Goal: Task Accomplishment & Management: Use online tool/utility

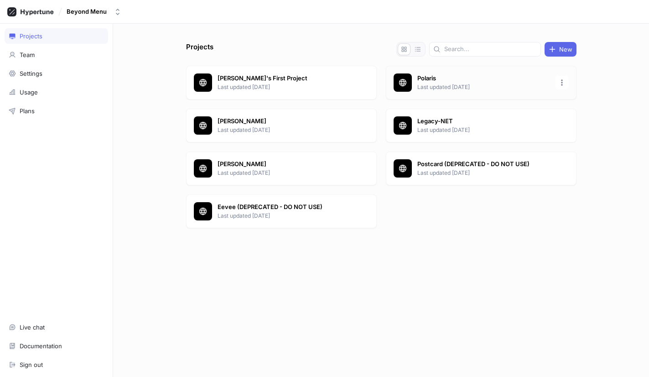
click at [475, 76] on p "Polaris" at bounding box center [484, 78] width 132 height 9
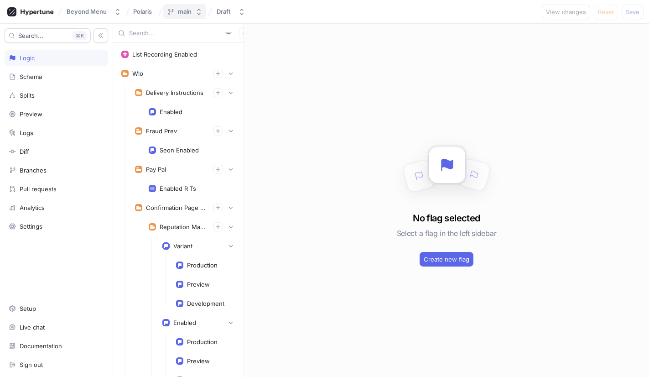
click at [199, 13] on icon "button" at bounding box center [199, 12] width 4 height 6
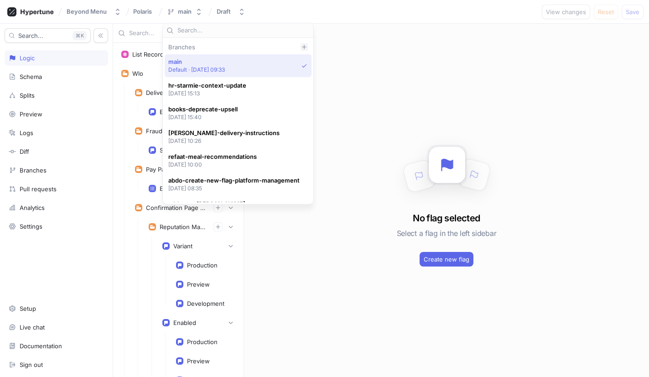
click at [304, 46] on icon at bounding box center [304, 47] width 4 height 4
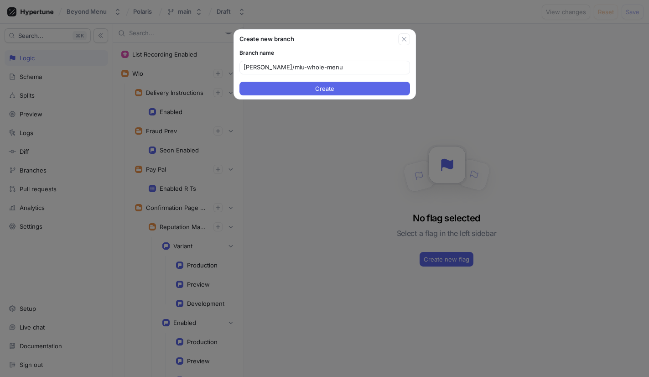
type input "[PERSON_NAME]/miu-whole-menu"
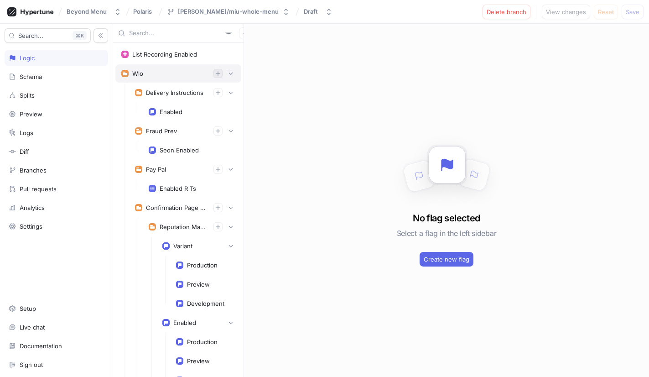
click at [218, 76] on icon "button" at bounding box center [217, 73] width 5 height 5
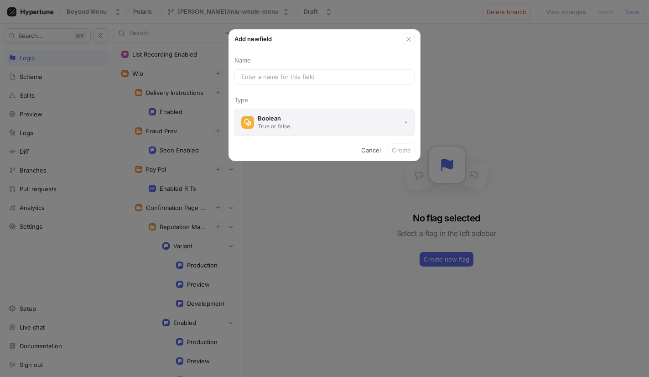
click at [348, 109] on button "Boolean True or false" at bounding box center [325, 122] width 180 height 27
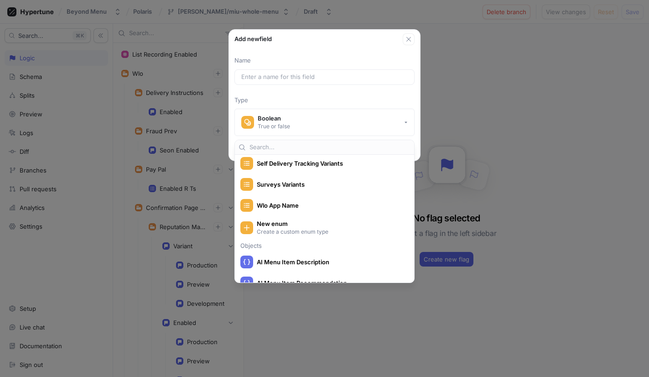
scroll to position [695, 0]
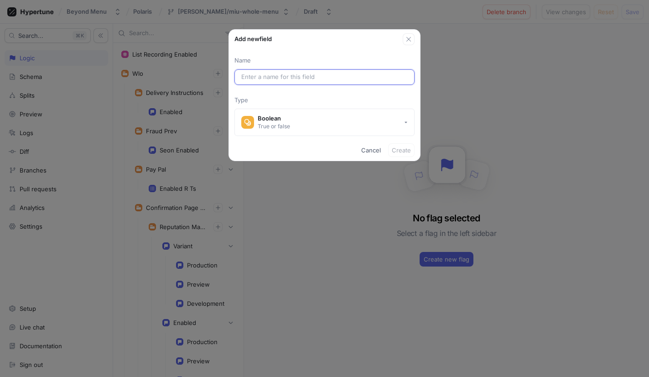
click at [271, 73] on input "text" at bounding box center [324, 77] width 167 height 9
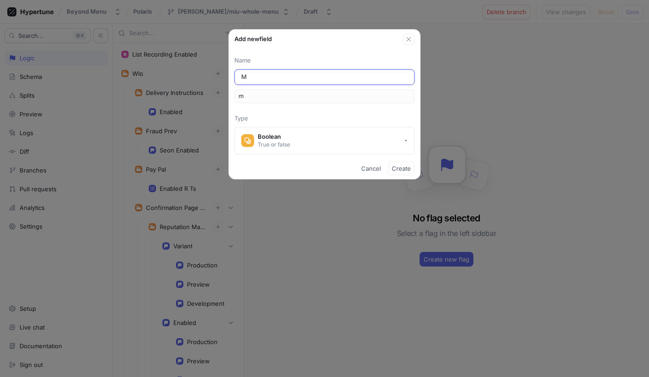
type input "Me"
type input "me"
type input "M"
type input "m"
type input "MI"
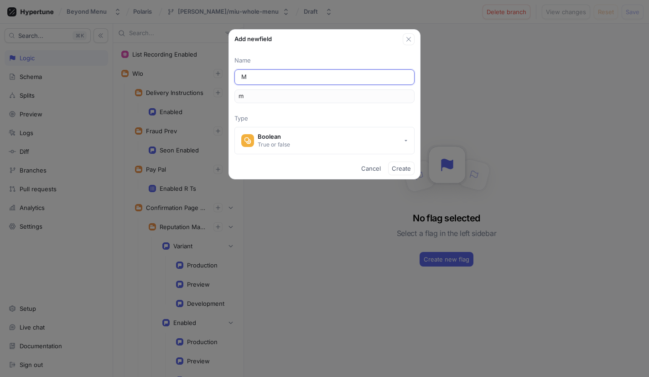
type input "mi"
type input "MIU"
type input "miu"
type input "MIU_W"
type input "miuW"
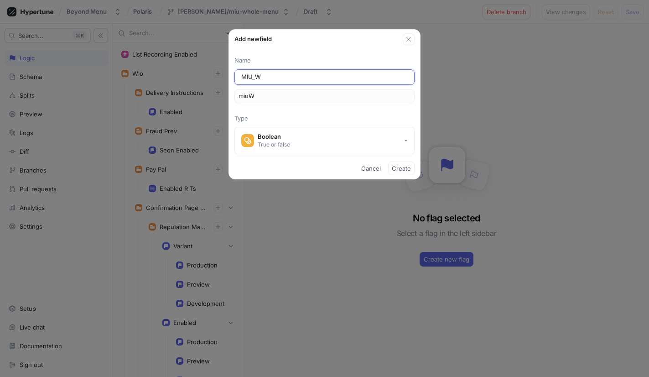
type input "MIU_Wh"
type input "miuWh"
type input "MIU_Who"
type input "miuWho"
type input "MIU_Whol"
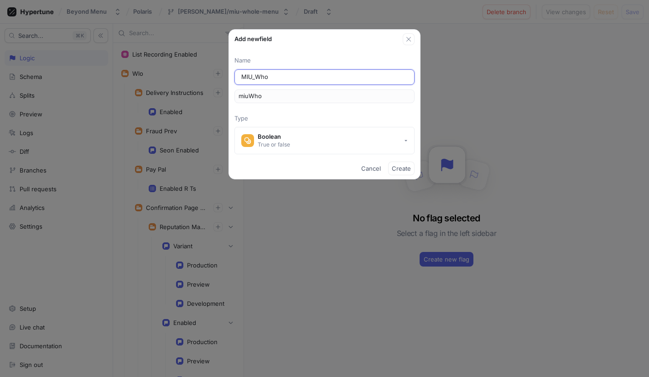
type input "miuWhol"
type input "MIU_Whole"
type input "miuWhole"
click at [299, 79] on input "MIU_Whole" at bounding box center [324, 77] width 167 height 9
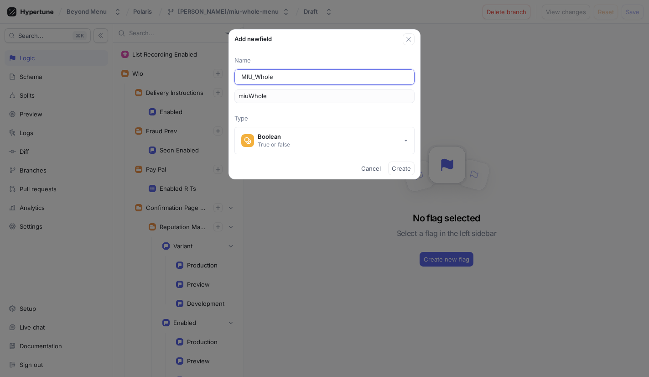
click at [299, 79] on input "MIU_Whole" at bounding box center [324, 77] width 167 height 9
type input "Menu"
type input "menu"
type input "MenuI"
type input "menuI"
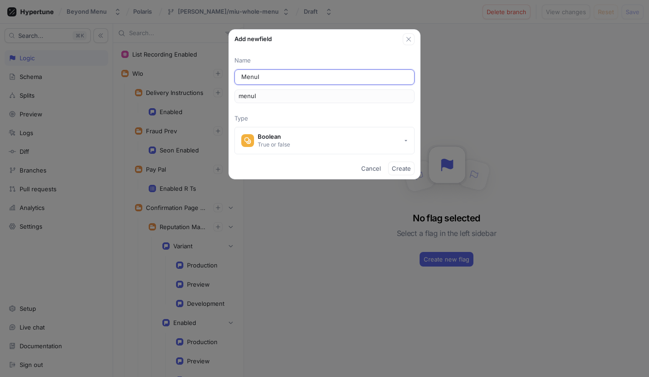
type input "MenuIt"
type input "menuIt"
type input "MenuIte"
type input "menuIte"
type input "MenuItem"
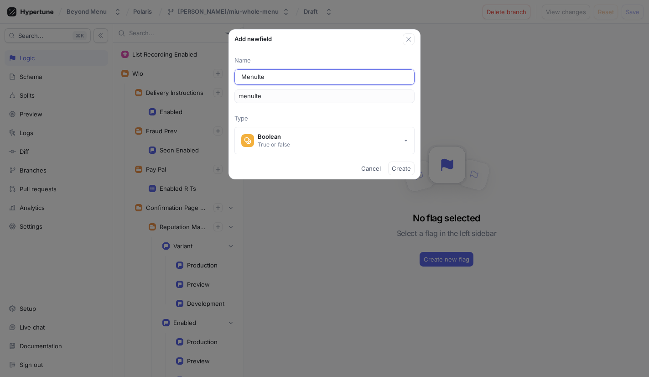
type input "menuItem"
type input "MenuItemU"
type input "menuItemU"
type input "MenuItemUp"
type input "menuItemUp"
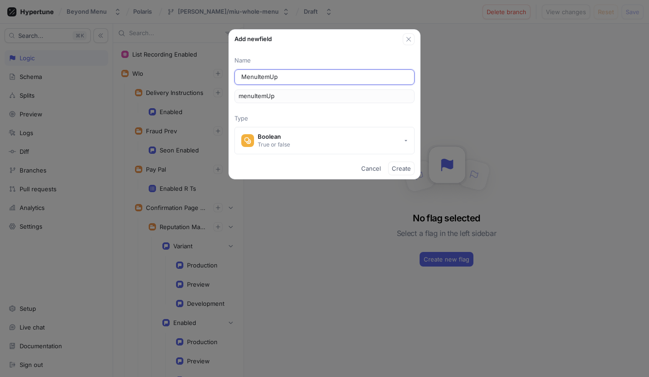
type input "MenuItemUpd"
type input "menuItemUpd"
type input "MenuItemUp"
type input "menuItemUp"
type input "MenuItemUps"
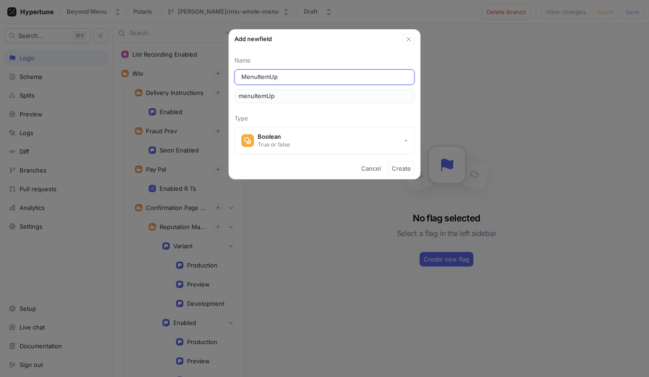
type input "menuItemUps"
type input "MenuItemUpse"
type input "menuItemUpse"
type input "MenuItemUpsel"
type input "menuItemUpsel"
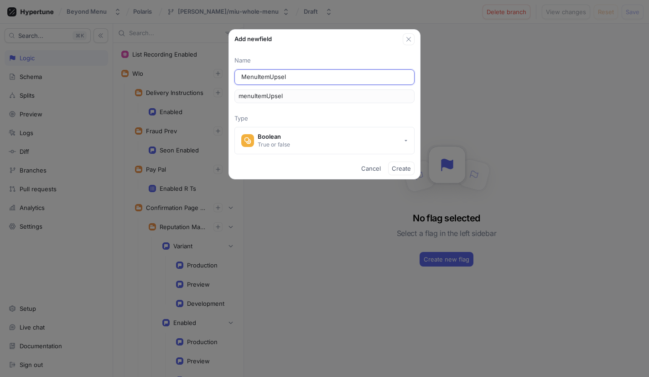
type input "MenuItemUpsell"
type input "menuItemUpsell"
click at [256, 77] on input "MenuItemUpsell" at bounding box center [324, 77] width 167 height 9
type input "Menu ItemU psell"
type input "menuItemUPsell"
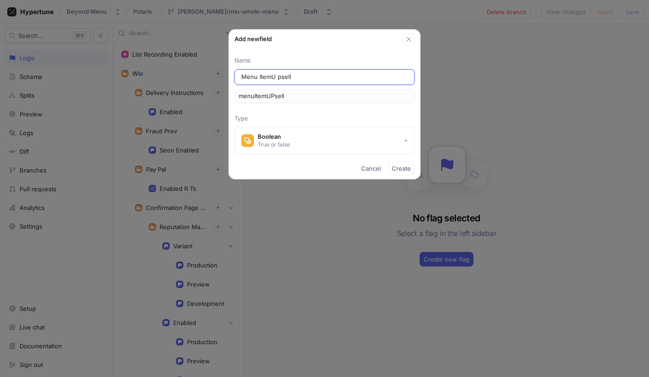
type input "Menu ItemU ]psell"
type input "menuItemU]psell"
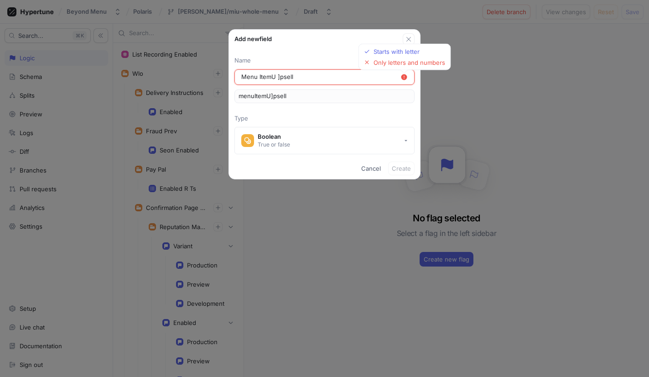
type input "Menu ItemU psell"
type input "menuItemUPsell"
type input "Menu ItemUpsell"
type input "menuItemUpsell"
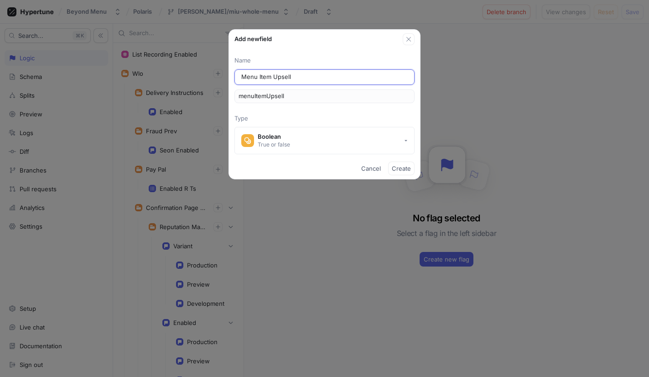
type input "Menu Item Upsell"
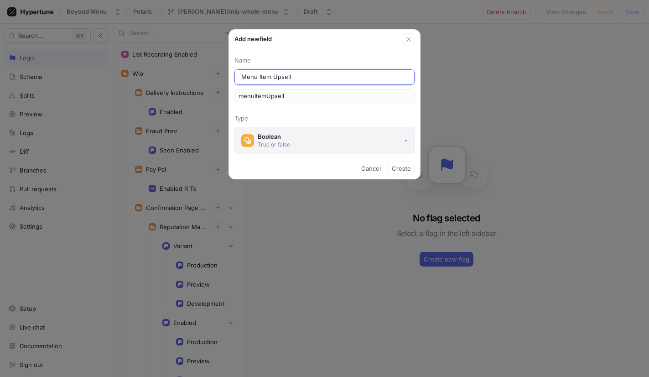
click at [303, 133] on button "Boolean True or false" at bounding box center [325, 140] width 180 height 27
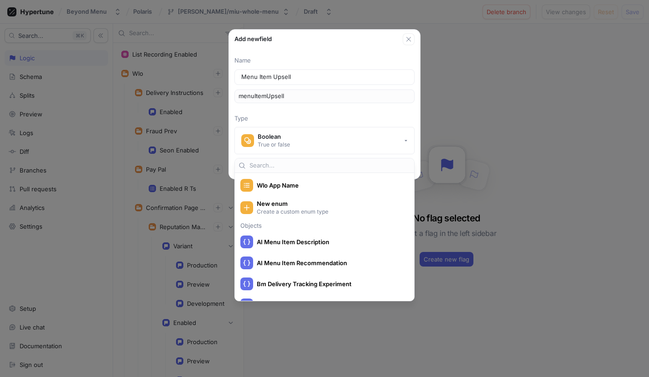
scroll to position [718, 0]
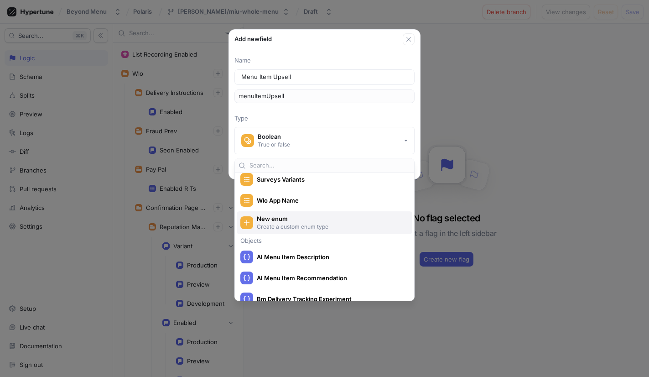
click at [287, 225] on p "Create a custom enum type" at bounding box center [330, 227] width 146 height 8
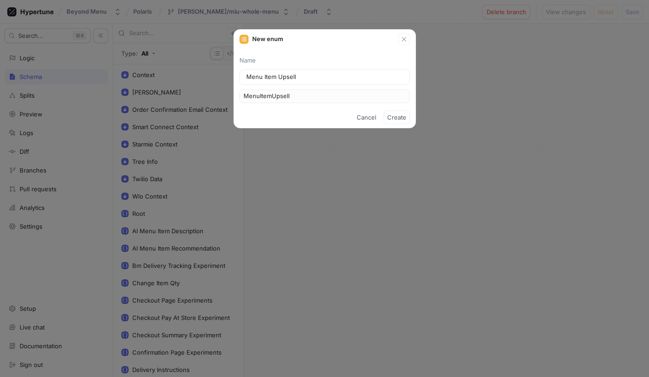
type input "Menu Item UpsellV"
type input "MenuItemUpsellV"
type input "Menu Item UpsellVa"
type input "MenuItemUpsellVa"
type input "Menu Item UpsellVar"
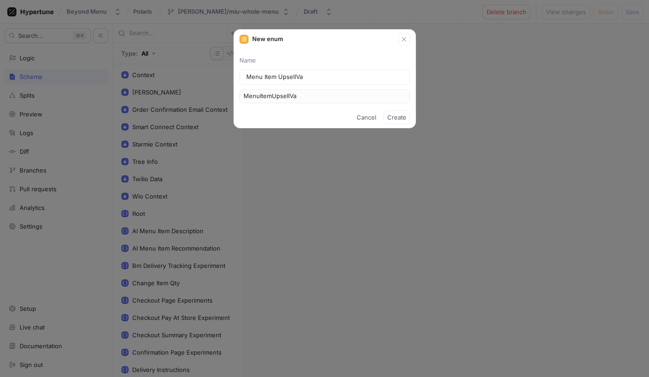
type input "MenuItemUpsellVar"
type input "Menu Item UpsellVa"
type input "MenuItemUpsellVa"
type input "Menu Item UpsellV"
type input "MenuItemUpsellV"
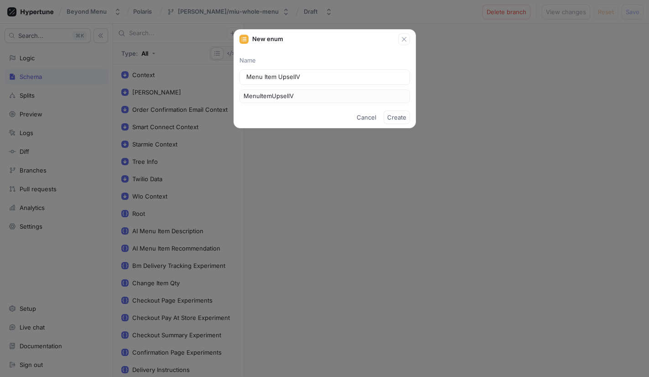
type input "Menu Item Upsell"
type input "MenuItemUpsell"
type input "Menu Item Upsell V"
type input "MenuItemUpsellV"
type input "Menu Item Upsell Va"
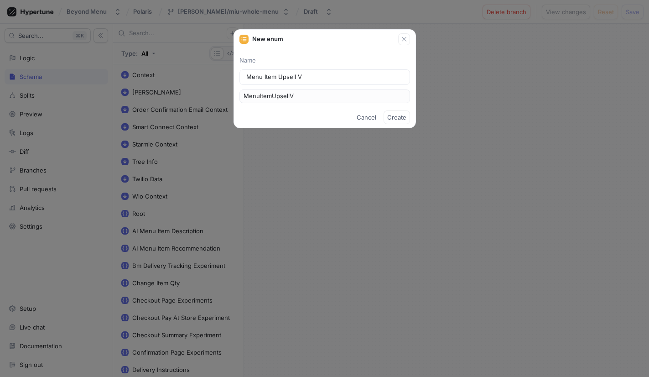
type input "MenuItemUpsellVa"
type input "Menu Item Upsell Var"
type input "MenuItemUpsellVar"
type input "Menu Item Upsell Vari"
type input "MenuItemUpsellVari"
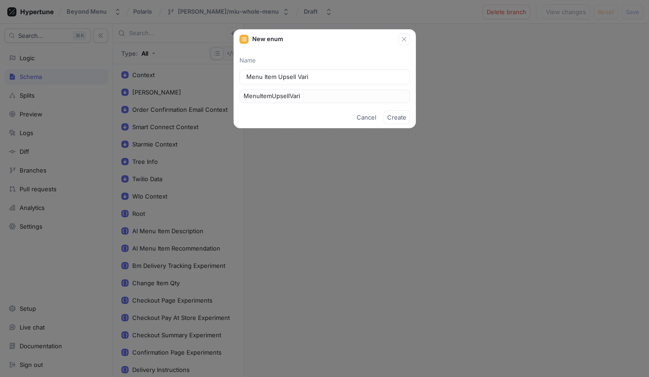
type input "Menu Item Upsell Varia"
type input "MenuItemUpsellVaria"
type input "Menu Item [PERSON_NAME]"
type input "MenuItemUpsellVarian"
type input "Menu Item Upsell Variant"
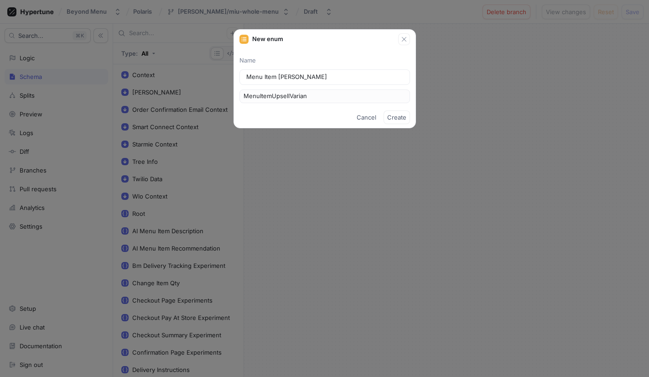
type input "MenuItemUpsellVariant"
type input "Menu Item Upsell Variant"
click at [402, 118] on span "Create" at bounding box center [396, 117] width 19 height 5
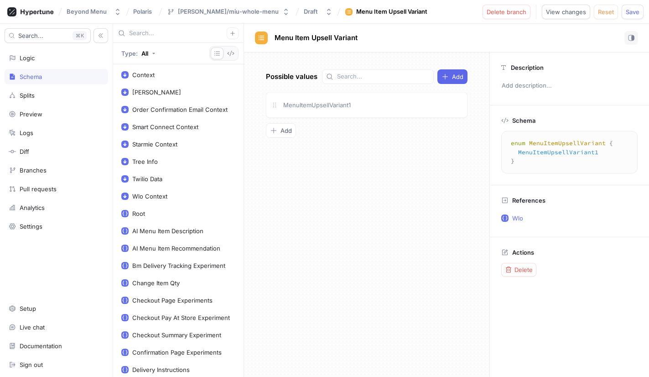
scroll to position [781, 0]
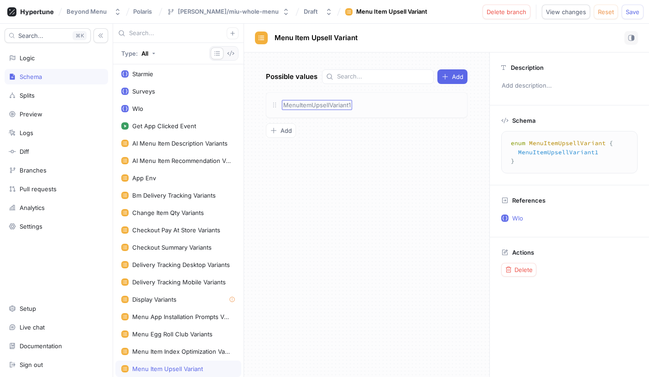
click at [325, 100] on div "MenuItemUpsellVariant1" at bounding box center [317, 105] width 70 height 10
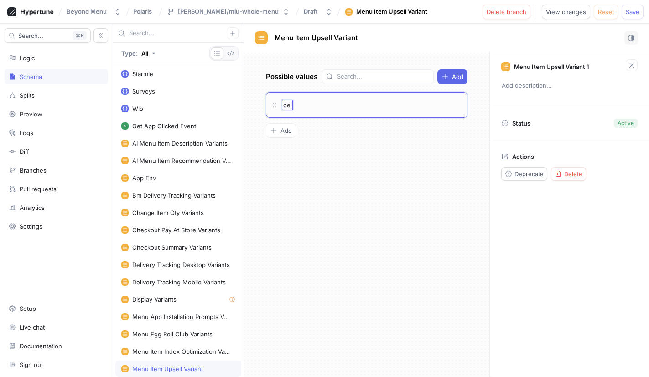
type input "d"
type input "Default"
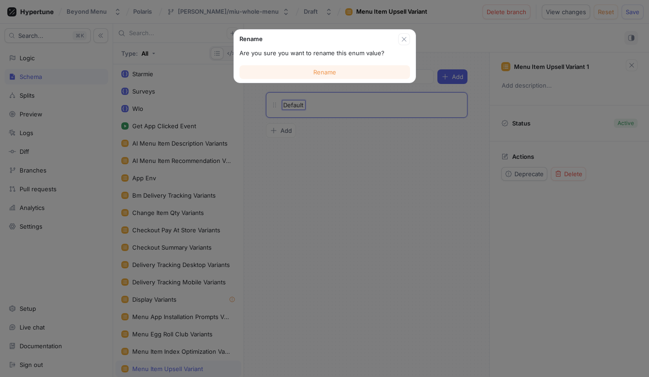
click at [334, 70] on span "Rename" at bounding box center [324, 71] width 23 height 5
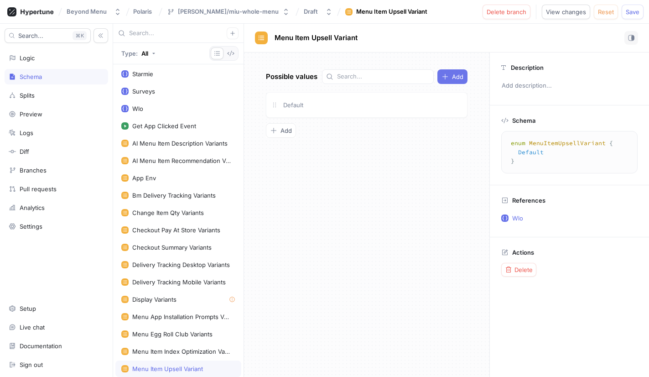
click at [443, 78] on icon "button" at bounding box center [445, 76] width 7 height 7
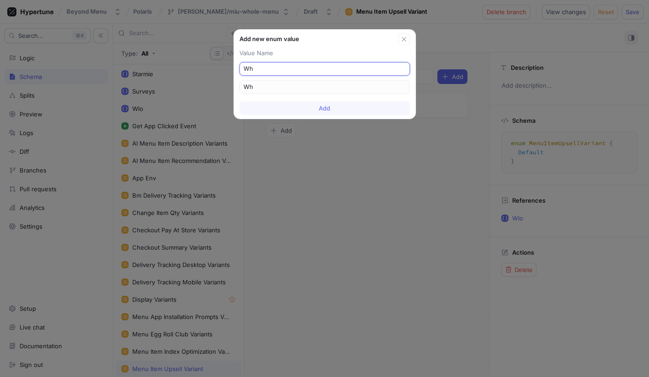
type input "Who"
type input "Whol"
type input "Whole"
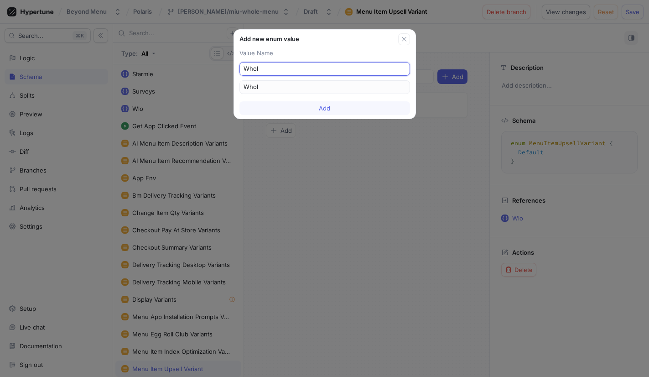
type input "Whole"
type input "Whole M"
type input "Whole_M"
type input "Whole Me"
type input "Whole_Me"
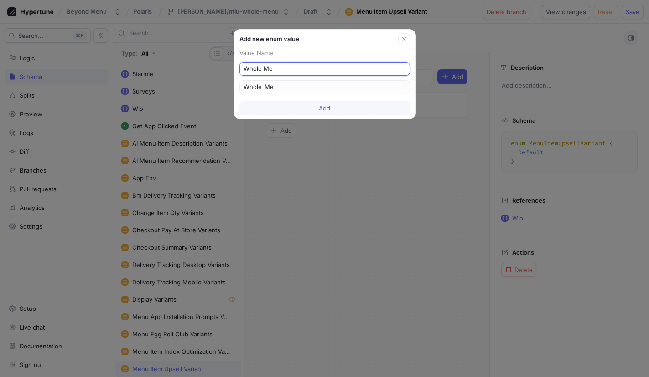
type input "Whole Men"
type input "Whole_Men"
type input "Whole Menu"
type input "Whole_Menu"
click at [270, 66] on input "Whole Menu" at bounding box center [325, 68] width 162 height 9
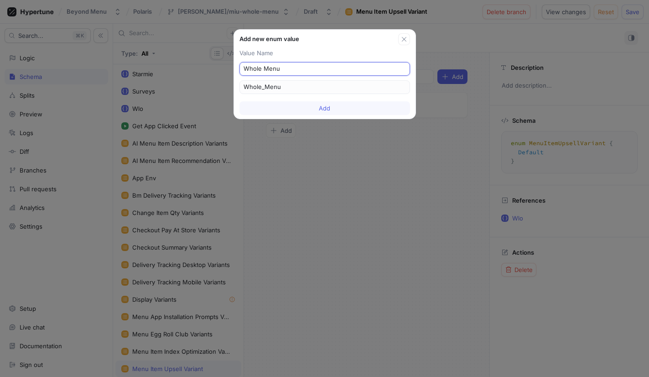
click at [270, 66] on input "Whole Menu" at bounding box center [325, 68] width 162 height 9
type input "w"
type input "wh"
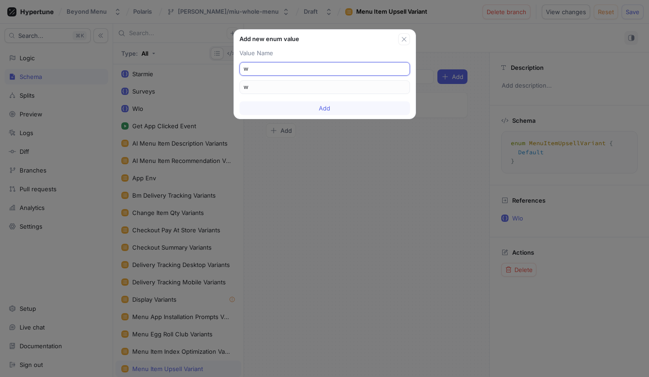
type input "wh"
type input "who"
type input "whol"
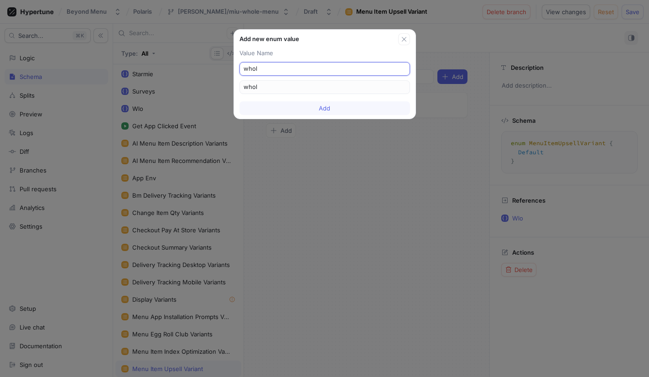
type input "whole"
type input "whole m"
type input "whole_m"
type input "whole me"
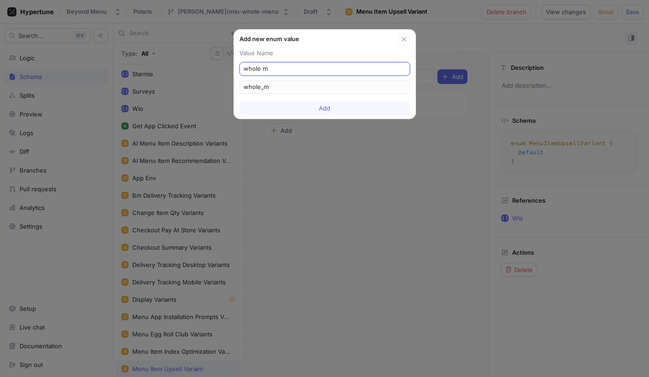
type input "whole_me"
type input "whole men"
type input "whole_men"
type input "whole menu"
type input "whole_menu"
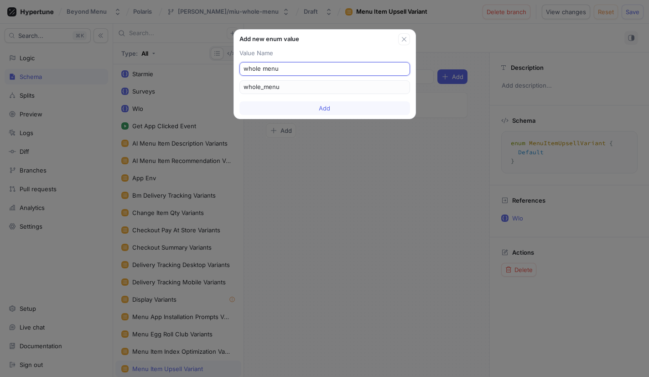
type input "wholemenu"
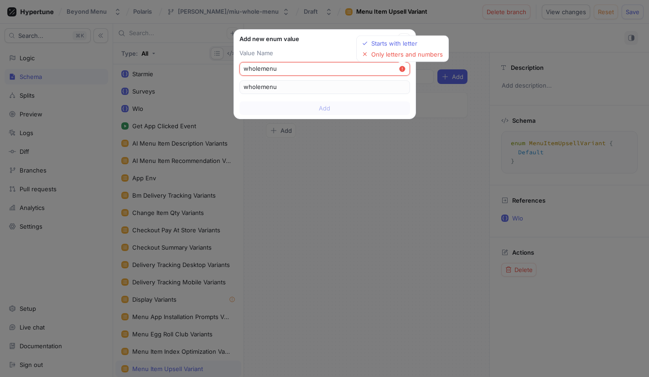
type input "whole-menu"
type input "wholemenu"
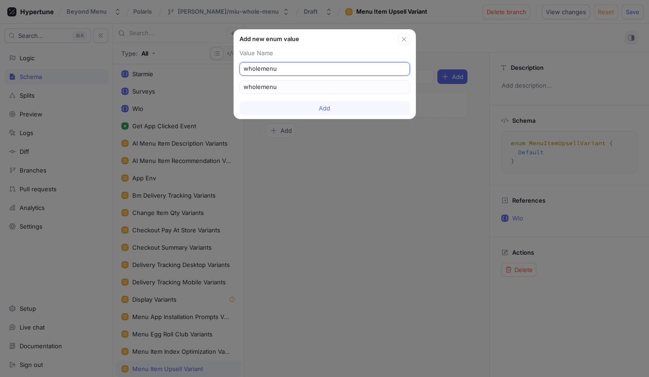
type input "whole menu"
type input "whole_menu"
click at [299, 106] on button "Add" at bounding box center [325, 108] width 171 height 14
type textarea "enum MenuItemUpsellVariant { whole_menu, Default }"
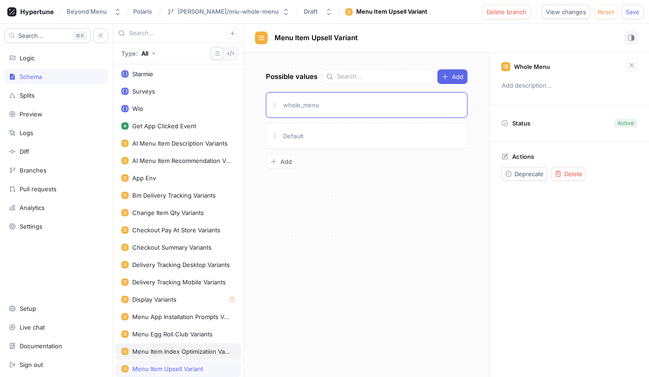
click at [165, 346] on div "Menu Item Index Optimization Variants" at bounding box center [178, 351] width 126 height 16
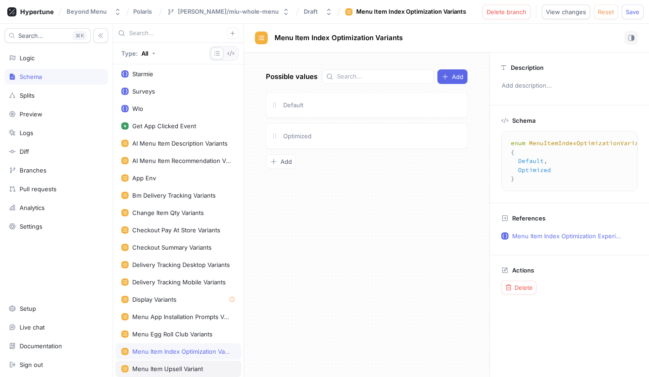
click at [159, 366] on div "Menu Item Upsell Variant" at bounding box center [167, 368] width 71 height 7
type textarea "enum MenuItemUpsellVariant { whole_menu, Default }"
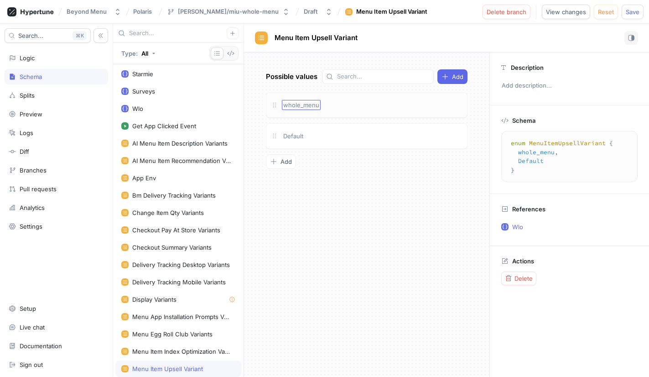
click at [305, 106] on span "whole_menu" at bounding box center [301, 104] width 36 height 7
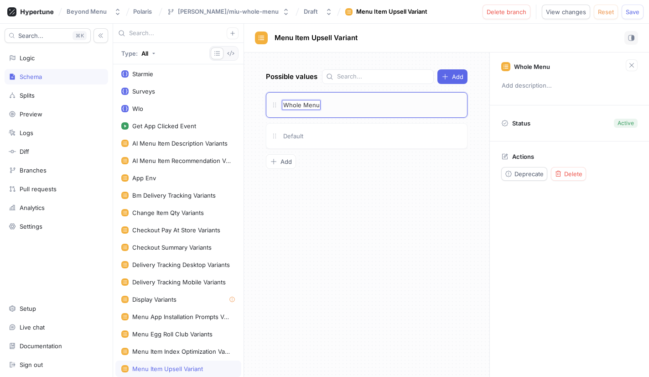
type input "Whole Menu"
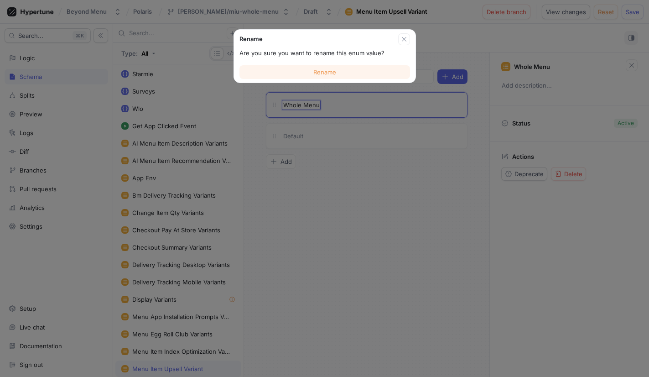
click at [318, 73] on span "Rename" at bounding box center [324, 71] width 23 height 5
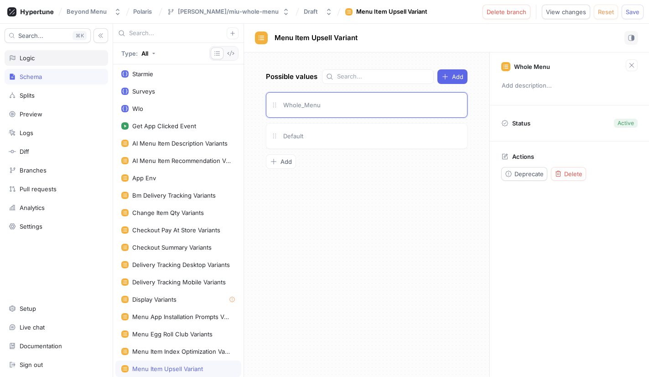
click at [32, 59] on div "Logic" at bounding box center [27, 57] width 15 height 7
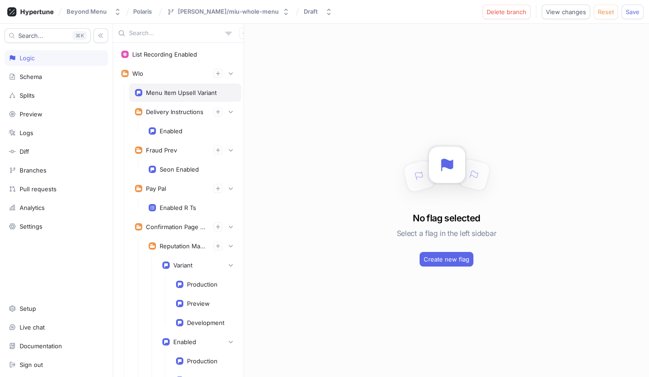
click at [154, 91] on div "Menu Item Upsell Variant" at bounding box center [181, 92] width 71 height 7
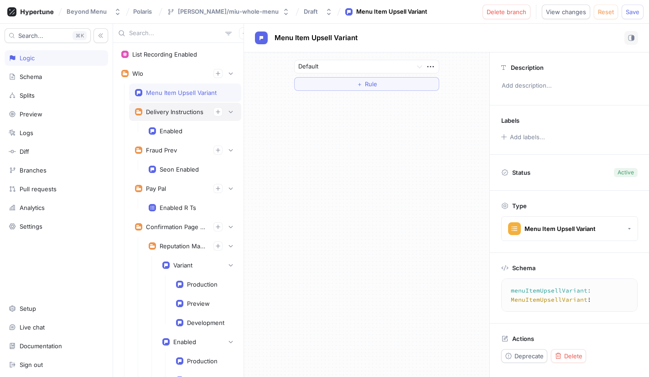
click at [136, 112] on rect at bounding box center [138, 111] width 7 height 7
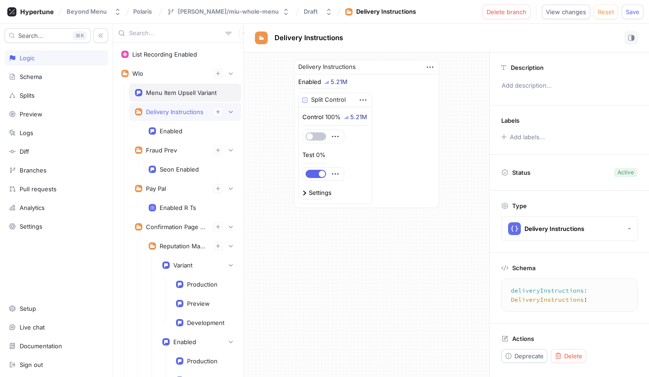
click at [154, 95] on div "Menu Item Upsell Variant" at bounding box center [181, 92] width 71 height 7
type textarea "menuItemUpsellVariant: MenuItemUpsellVariant!"
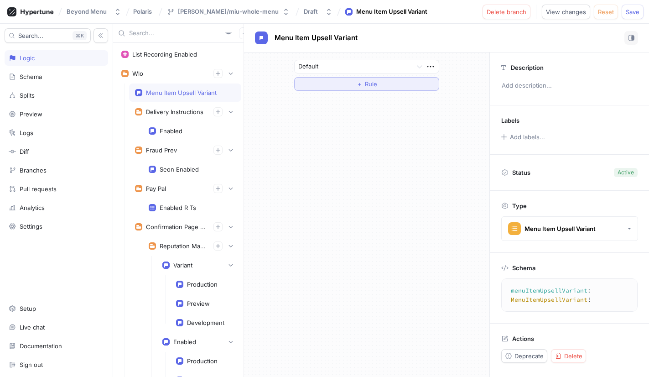
click at [392, 81] on button "＋ Rule" at bounding box center [366, 84] width 145 height 14
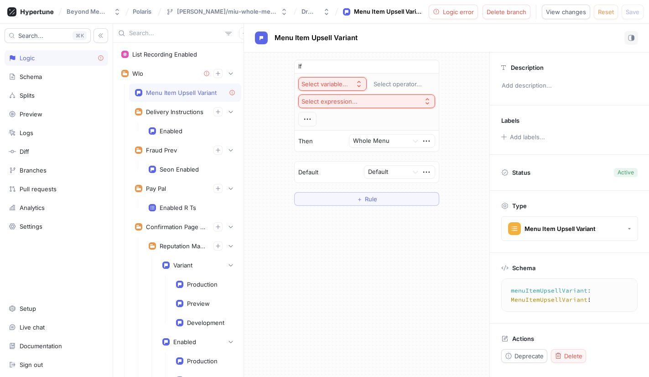
click at [571, 353] on span "Delete" at bounding box center [573, 355] width 18 height 5
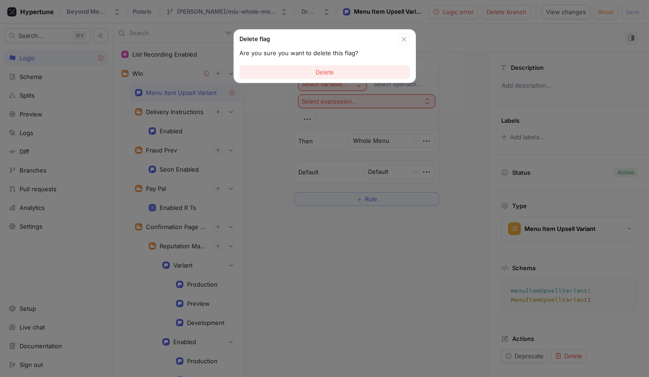
click at [302, 69] on button "Delete" at bounding box center [325, 72] width 171 height 14
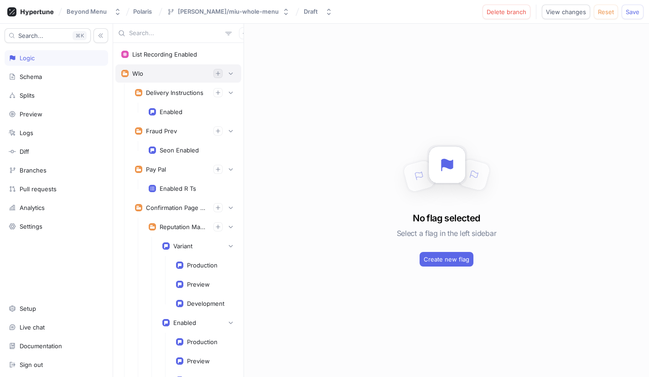
click at [218, 73] on icon "button" at bounding box center [218, 73] width 4 height 4
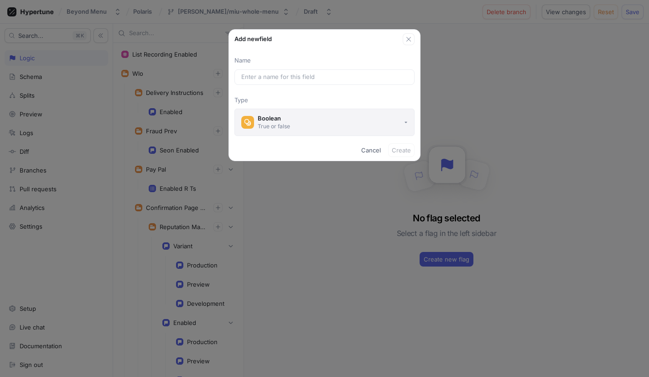
click at [297, 125] on button "Boolean True or false" at bounding box center [325, 122] width 180 height 27
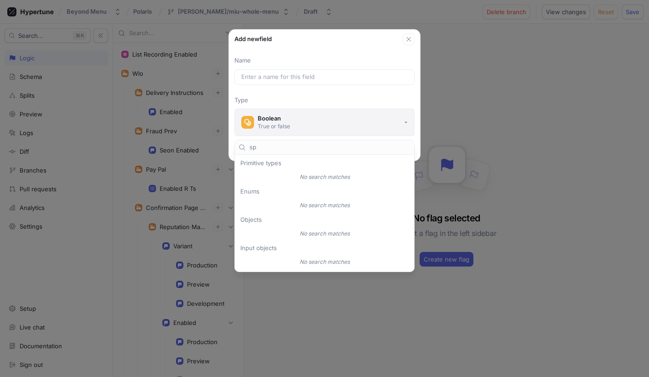
type input "s"
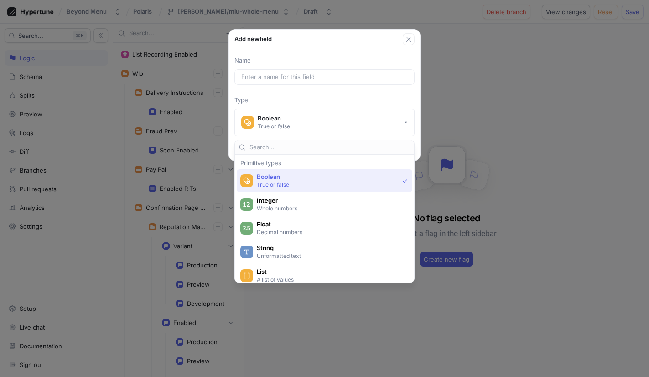
click at [497, 146] on div "Add new field Name Type Boolean True or false Cancel Create" at bounding box center [324, 188] width 649 height 377
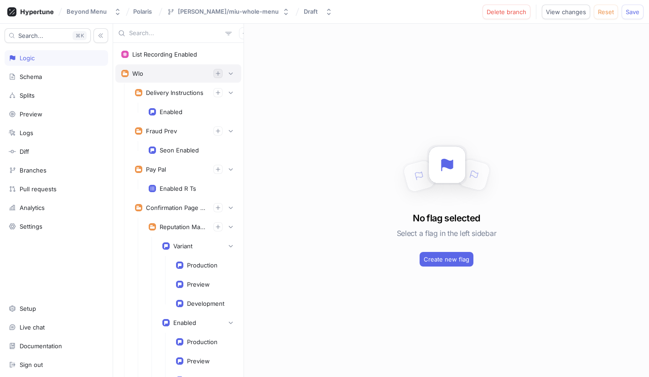
click at [218, 74] on icon "button" at bounding box center [218, 73] width 4 height 4
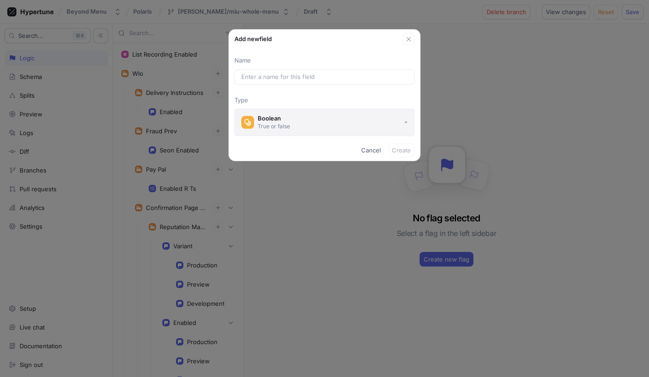
click at [303, 119] on button "Boolean True or false" at bounding box center [325, 122] width 180 height 27
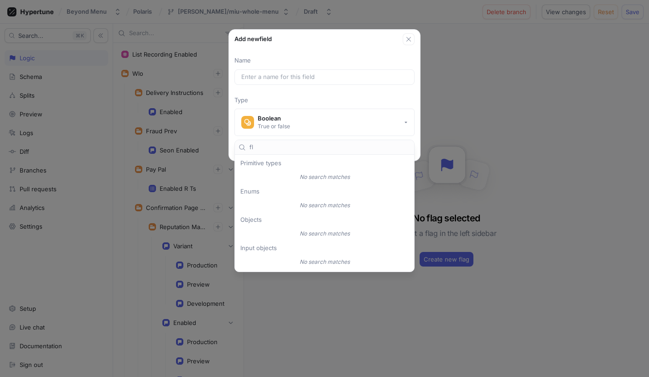
type input "f"
type input "c"
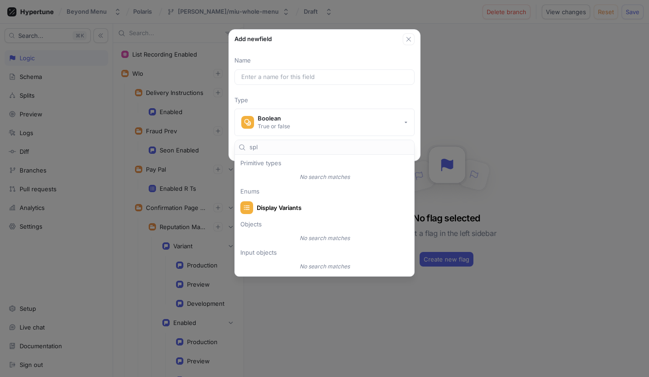
type input "spli"
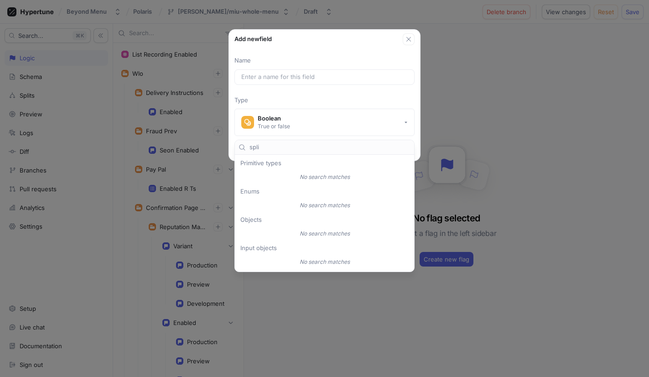
click at [508, 165] on div "Add new field Name Type Boolean True or false Cancel Create" at bounding box center [324, 188] width 649 height 377
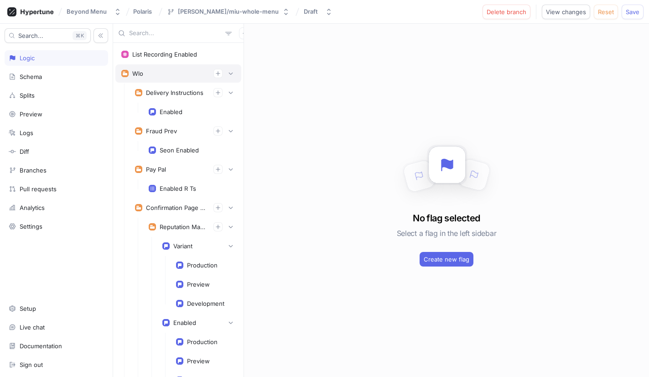
click at [146, 71] on div "Wlo" at bounding box center [178, 73] width 114 height 9
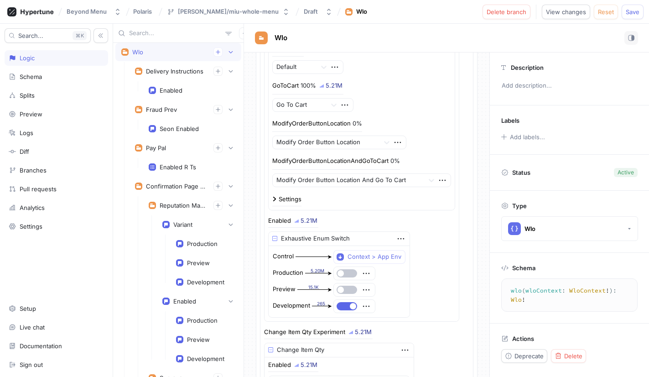
scroll to position [8248, 0]
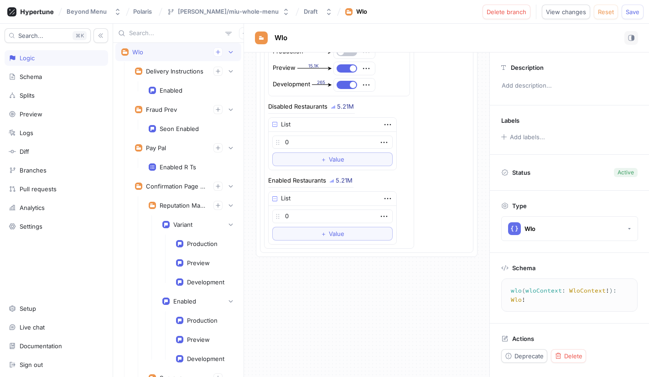
click at [322, 298] on div "Wlo Delivery Instructions 5.21M Delivery Instructions Enabled 5.21M Split Contr…" at bounding box center [366, 214] width 245 height 324
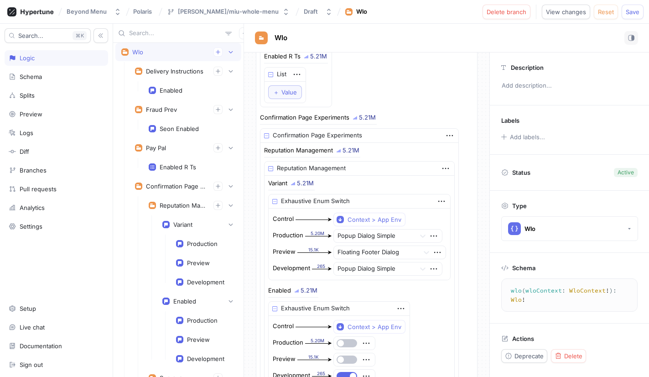
scroll to position [0, 0]
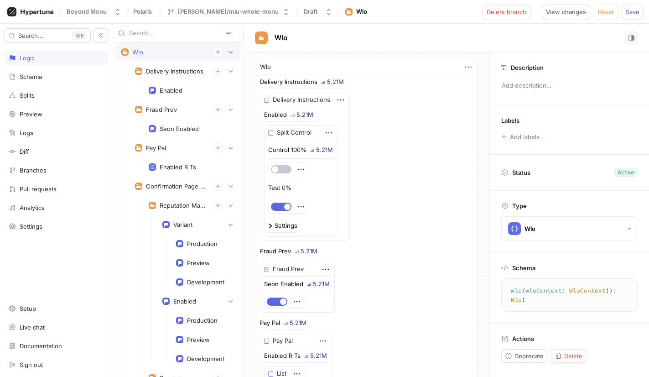
click at [466, 65] on icon "button" at bounding box center [469, 67] width 10 height 10
click at [437, 36] on div "Wlo Wlo Delivery Instructions 5.21M Delivery Instructions Enabled 5.21M Split C…" at bounding box center [446, 200] width 405 height 353
click at [242, 35] on icon "button" at bounding box center [244, 33] width 5 height 5
click at [250, 53] on p "Flag" at bounding box center [246, 51] width 12 height 9
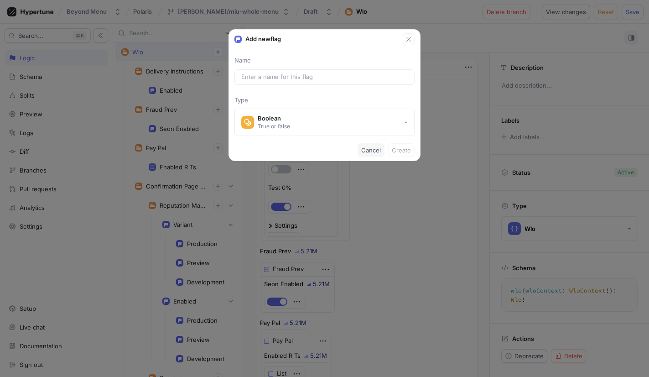
click at [372, 148] on span "Cancel" at bounding box center [371, 149] width 20 height 5
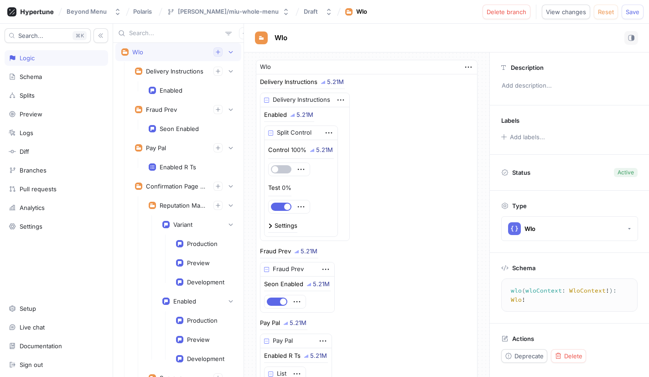
click at [216, 51] on icon "button" at bounding box center [217, 51] width 5 height 5
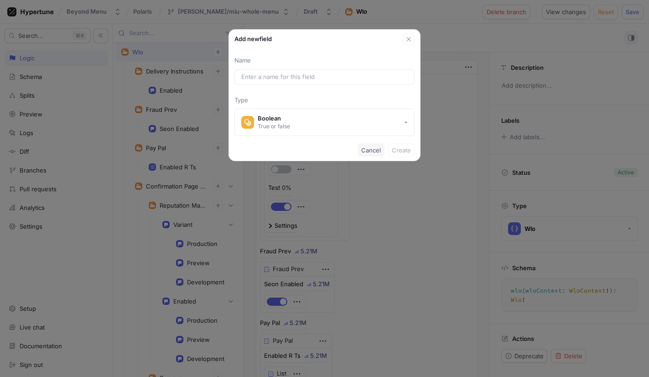
click at [377, 152] on span "Cancel" at bounding box center [371, 149] width 20 height 5
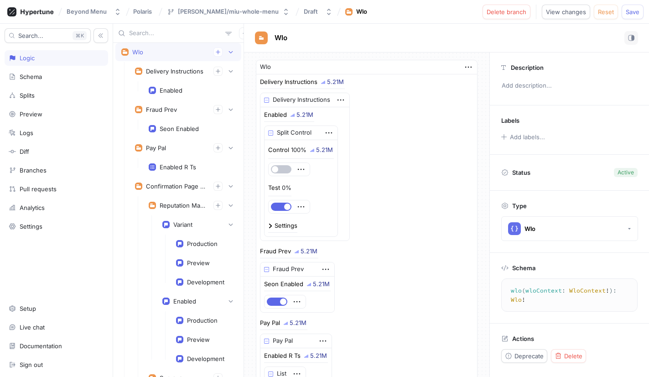
click at [234, 54] on button "button" at bounding box center [230, 51] width 9 height 9
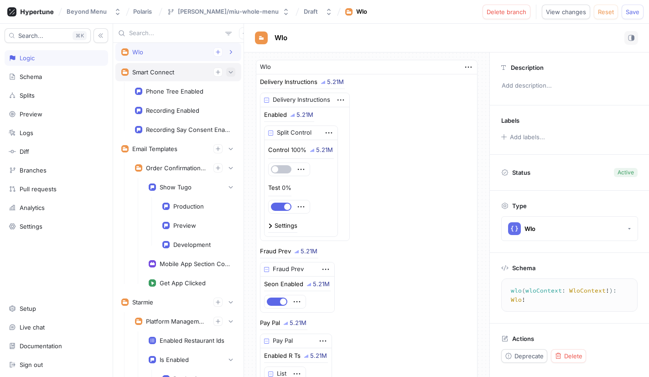
click at [231, 68] on button "button" at bounding box center [230, 72] width 9 height 9
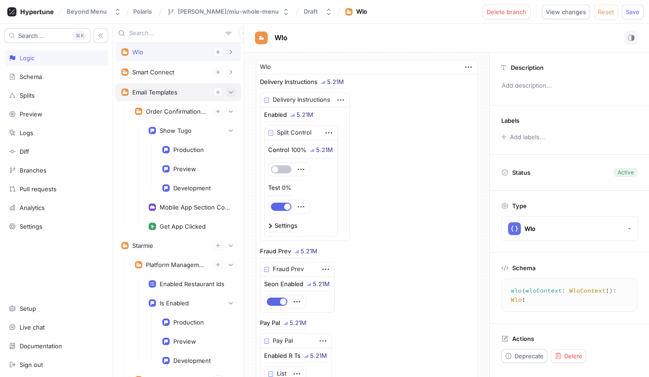
click at [234, 92] on button "button" at bounding box center [230, 92] width 9 height 9
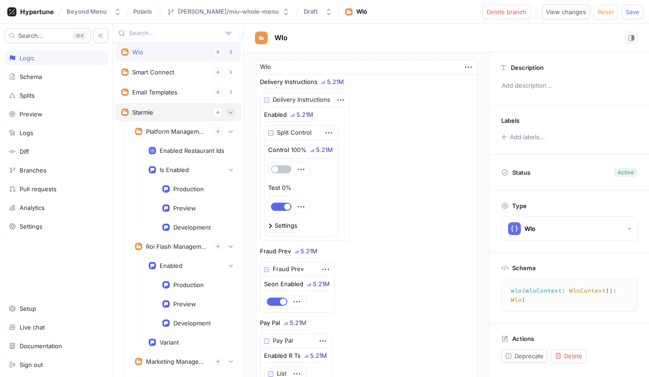
click at [232, 112] on icon "button" at bounding box center [231, 112] width 4 height 2
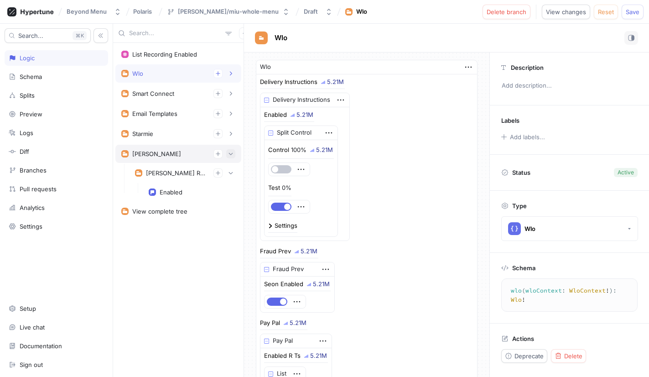
click at [232, 152] on icon "button" at bounding box center [230, 153] width 5 height 5
click at [153, 69] on div "Wlo" at bounding box center [178, 73] width 114 height 9
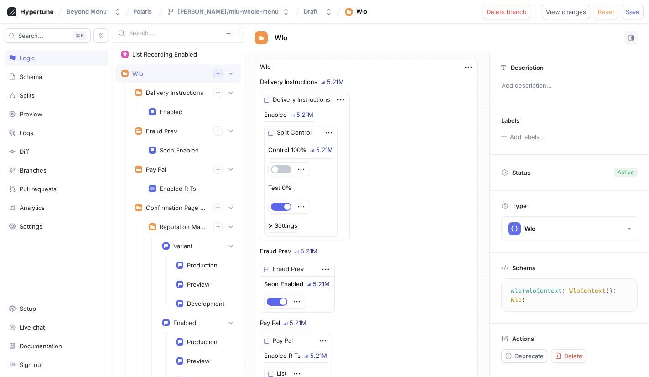
click at [215, 76] on button "button" at bounding box center [218, 73] width 9 height 9
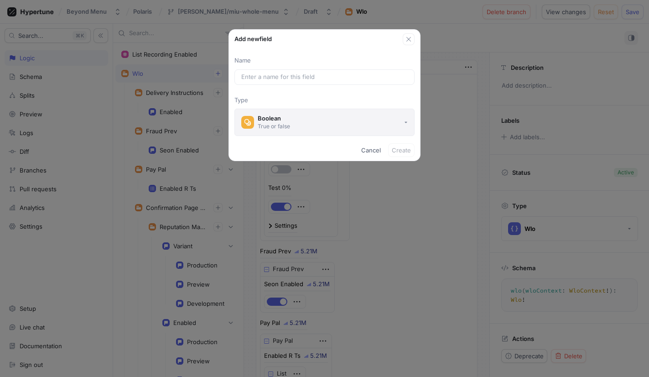
click at [315, 121] on button "Boolean True or false" at bounding box center [325, 122] width 180 height 27
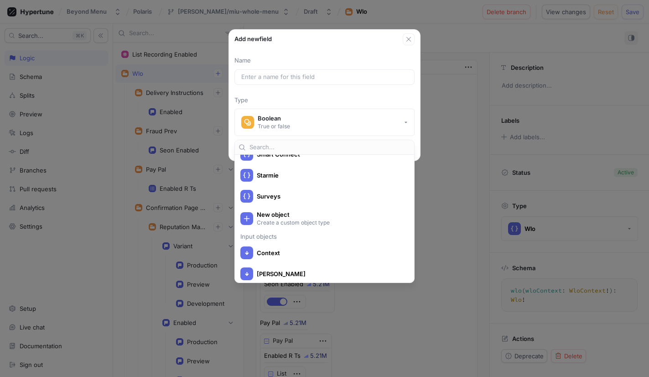
scroll to position [1552, 0]
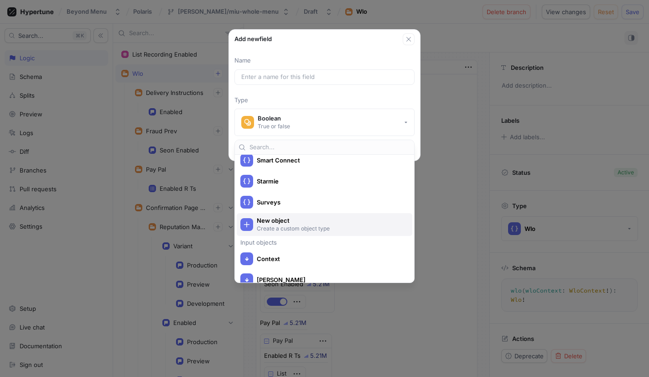
click at [283, 225] on p "Create a custom object type" at bounding box center [330, 229] width 146 height 8
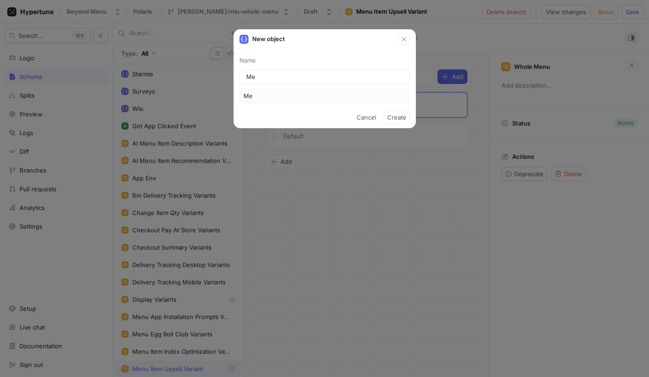
type input "Men"
type input "Menu"
type input "Menu Ite"
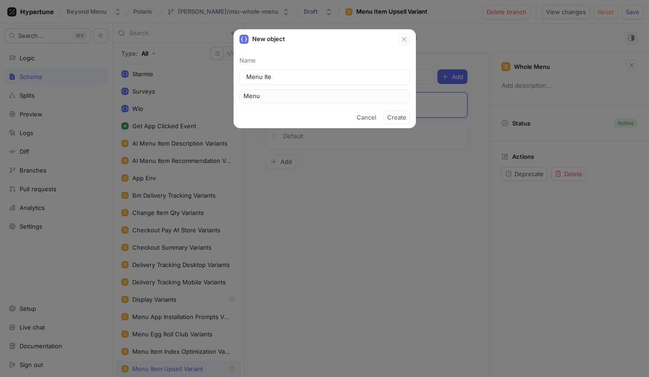
type input "MenuIte"
type input "Menu Item"
type input "MenuItem"
type input "Menu Item U"
type input "MenuItemU"
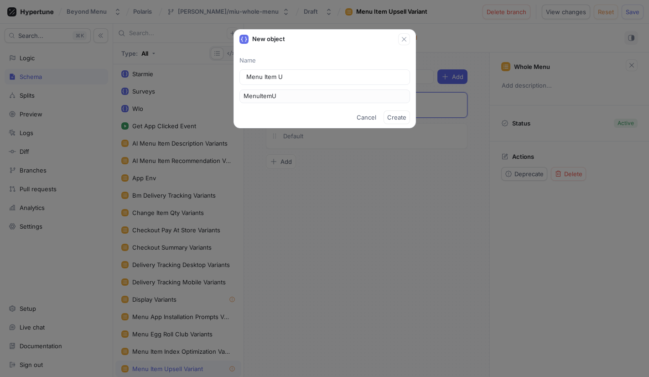
type input "Menu Item Up"
type input "MenuItemUp"
type input "Menu Item Upd"
type input "MenuItemUpd"
type input "Menu Item Upds"
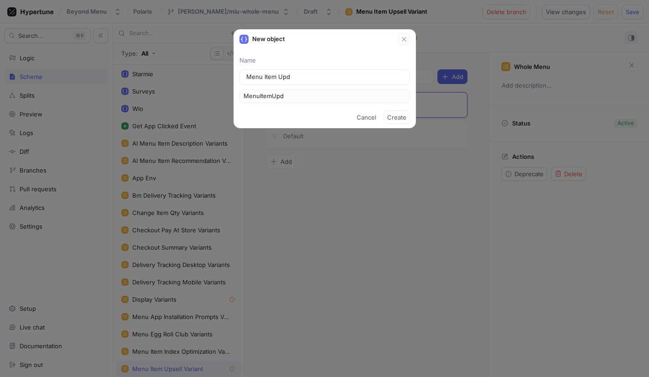
type input "MenuItemUpds"
type input "Menu Item Updse"
type input "MenuItemUpdse"
type input "Menu Item Upds"
type input "MenuItemUpds"
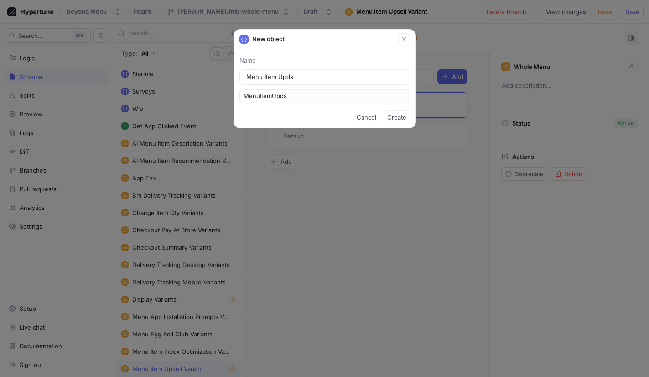
type input "Menu Item Upd"
type input "MenuItemUpd"
type input "Menu Item Up"
type input "MenuItemUp"
type input "Menu Item Ups"
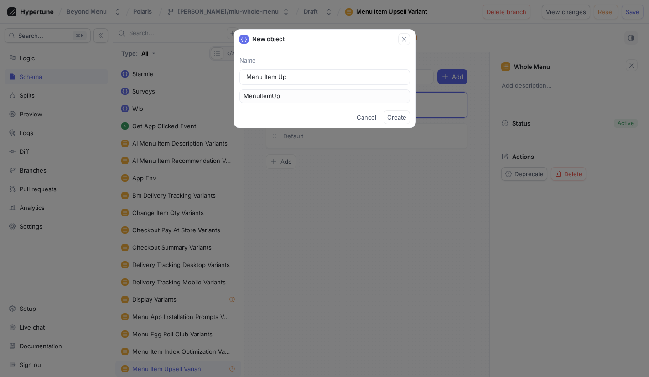
type input "MenuItemUps"
type input "Menu Item Upse"
type input "MenuItemUpse"
type input "Menu Item Upsel"
type input "MenuItemUpsel"
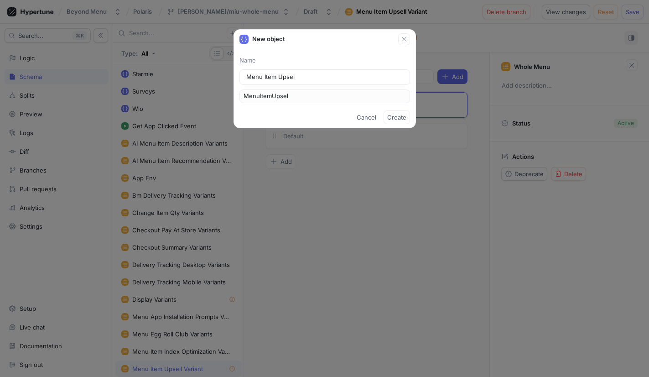
type input "Menu Item Upsell"
type input "MenuItemUpsell"
type input "Menu Item Upsell"
click at [402, 117] on span "Create" at bounding box center [396, 117] width 19 height 5
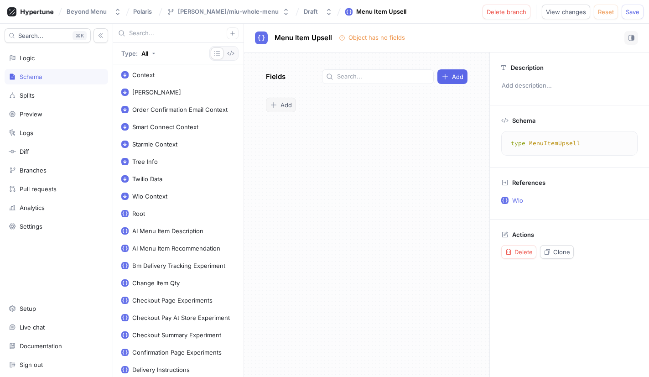
click at [287, 106] on span "Add" at bounding box center [286, 104] width 11 height 5
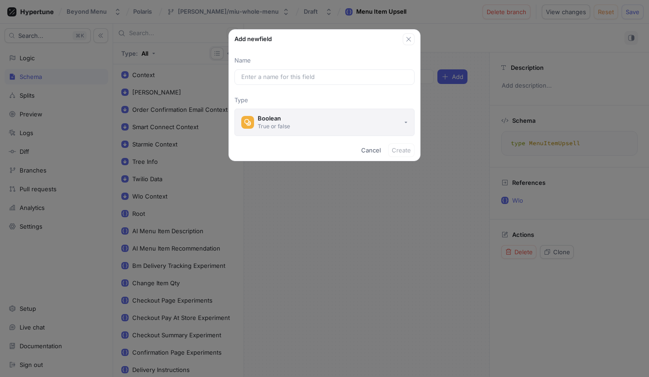
click at [292, 115] on button "Boolean True or false" at bounding box center [325, 122] width 180 height 27
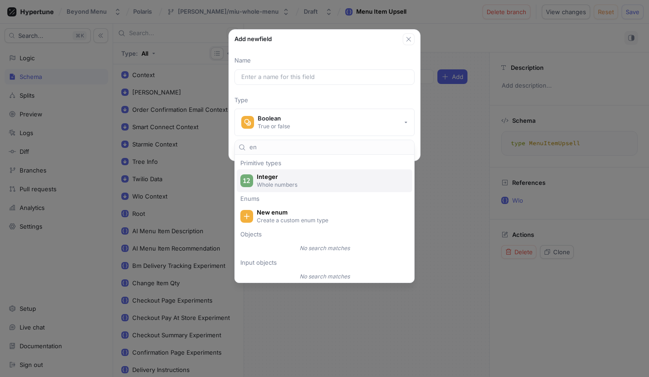
type input "e"
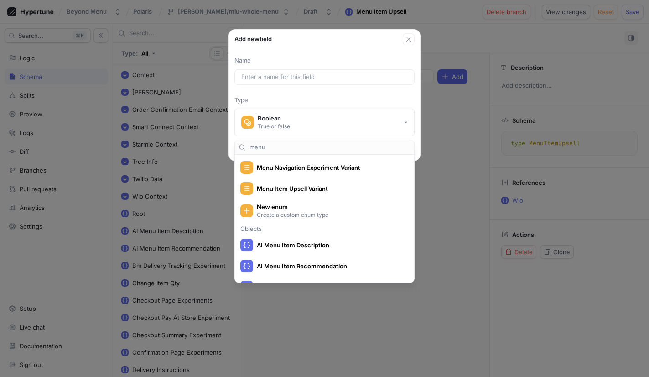
scroll to position [138, 0]
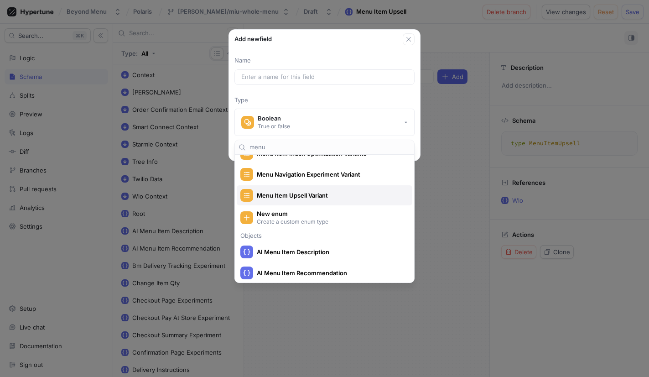
type input "menu"
click at [321, 197] on span "Menu Item Upsell Variant" at bounding box center [330, 196] width 147 height 8
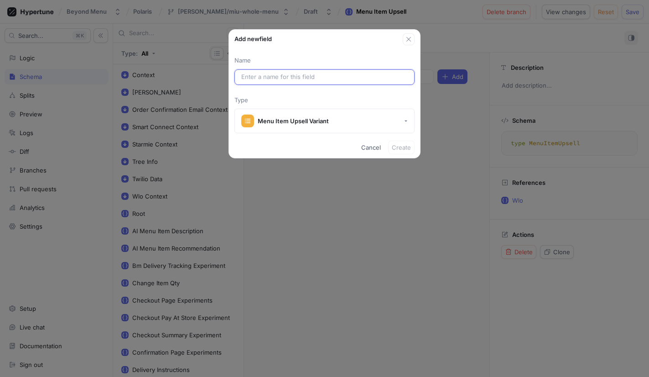
click at [344, 73] on input "text" at bounding box center [324, 77] width 167 height 9
click at [410, 40] on icon "button" at bounding box center [408, 39] width 7 height 7
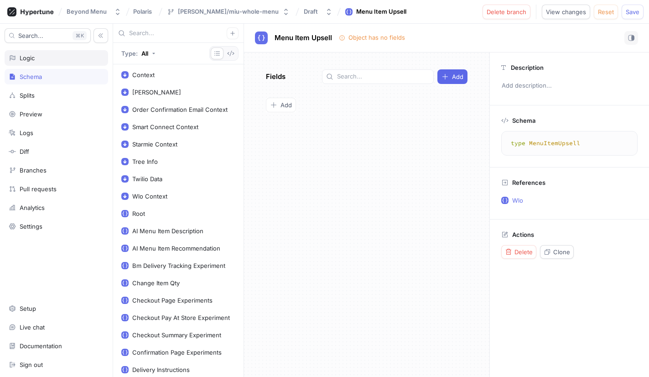
click at [43, 61] on div "Logic" at bounding box center [56, 57] width 95 height 7
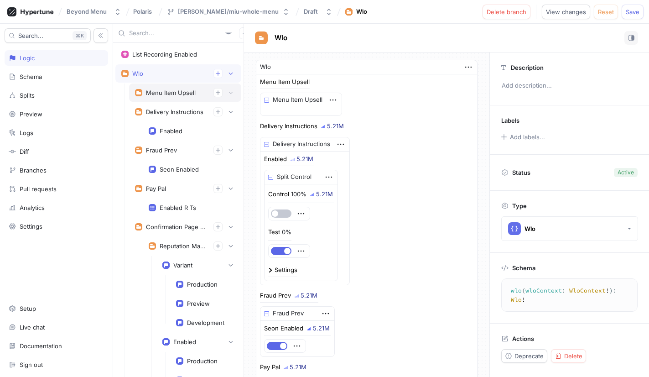
click at [164, 93] on div "Menu Item Upsell" at bounding box center [171, 92] width 50 height 7
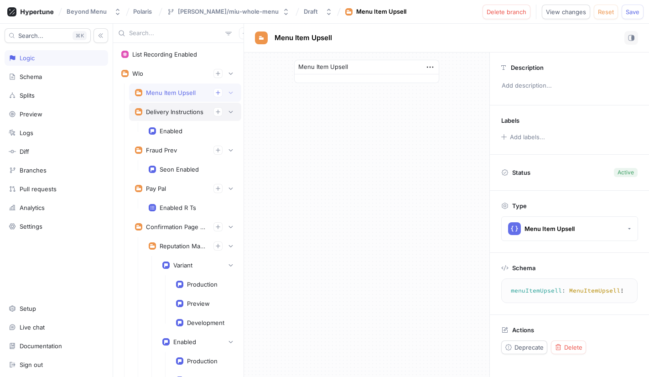
click at [158, 110] on div "Delivery Instructions" at bounding box center [174, 111] width 57 height 7
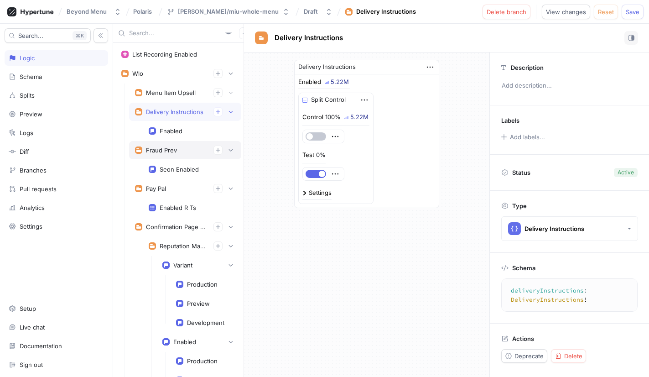
click at [156, 148] on div "Fraud Prev" at bounding box center [161, 149] width 31 height 7
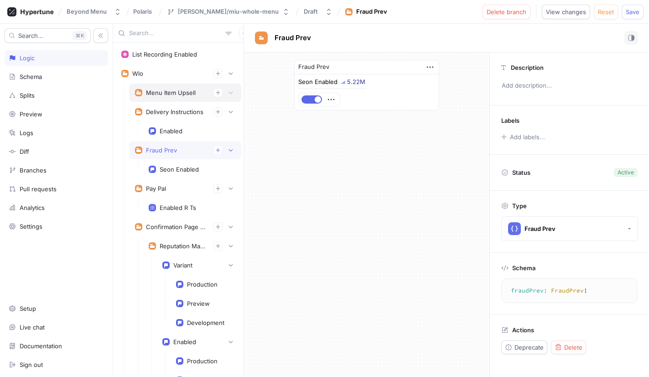
click at [171, 95] on div "Menu Item Upsell" at bounding box center [171, 92] width 50 height 7
type textarea "menuItemUpsell: MenuItemUpsell!"
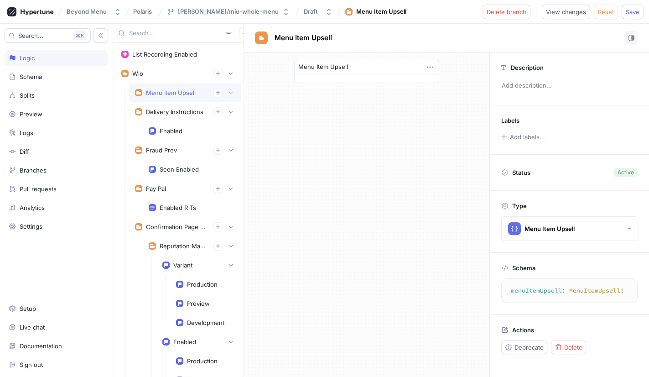
click at [434, 69] on icon "button" at bounding box center [430, 67] width 10 height 10
click at [377, 169] on div "Menu Item Upsell" at bounding box center [366, 214] width 245 height 324
click at [219, 95] on icon "button" at bounding box center [217, 92] width 5 height 5
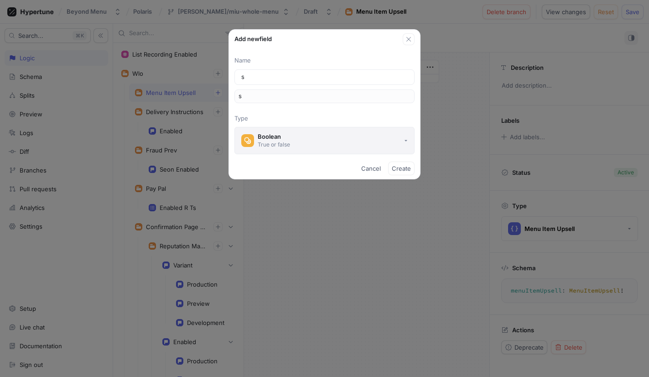
type input "sp"
type input "spl"
type input "spli"
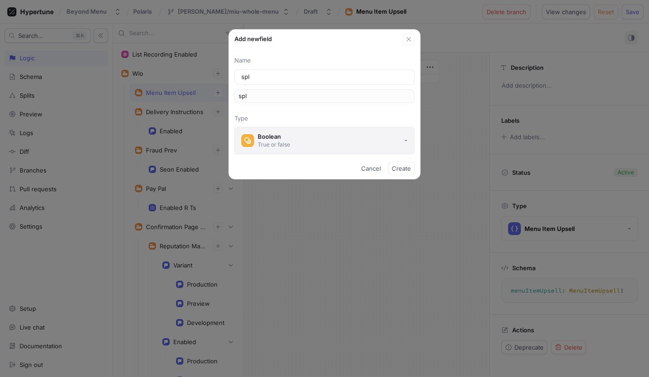
type input "spli"
type input "split"
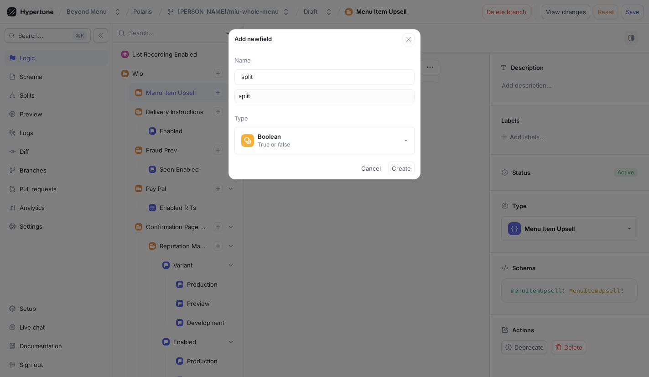
type input "split"
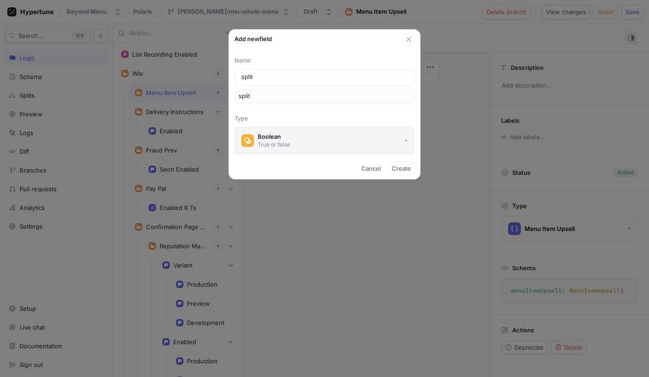
click at [290, 136] on div "Boolean" at bounding box center [274, 137] width 32 height 8
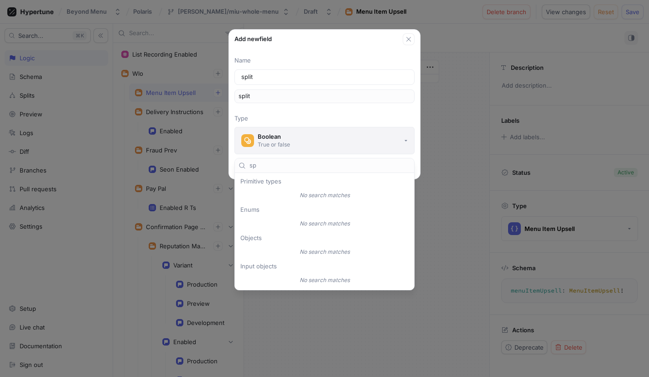
type input "s"
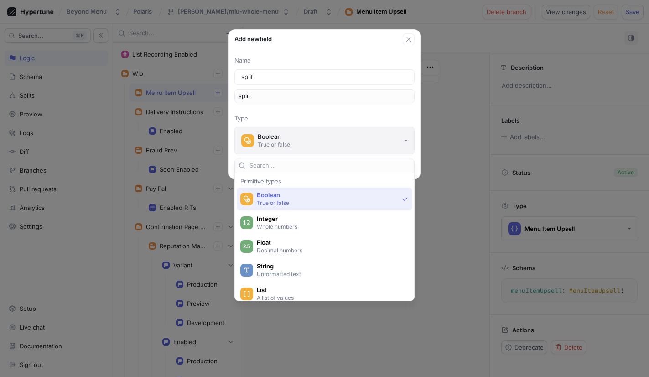
type input "e"
type input "fla"
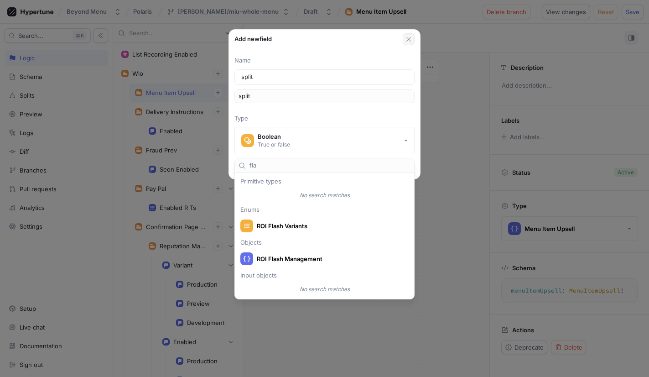
click at [409, 36] on icon "button" at bounding box center [408, 39] width 7 height 7
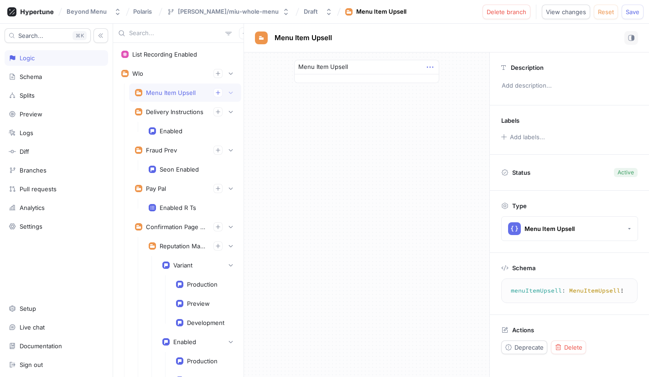
click at [430, 65] on icon "button" at bounding box center [430, 67] width 10 height 10
click at [454, 85] on p "Delete" at bounding box center [448, 83] width 18 height 9
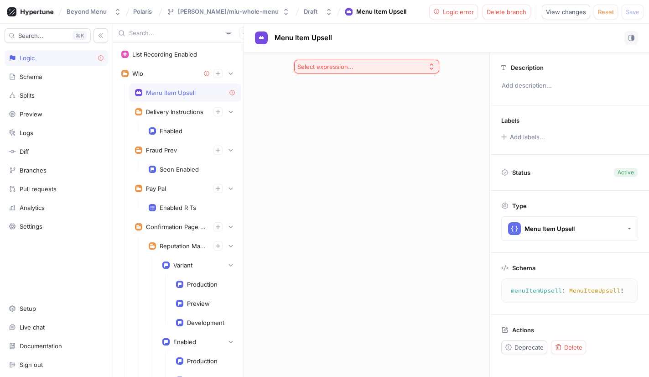
click at [423, 66] on button "Select expression..." at bounding box center [366, 67] width 145 height 14
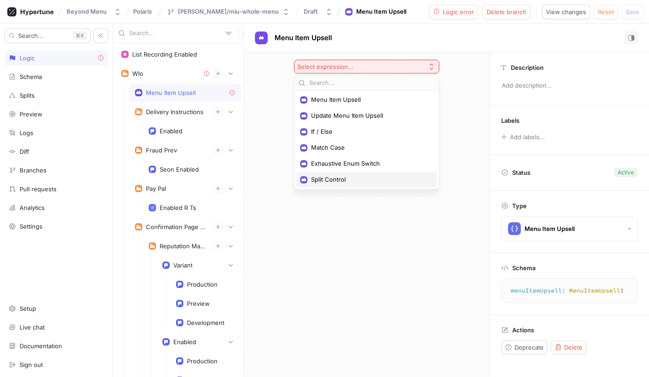
click at [330, 180] on span "Split Control" at bounding box center [370, 180] width 118 height 8
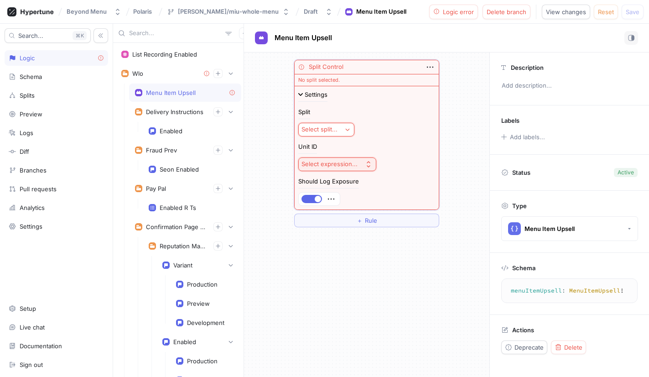
click at [319, 128] on div "Select split..." at bounding box center [320, 129] width 36 height 8
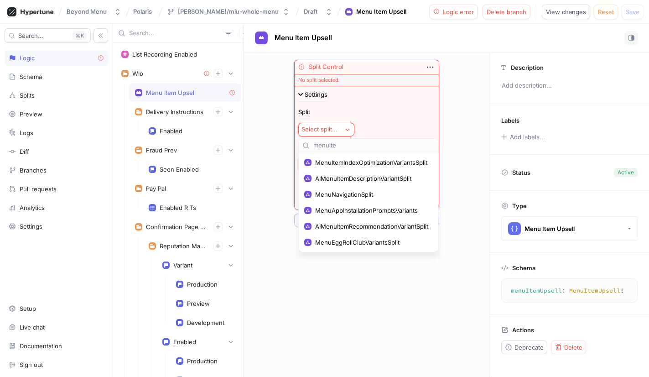
type input "menuitem"
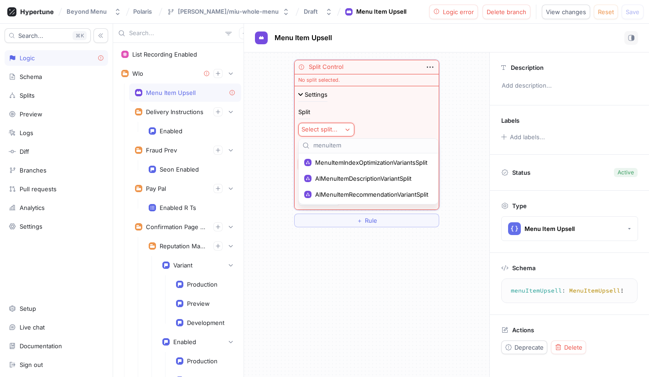
click at [382, 98] on div "Settings" at bounding box center [366, 99] width 137 height 14
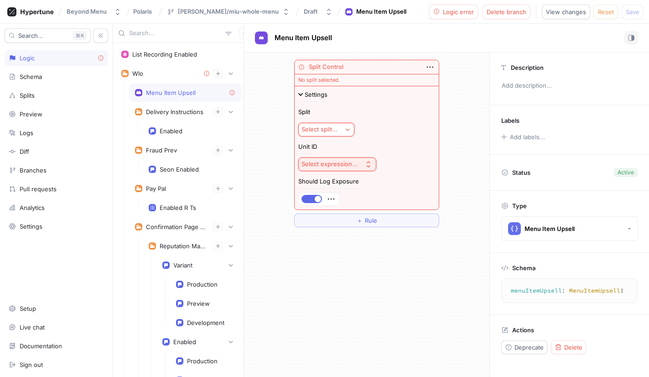
click at [315, 80] on div "No split selected." at bounding box center [367, 80] width 144 height 12
click at [36, 95] on div "Splits" at bounding box center [56, 95] width 95 height 7
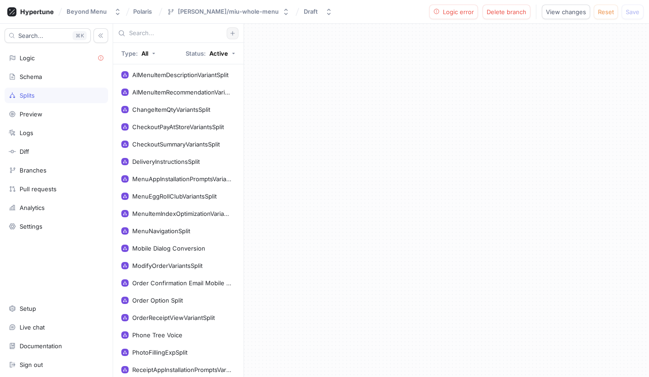
click at [230, 32] on icon "button" at bounding box center [232, 33] width 5 height 5
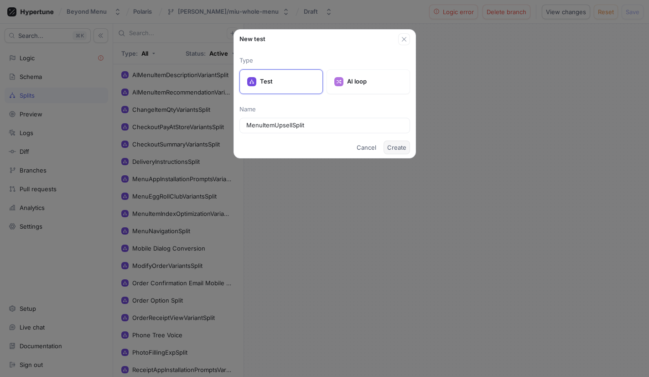
type input "MenuItemUpsellSplit"
click at [396, 149] on span "Create" at bounding box center [396, 147] width 19 height 5
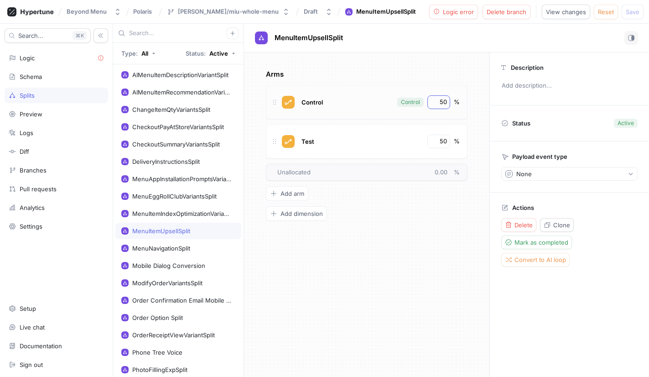
click at [442, 96] on div "50" at bounding box center [439, 102] width 23 height 14
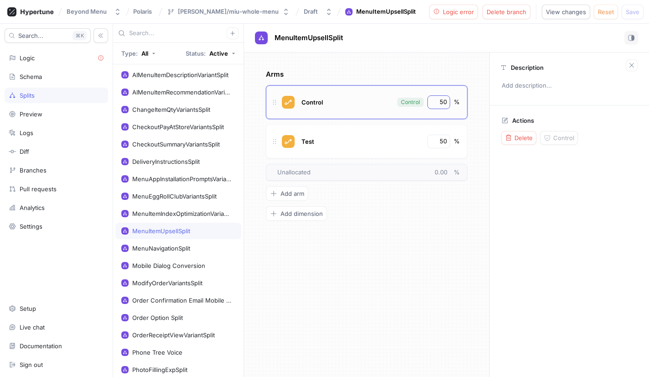
click at [442, 96] on div "50" at bounding box center [439, 102] width 23 height 14
click at [442, 99] on input "50" at bounding box center [440, 102] width 16 height 9
type input "100"
click at [177, 248] on div "MenuNavigationSplit" at bounding box center [161, 248] width 58 height 7
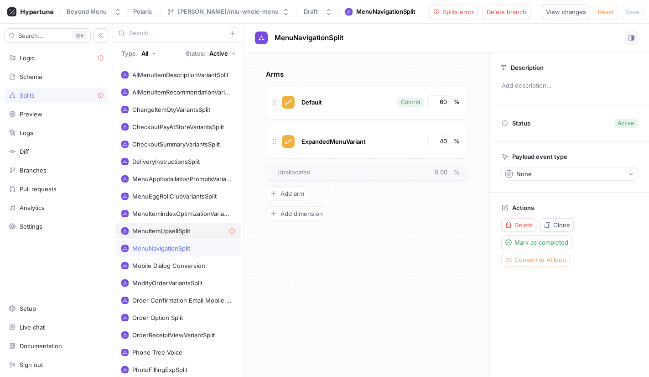
click at [174, 236] on div "MenuItemUpsellSplit" at bounding box center [178, 231] width 126 height 16
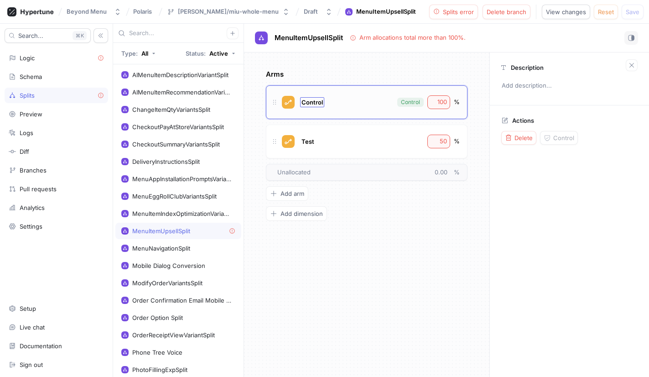
click at [318, 100] on span "Control" at bounding box center [312, 102] width 21 height 7
click at [318, 100] on input "Control" at bounding box center [313, 102] width 22 height 7
type input "Default"
click at [180, 246] on div "MenuNavigationSplit" at bounding box center [161, 248] width 58 height 7
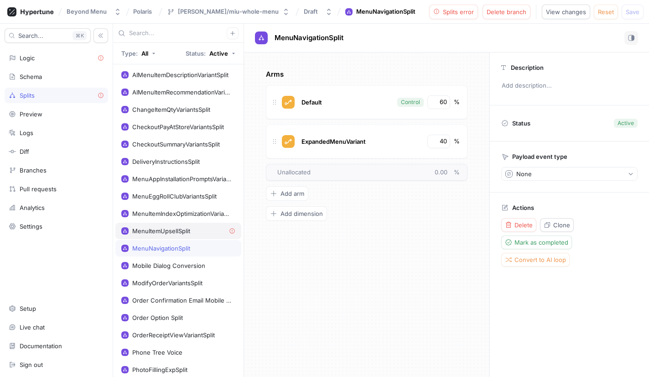
click at [180, 236] on div "MenuItemUpsellSplit" at bounding box center [178, 231] width 126 height 16
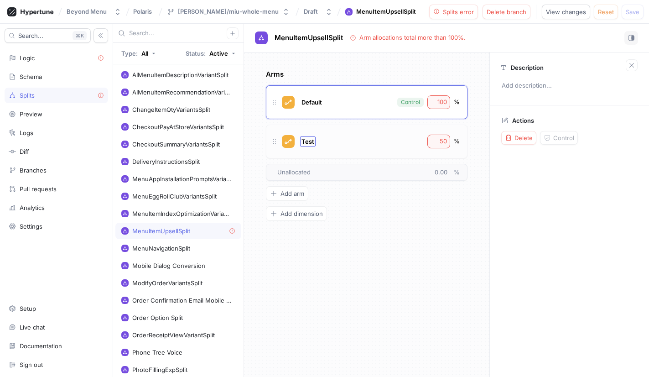
click at [308, 140] on span "Test" at bounding box center [308, 141] width 13 height 7
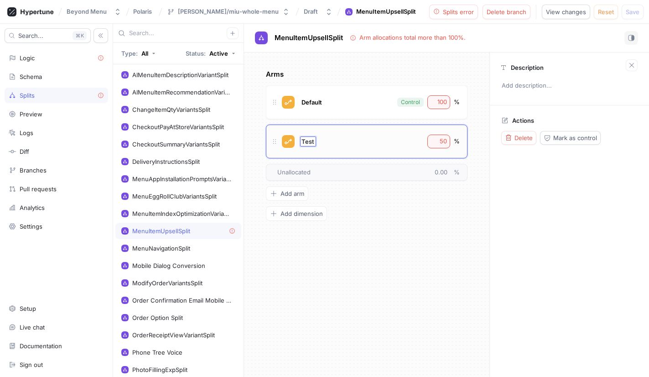
click at [308, 140] on input "Test" at bounding box center [308, 141] width 13 height 7
click at [184, 244] on div "MenuNavigationSplit" at bounding box center [178, 248] width 126 height 16
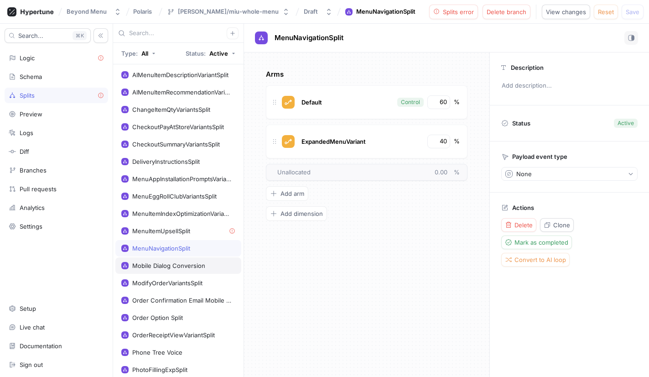
click at [182, 268] on div "Mobile Dialog Conversion" at bounding box center [168, 265] width 73 height 7
click at [182, 256] on div "MenuNavigationSplit" at bounding box center [178, 248] width 126 height 16
click at [180, 231] on div "MenuItemUpsellSplit" at bounding box center [161, 230] width 58 height 7
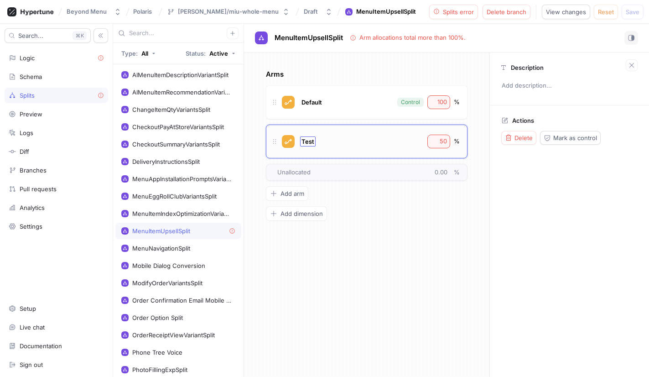
click at [305, 140] on span "Test" at bounding box center [308, 141] width 13 height 7
click at [305, 140] on input "Test" at bounding box center [308, 141] width 13 height 7
type input "WholeMenu"
click at [444, 141] on input "50" at bounding box center [440, 141] width 16 height 9
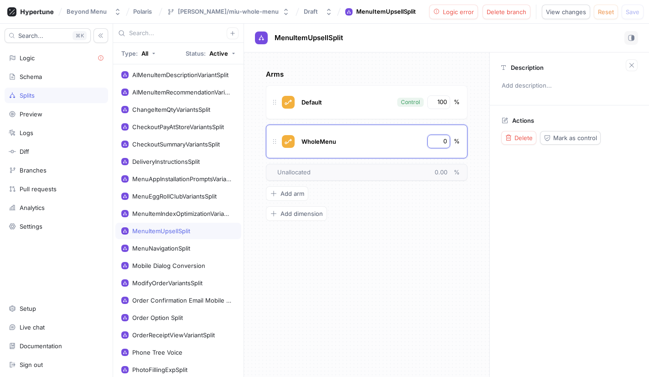
type input "0"
click at [544, 191] on div "Description Add description... Actions Delete Mark as control" at bounding box center [570, 214] width 160 height 324
click at [418, 209] on div "Arms Default Control 100 % WholeMenu 0 % To pick up a draggable item, press the…" at bounding box center [367, 144] width 202 height 151
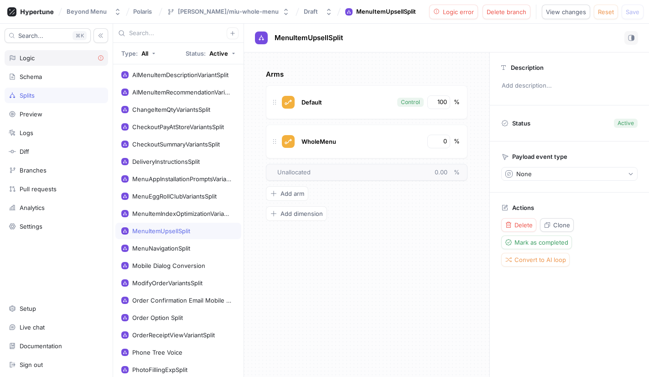
click at [42, 58] on div "Logic" at bounding box center [56, 57] width 95 height 7
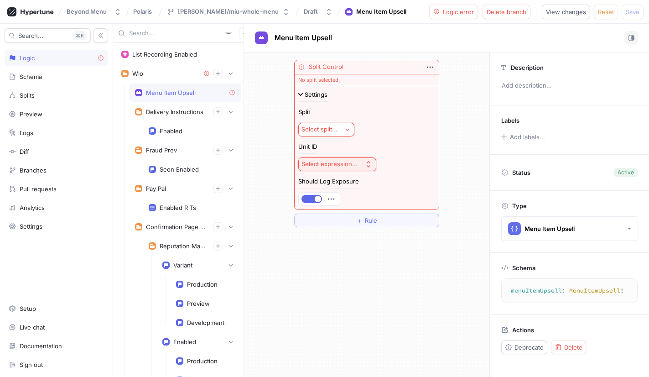
click at [334, 131] on div "Select split..." at bounding box center [320, 129] width 36 height 8
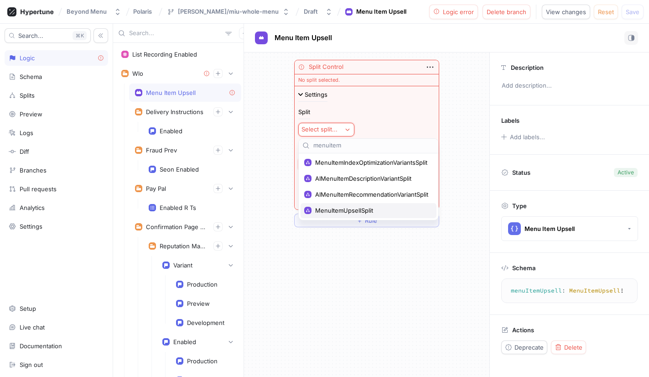
click at [324, 209] on span "MenuItemUpsellSplit" at bounding box center [371, 211] width 113 height 8
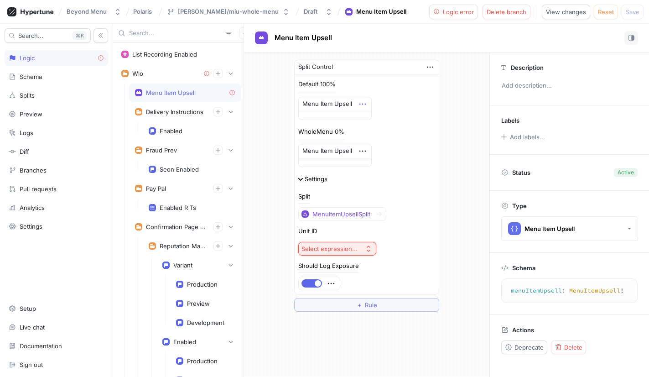
click at [362, 102] on icon "button" at bounding box center [363, 104] width 10 height 10
click at [325, 118] on div "Menu Item Upsell" at bounding box center [334, 108] width 73 height 23
click at [332, 114] on div at bounding box center [335, 115] width 73 height 8
click at [342, 107] on div "Menu Item Upsell" at bounding box center [328, 103] width 50 height 9
click at [358, 106] on icon "button" at bounding box center [363, 104] width 10 height 10
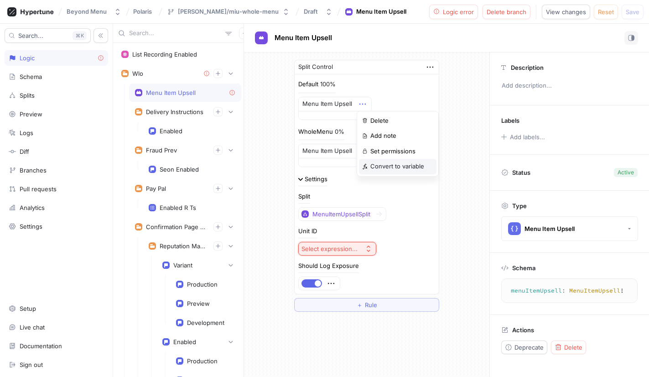
click at [387, 166] on p "Convert to variable" at bounding box center [398, 166] width 54 height 9
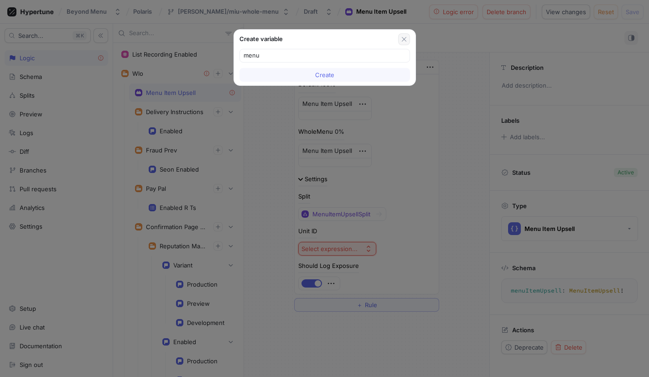
type input "menu"
click at [404, 37] on icon "button" at bounding box center [404, 39] width 7 height 7
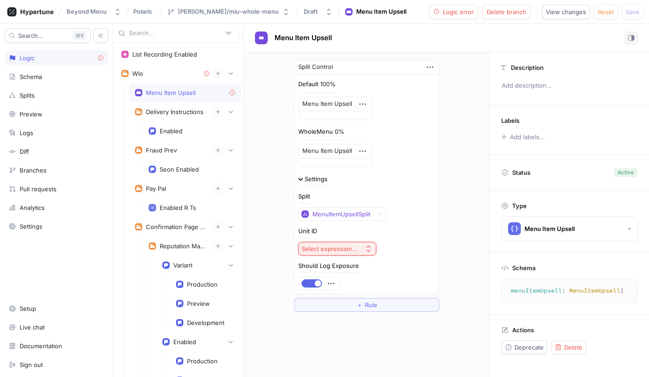
click at [358, 254] on button "Select expression..." at bounding box center [337, 249] width 78 height 14
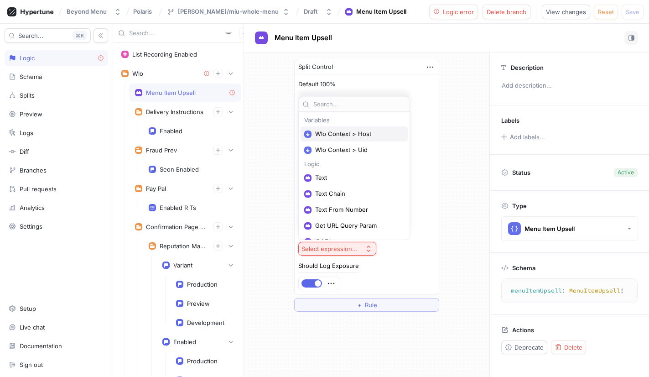
click at [353, 136] on span "Wlo Context > Host" at bounding box center [357, 134] width 84 height 8
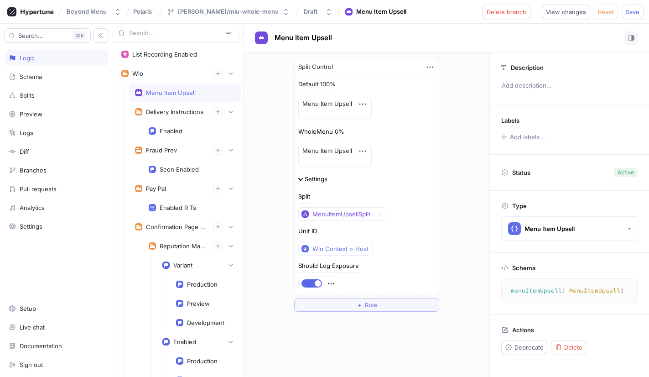
click at [464, 170] on div "Split Control Default 100% Menu Item Upsell WholeMenu 0% Menu Item Upsell Setti…" at bounding box center [366, 185] width 245 height 266
click at [175, 111] on div "Delivery Instructions" at bounding box center [174, 111] width 57 height 7
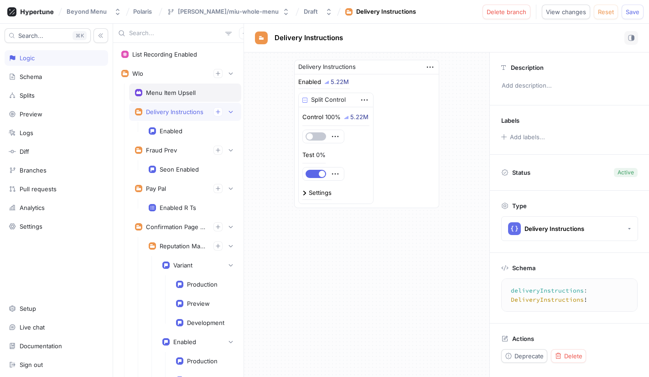
click at [159, 94] on div "Menu Item Upsell" at bounding box center [171, 92] width 50 height 7
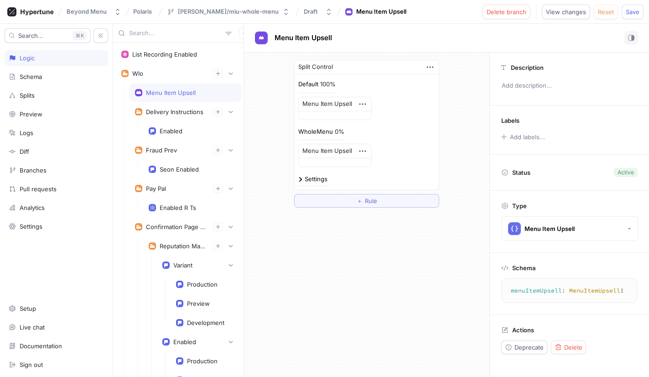
click at [336, 71] on div "Split Control" at bounding box center [367, 67] width 144 height 14
click at [150, 230] on div "Confirmation Page Experiments" at bounding box center [176, 226] width 60 height 7
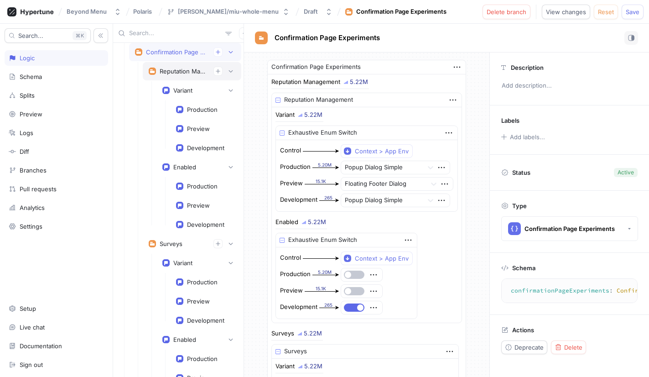
click at [184, 70] on div "Reputation Management" at bounding box center [183, 71] width 47 height 7
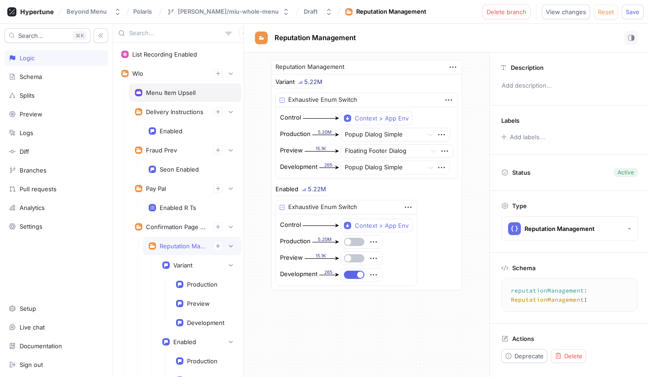
click at [180, 93] on div "Menu Item Upsell" at bounding box center [171, 92] width 50 height 7
type textarea "menuItemUpsell: MenuItemUpsell!"
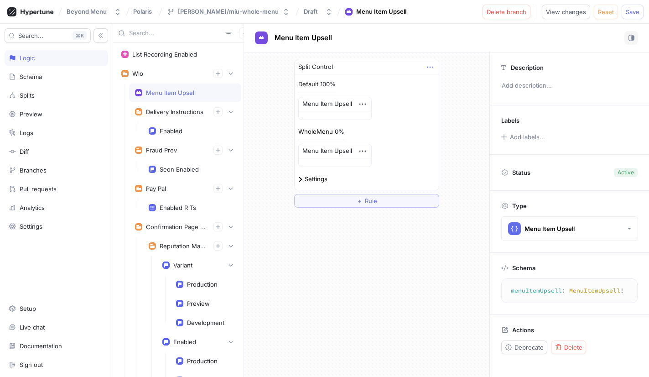
click at [435, 66] on icon "button" at bounding box center [430, 67] width 10 height 10
click at [451, 84] on p "Delete" at bounding box center [448, 83] width 18 height 9
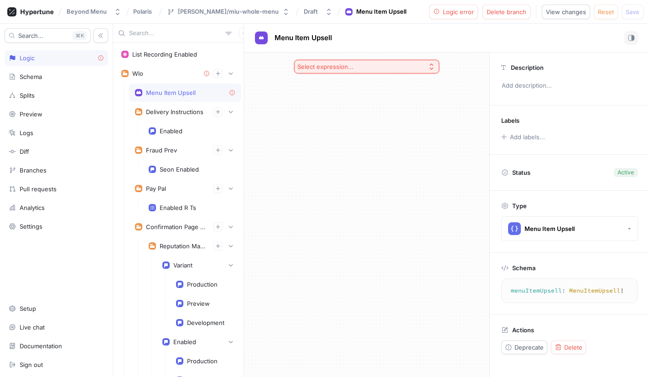
click at [431, 65] on icon "button" at bounding box center [431, 66] width 7 height 7
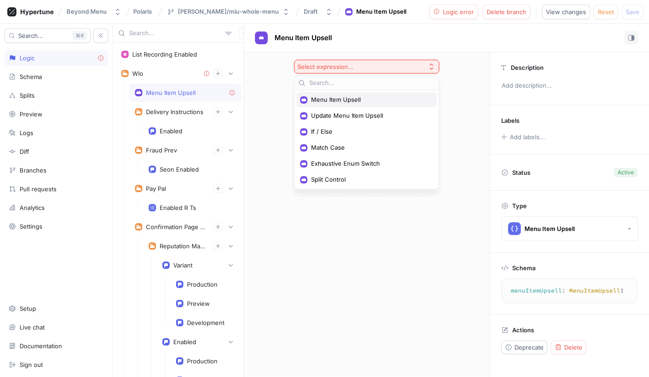
type input "m"
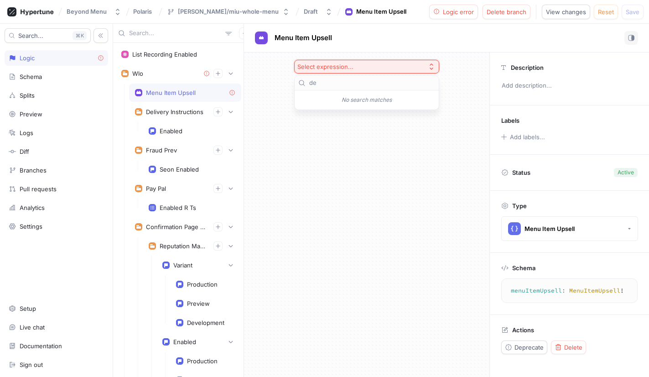
type input "d"
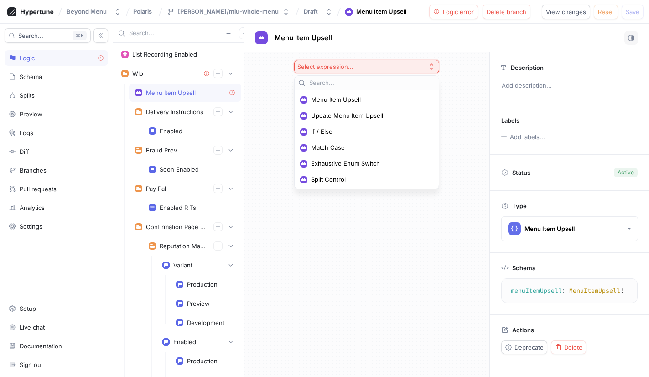
click at [381, 281] on div "Select expression..." at bounding box center [366, 214] width 245 height 324
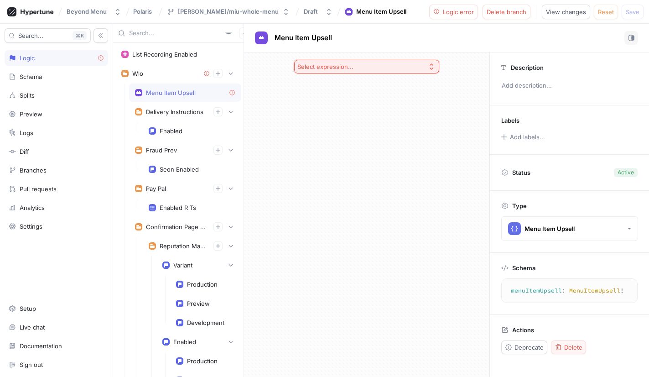
click at [571, 346] on span "Delete" at bounding box center [573, 347] width 18 height 5
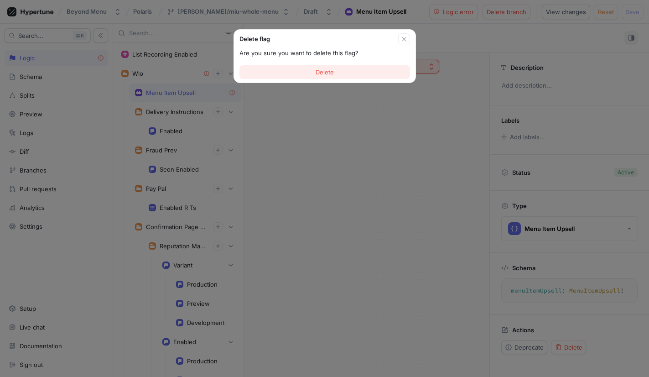
click at [328, 74] on span "Delete" at bounding box center [325, 71] width 18 height 5
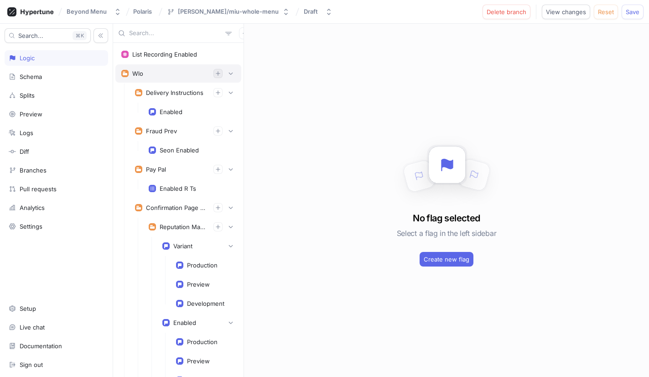
click at [218, 73] on icon "button" at bounding box center [218, 73] width 4 height 4
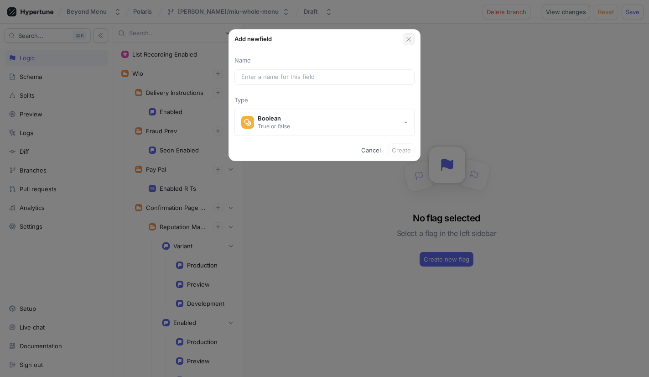
click at [408, 40] on icon "button" at bounding box center [409, 39] width 5 height 5
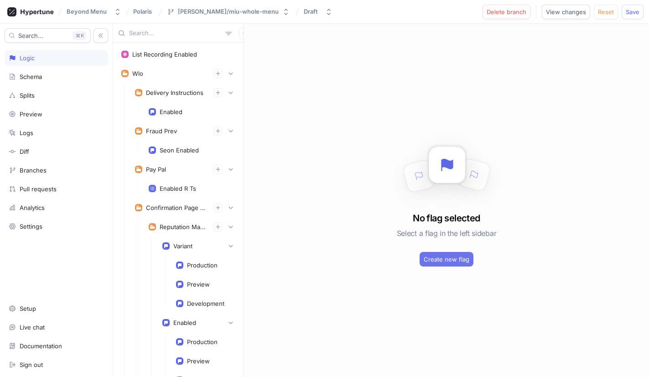
click at [434, 258] on span "Create new flag" at bounding box center [447, 258] width 46 height 5
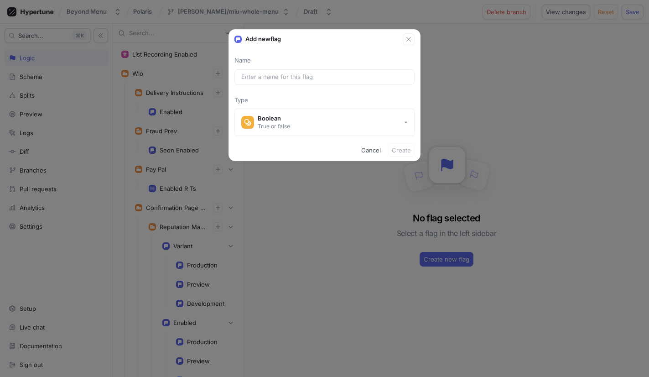
type input "f"
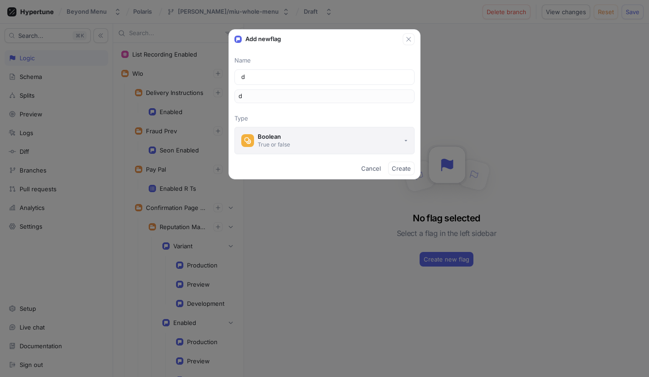
click at [306, 140] on button "Boolean True or false" at bounding box center [325, 140] width 180 height 27
type input "d"
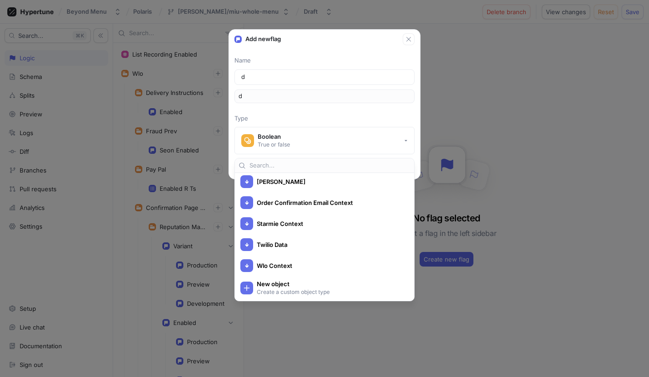
scroll to position [1711, 0]
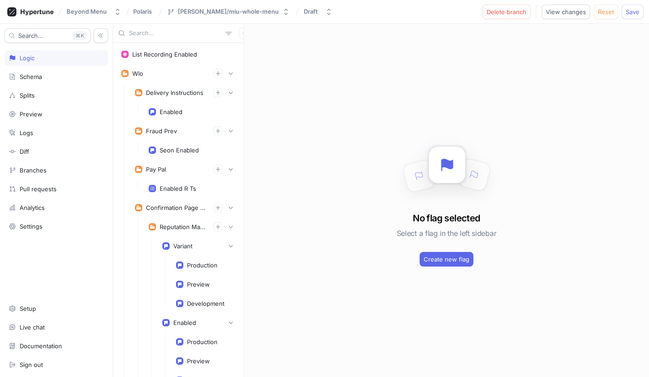
click at [424, 113] on div "No flag selected Select a flag in the left sidebar Create new flag" at bounding box center [446, 200] width 405 height 353
click at [233, 72] on icon "button" at bounding box center [230, 73] width 5 height 5
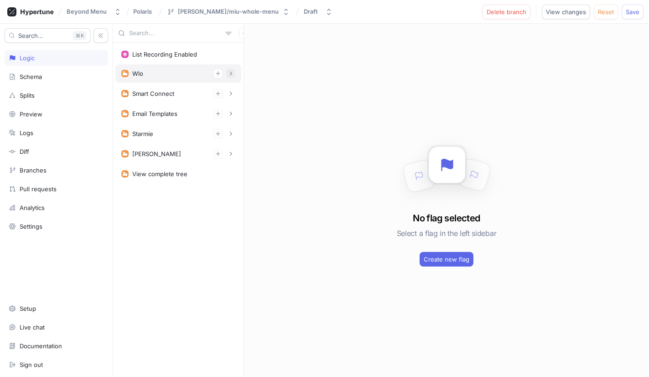
click at [233, 72] on icon "button" at bounding box center [230, 73] width 5 height 5
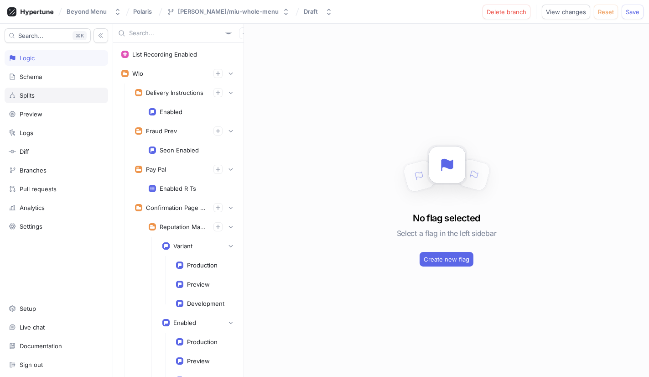
click at [31, 94] on div "Splits" at bounding box center [27, 95] width 15 height 7
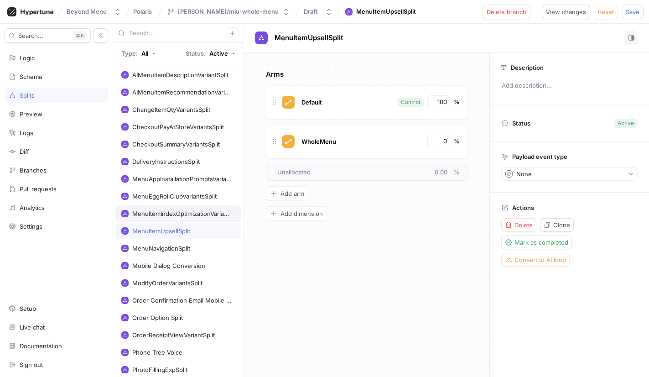
click at [176, 209] on div "MenuItemIndexOptimizationVariantsSplit" at bounding box center [178, 213] width 126 height 16
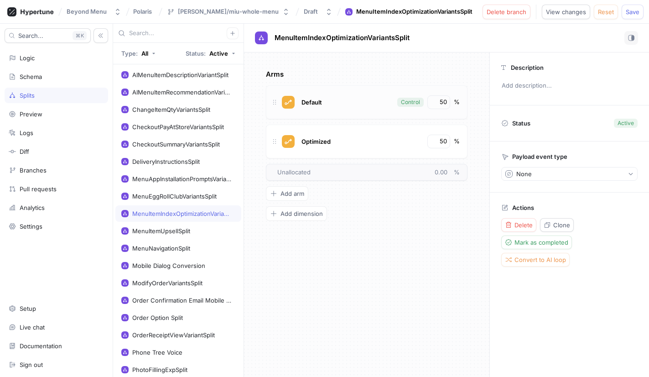
click at [364, 97] on div "Default" at bounding box center [346, 102] width 94 height 14
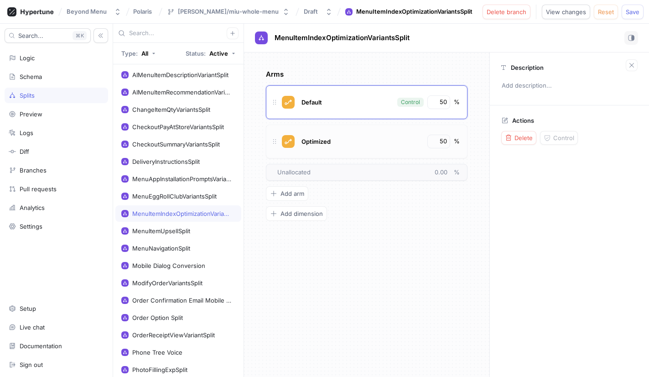
click at [369, 137] on div "Optimized" at bounding box center [361, 142] width 124 height 14
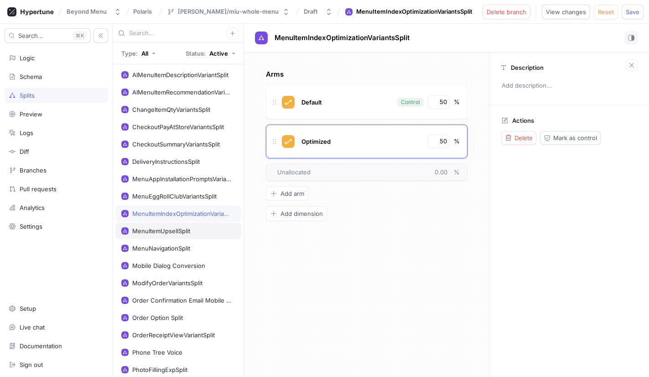
click at [164, 230] on div "MenuItemUpsellSplit" at bounding box center [161, 230] width 58 height 7
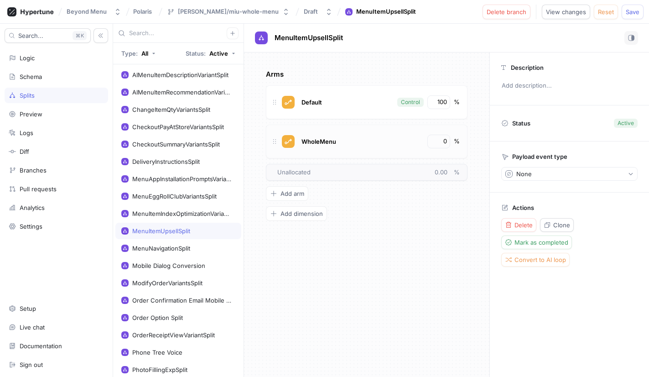
click at [376, 143] on div "WholeMenu" at bounding box center [361, 142] width 124 height 14
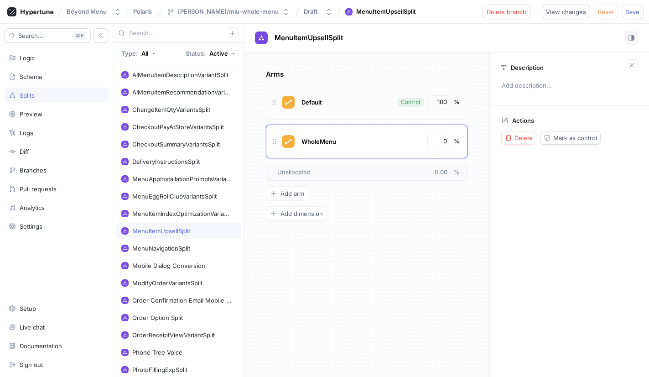
click at [374, 94] on div "Default Control 100 %" at bounding box center [367, 102] width 202 height 34
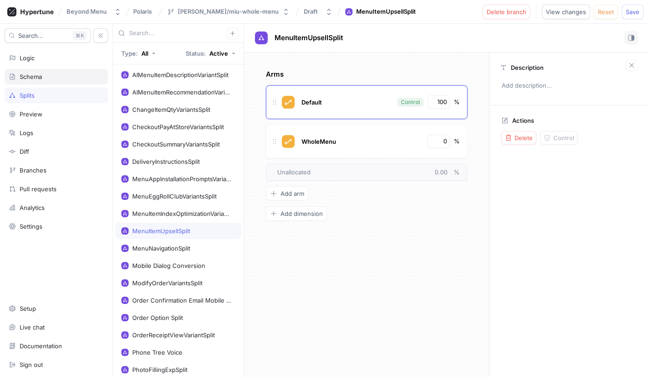
click at [31, 73] on div "Schema" at bounding box center [31, 76] width 22 height 7
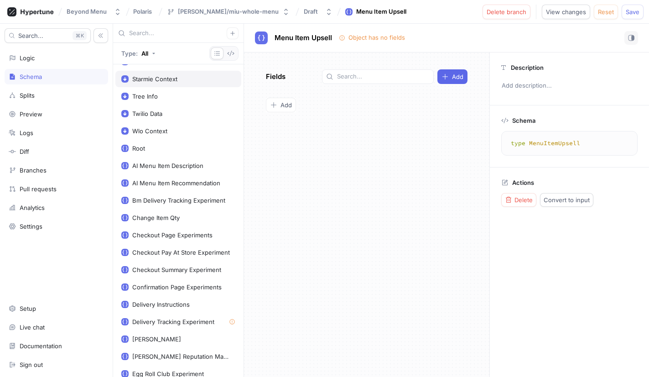
scroll to position [68, 0]
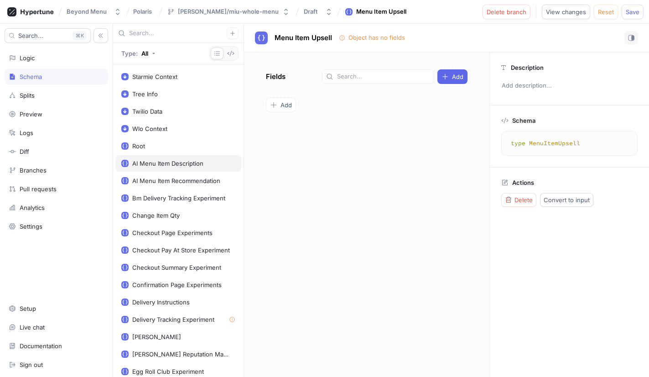
click at [159, 160] on div "AI Menu Item Description" at bounding box center [167, 163] width 71 height 7
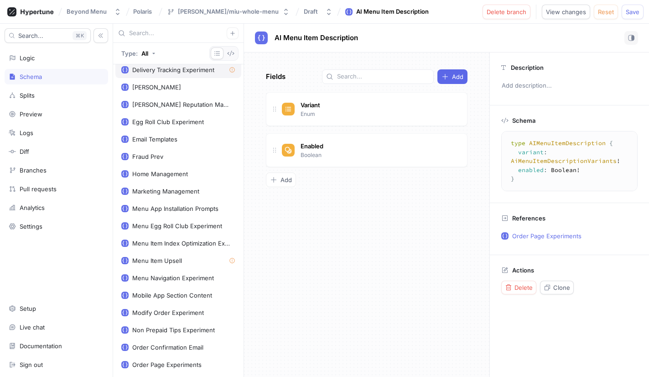
scroll to position [325, 0]
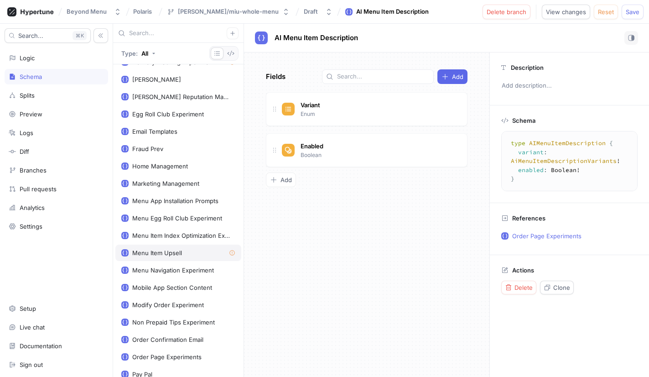
click at [167, 252] on div "Menu Item Upsell" at bounding box center [157, 252] width 50 height 7
type textarea "type MenuItemUpsell"
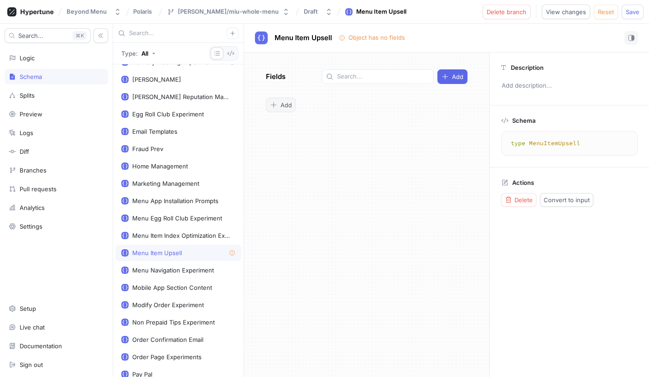
click at [275, 105] on icon "button" at bounding box center [273, 104] width 5 height 5
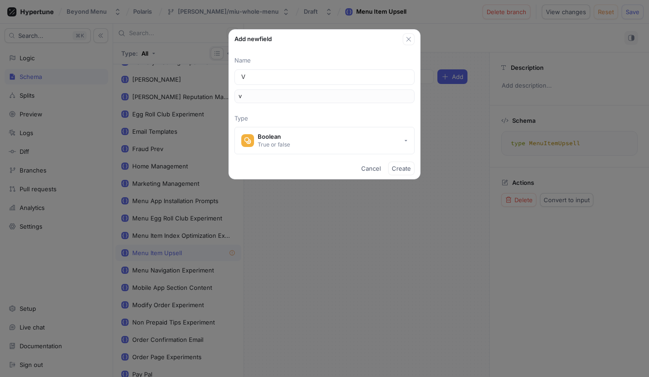
type input "Va"
type input "va"
type input "Var"
type input "var"
type input "Vari"
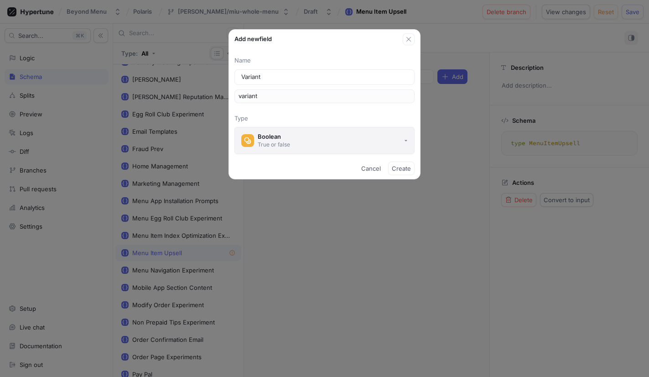
click at [309, 136] on button "Boolean True or false" at bounding box center [325, 140] width 180 height 27
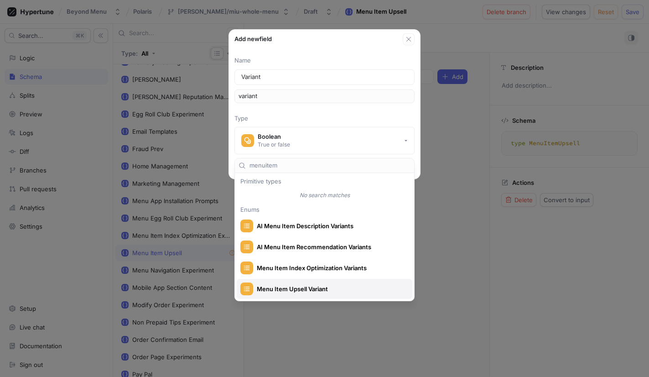
click at [316, 284] on div "Menu Item Upsell Variant" at bounding box center [322, 288] width 164 height 13
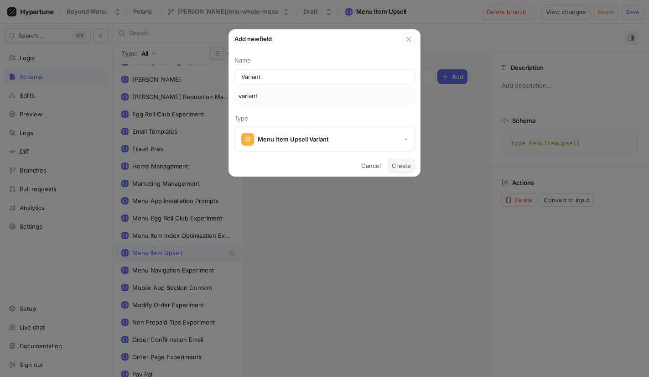
click at [401, 164] on span "Create" at bounding box center [401, 165] width 19 height 5
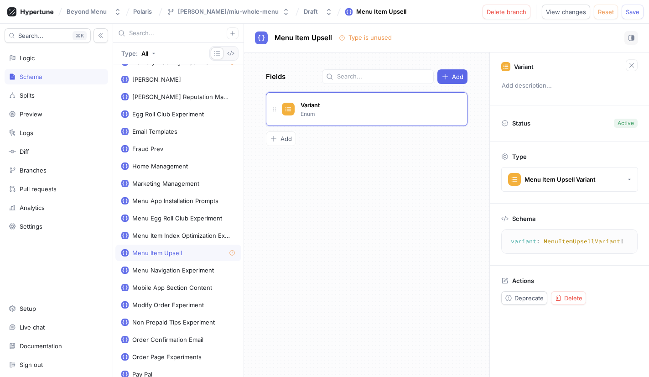
click at [430, 299] on div "Fields Add Variant Enum Go to type To pick up a draggable item, press the space…" at bounding box center [366, 214] width 245 height 324
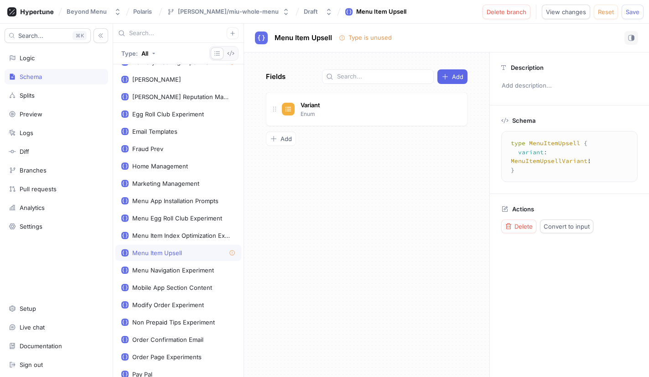
click at [172, 254] on div "Menu Item Upsell" at bounding box center [157, 252] width 50 height 7
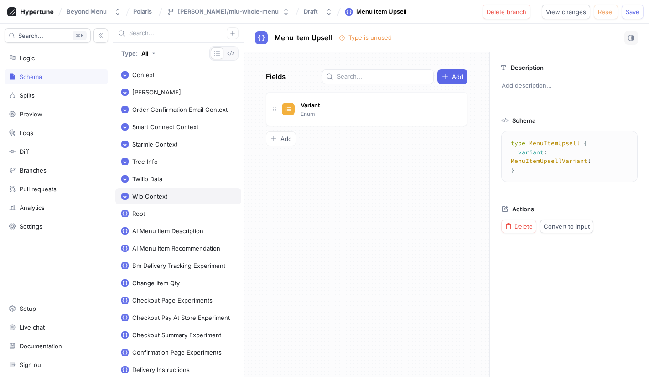
click at [140, 198] on div "Wlo Context" at bounding box center [149, 196] width 35 height 7
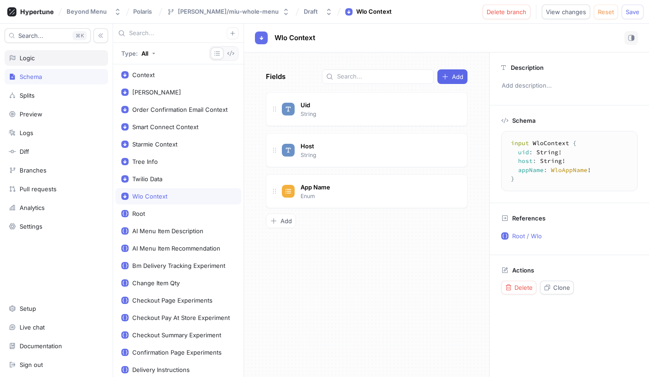
click at [36, 56] on div "Logic" at bounding box center [56, 57] width 95 height 7
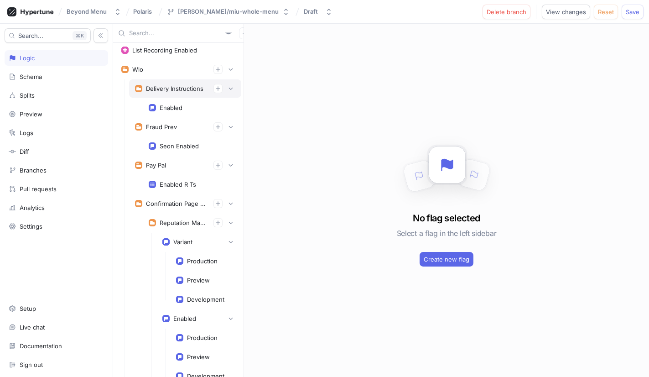
scroll to position [2, 0]
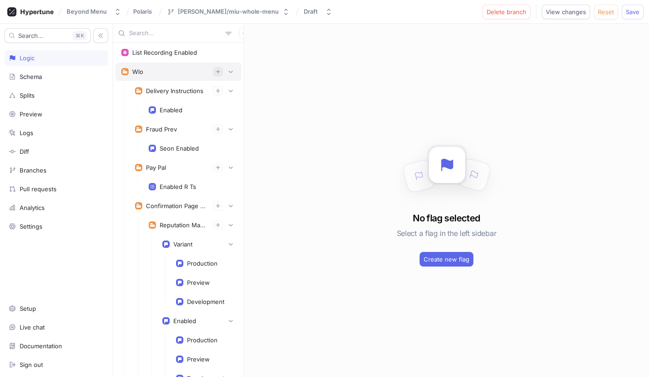
click at [219, 70] on icon "button" at bounding box center [217, 71] width 5 height 5
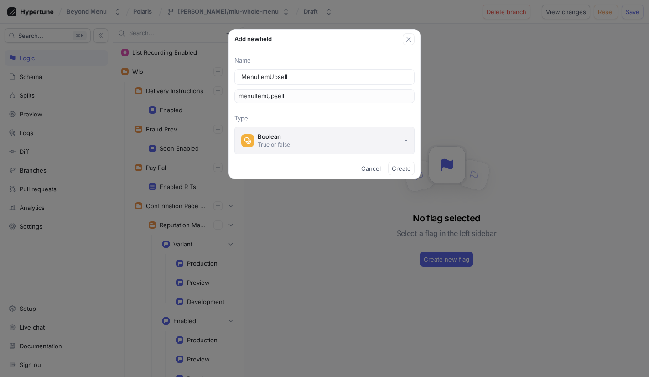
click at [284, 138] on div "Boolean" at bounding box center [274, 137] width 32 height 8
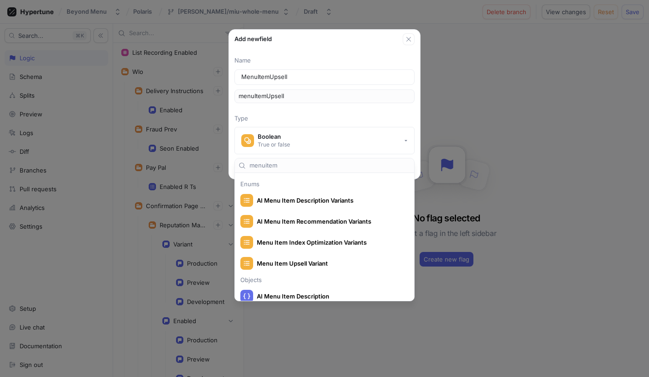
scroll to position [124, 0]
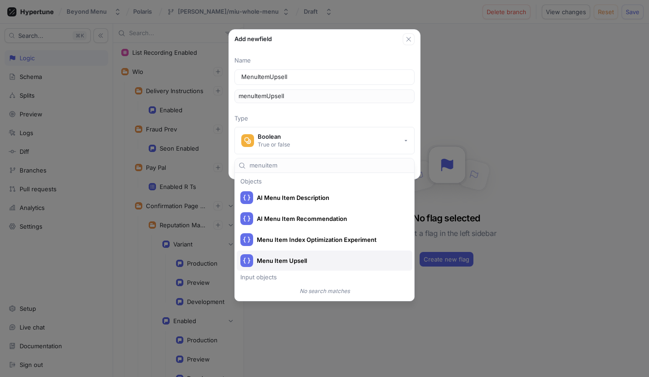
click at [305, 260] on span "Menu Item Upsell" at bounding box center [330, 261] width 147 height 8
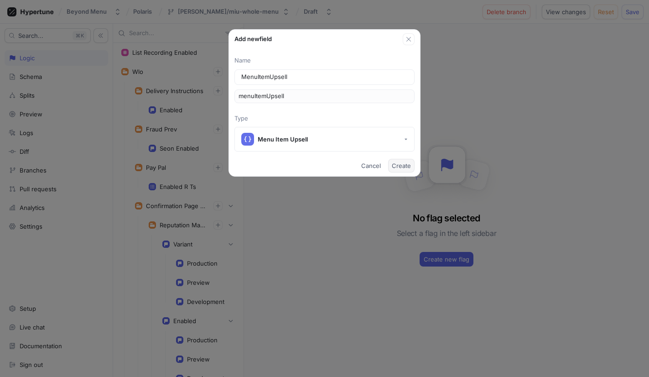
click at [399, 165] on span "Create" at bounding box center [401, 165] width 19 height 5
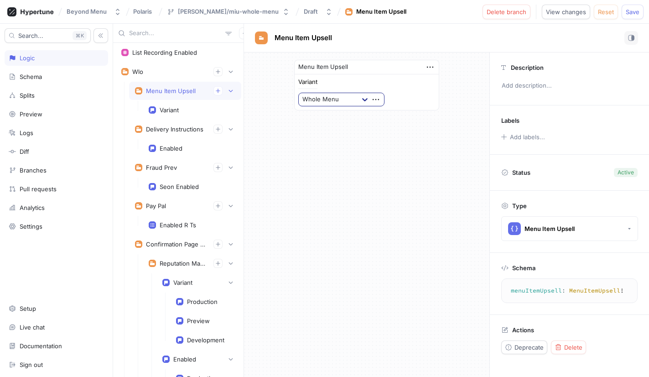
click at [360, 102] on div at bounding box center [365, 99] width 16 height 16
click at [433, 93] on div "Variant Whole Menu" at bounding box center [366, 92] width 137 height 27
click at [431, 69] on icon "button" at bounding box center [430, 67] width 10 height 10
click at [450, 87] on p "Delete" at bounding box center [448, 83] width 18 height 9
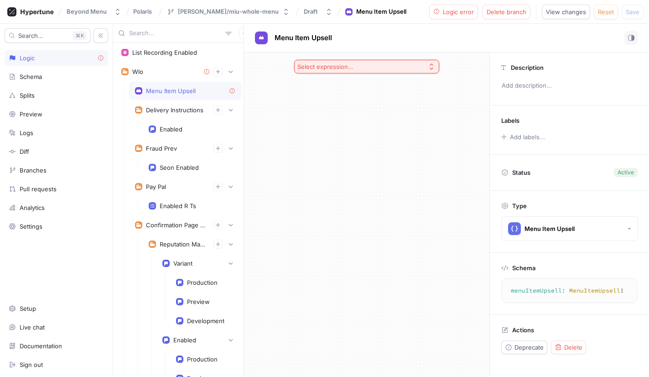
click at [432, 70] on button "Select expression..." at bounding box center [366, 67] width 145 height 14
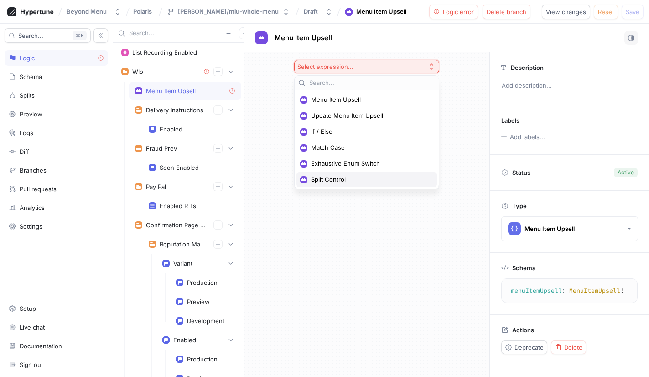
click at [329, 177] on span "Split Control" at bounding box center [370, 180] width 118 height 8
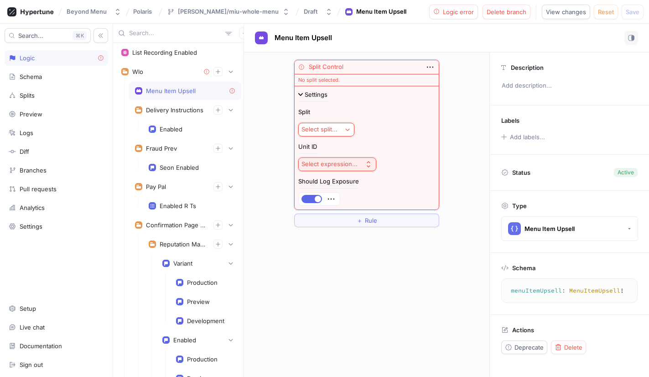
click at [332, 127] on div "Select split..." at bounding box center [320, 129] width 36 height 8
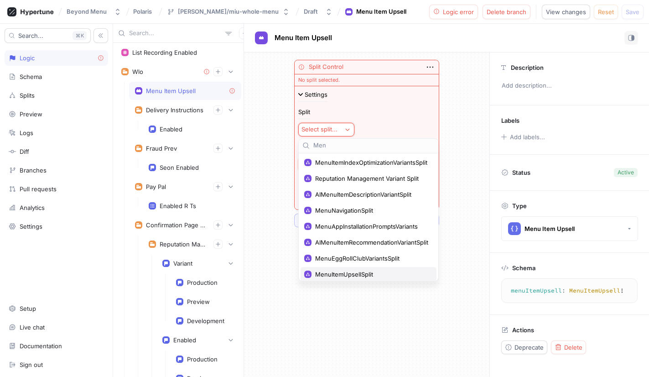
click at [366, 272] on span "MenuItemUpsellSplit" at bounding box center [371, 275] width 113 height 8
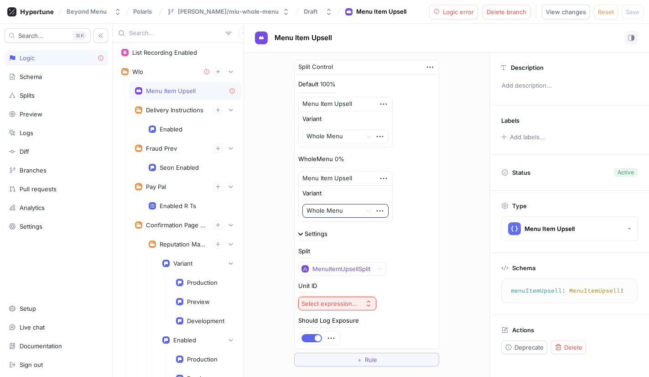
click at [279, 152] on div "Split Control Default 100% Menu Item Upsell Variant Whole Menu WholeMenu 0% Men…" at bounding box center [366, 212] width 245 height 321
click at [348, 212] on div at bounding box center [333, 211] width 52 height 11
click at [338, 242] on div "Default" at bounding box center [345, 243] width 85 height 15
click at [364, 137] on div at bounding box center [369, 136] width 16 height 16
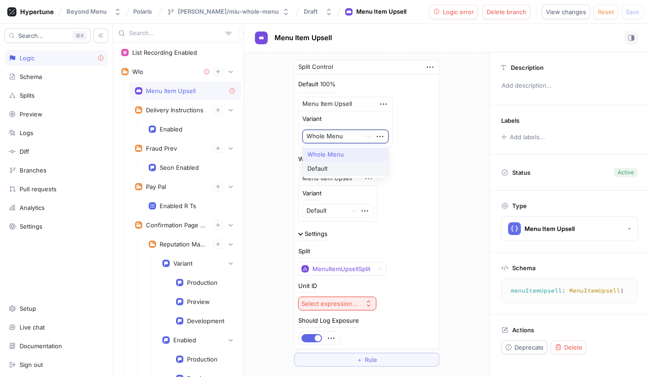
click at [333, 166] on div "Default" at bounding box center [345, 169] width 85 height 15
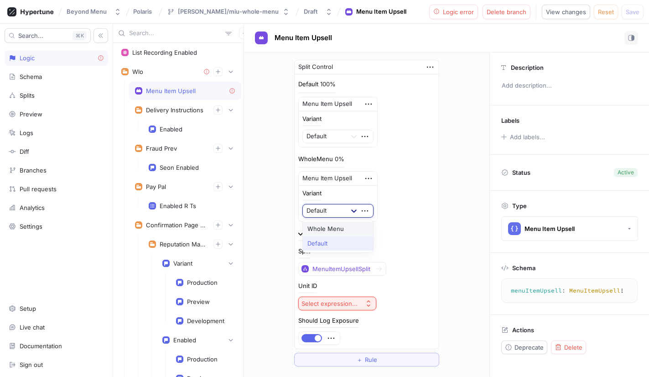
click at [349, 213] on div at bounding box center [354, 211] width 16 height 16
click at [336, 225] on div "Whole Menu" at bounding box center [338, 229] width 70 height 15
click at [275, 267] on div "Split Control Default 100% Menu Item Upsell Variant Default WholeMenu 0% Menu I…" at bounding box center [366, 212] width 245 height 321
click at [304, 300] on div "Select expression..." at bounding box center [330, 304] width 56 height 8
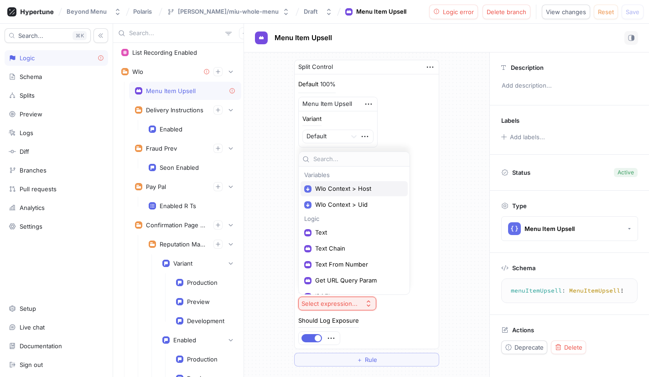
click at [341, 193] on div "Wlo Context > Host" at bounding box center [354, 188] width 107 height 15
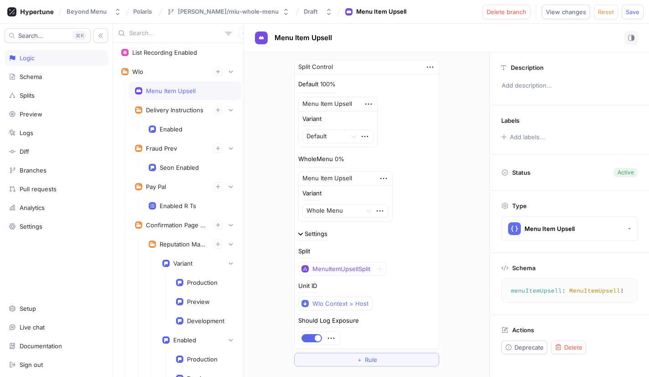
click at [274, 252] on div "Split Control Default 100% Menu Item Upsell Variant Default WholeMenu 0% Menu I…" at bounding box center [366, 212] width 245 height 321
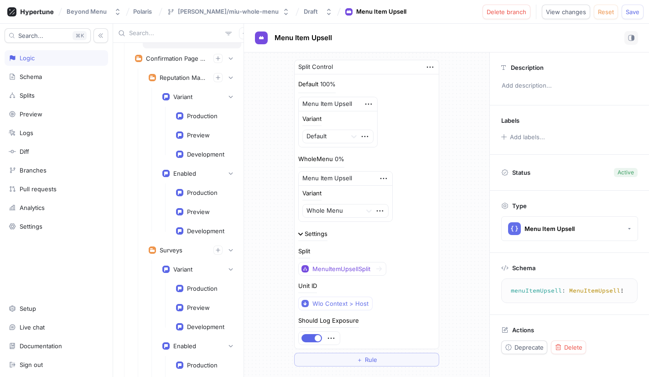
scroll to position [171, 0]
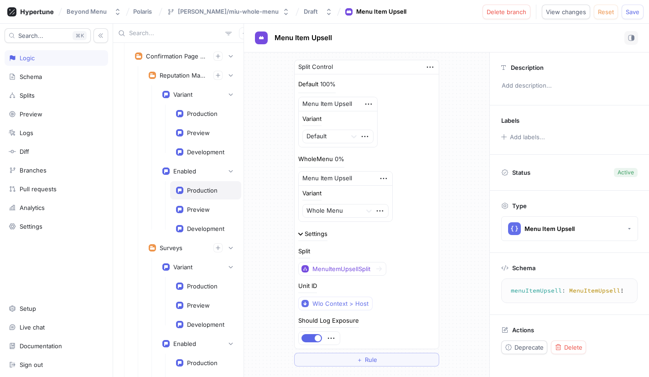
click at [188, 192] on div "Production" at bounding box center [202, 190] width 31 height 7
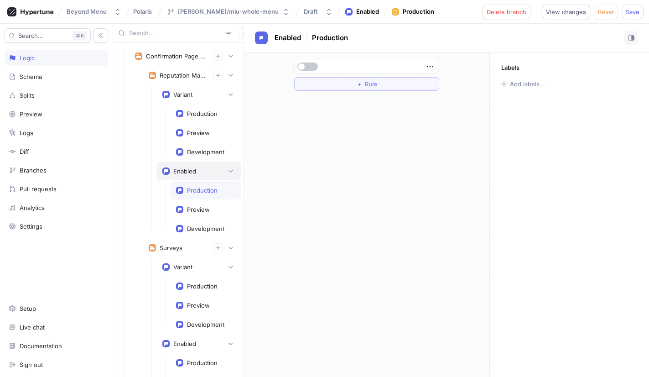
click at [181, 168] on div "Enabled" at bounding box center [184, 170] width 23 height 7
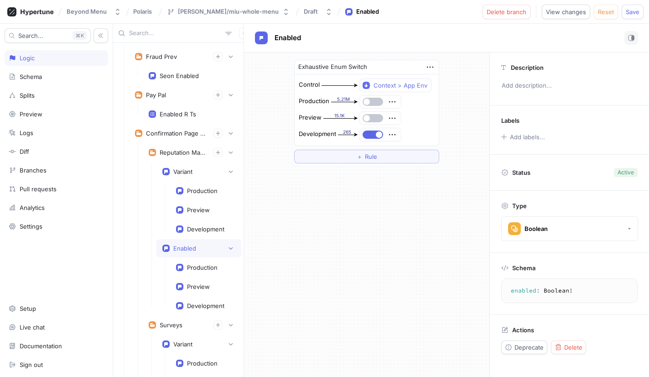
scroll to position [89, 0]
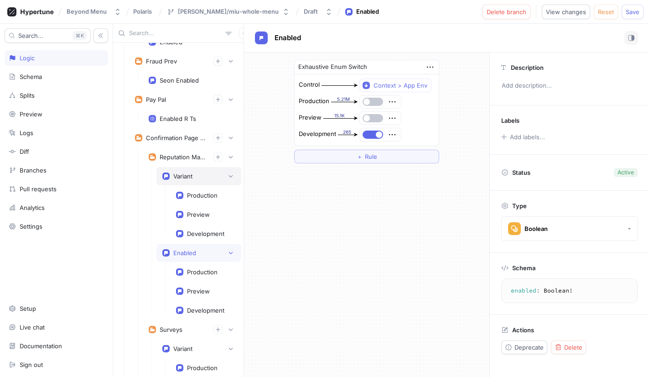
click at [178, 175] on div "Variant" at bounding box center [182, 175] width 19 height 7
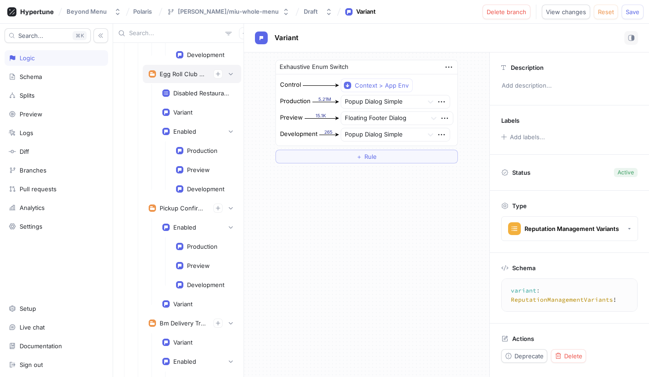
scroll to position [659, 0]
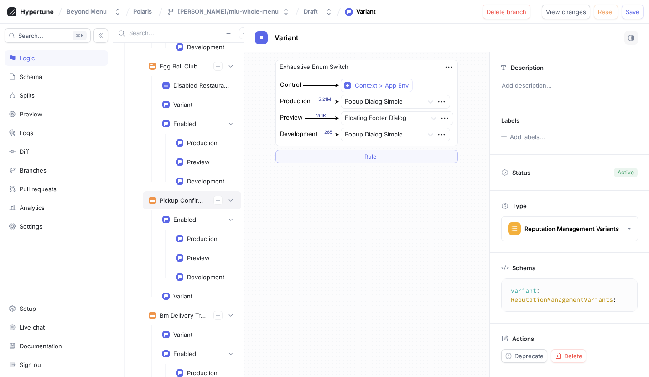
click at [172, 206] on div "Pickup Confirmation Experiment" at bounding box center [192, 200] width 99 height 18
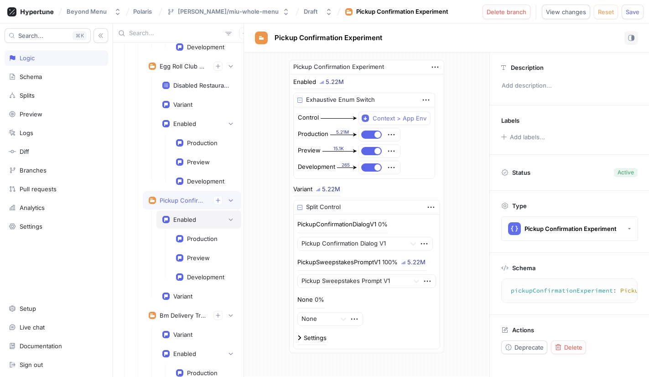
click at [173, 219] on div "Enabled" at bounding box center [198, 219] width 73 height 9
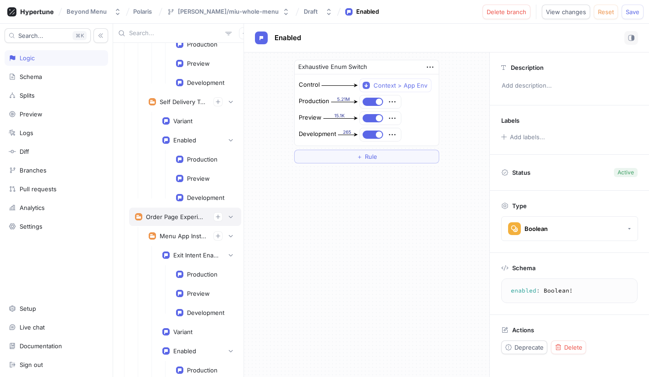
click at [171, 217] on div "Order Page Experiments" at bounding box center [176, 216] width 60 height 7
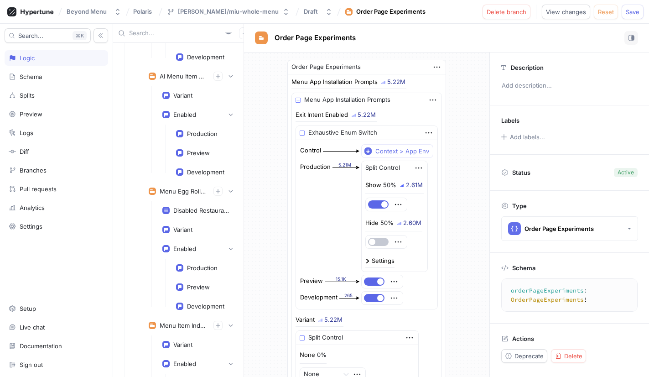
scroll to position [1456, 0]
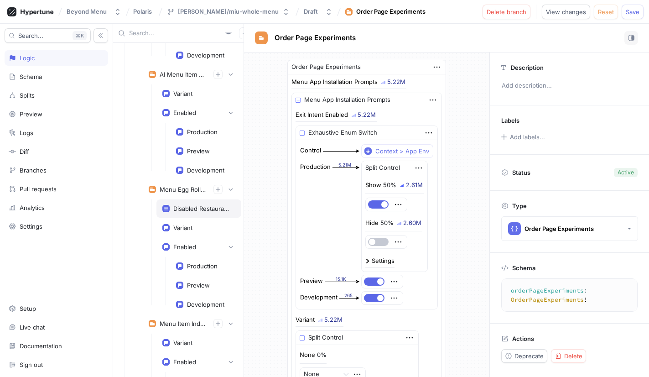
click at [181, 215] on div "Disabled Restaurants" at bounding box center [199, 208] width 85 height 18
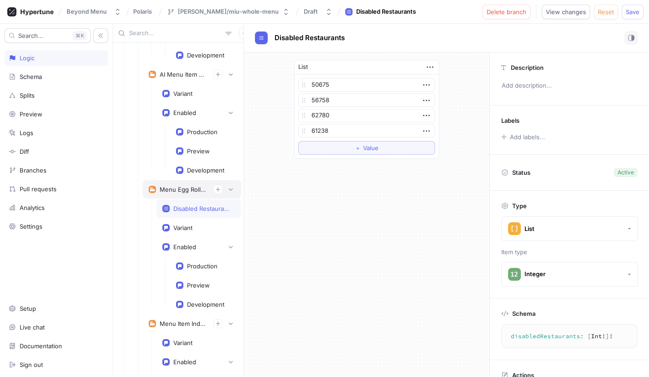
click at [178, 190] on div "Menu Egg Roll Club Experiment" at bounding box center [183, 189] width 47 height 7
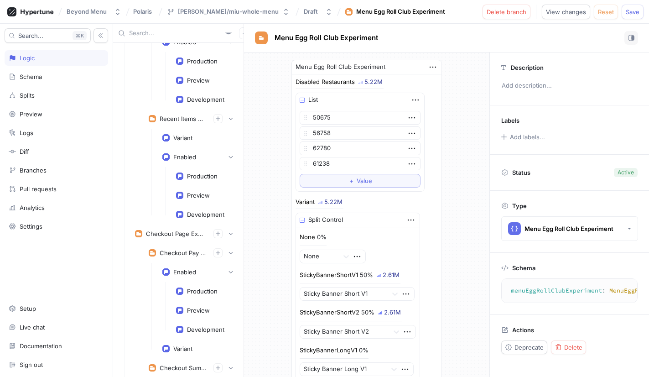
scroll to position [2029, 0]
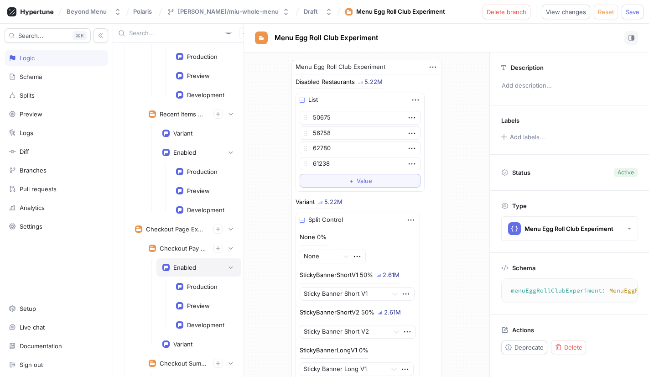
click at [183, 267] on div "Enabled" at bounding box center [184, 267] width 23 height 7
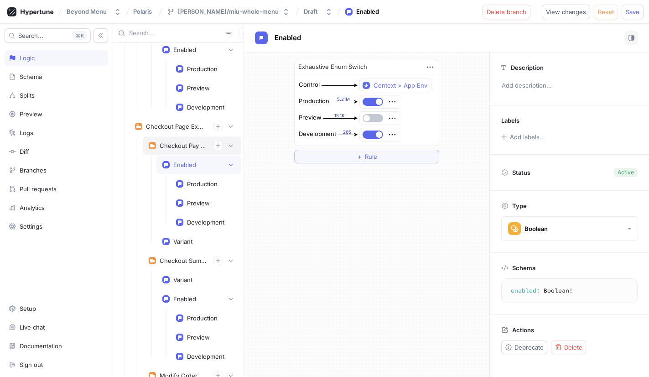
scroll to position [2138, 0]
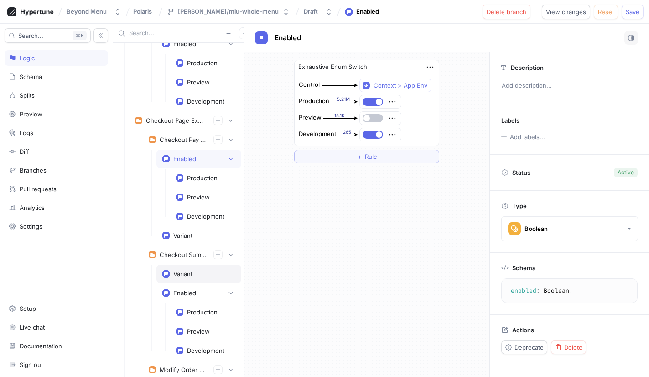
click at [175, 277] on div "Variant" at bounding box center [182, 273] width 19 height 7
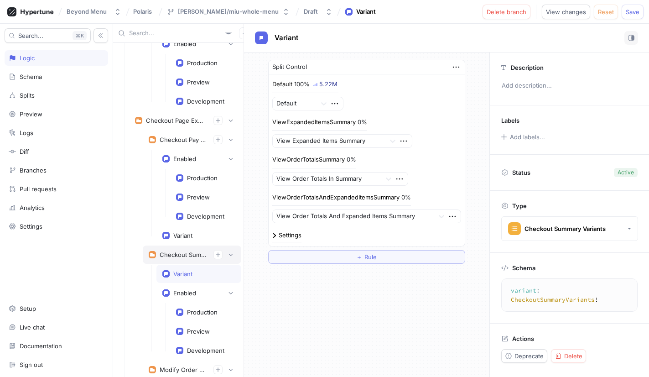
click at [173, 253] on div "Checkout Summary Experiment" at bounding box center [183, 254] width 47 height 7
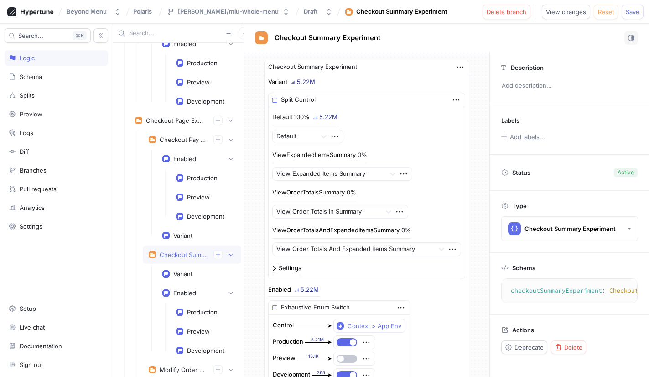
click at [262, 37] on rect at bounding box center [261, 38] width 5 height 2
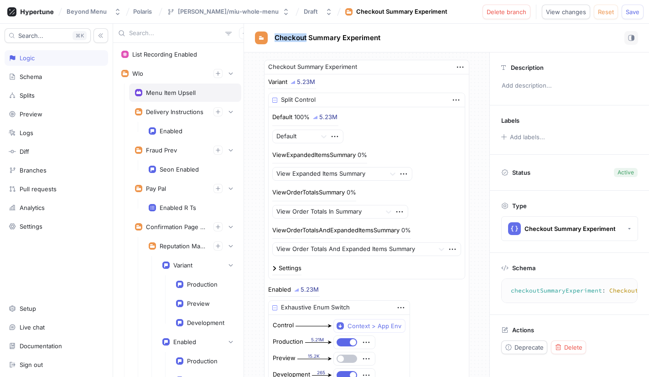
click at [171, 91] on div "Menu Item Upsell" at bounding box center [171, 92] width 50 height 7
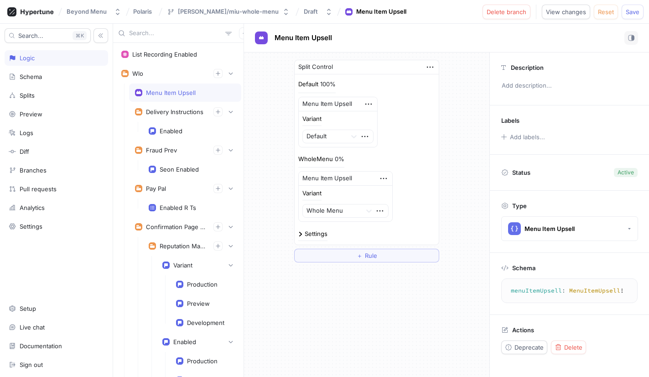
click at [212, 91] on div "Menu Item Upsell" at bounding box center [185, 92] width 100 height 7
click at [433, 67] on icon "button" at bounding box center [430, 67] width 6 height 1
click at [454, 85] on p "Delete" at bounding box center [448, 83] width 18 height 9
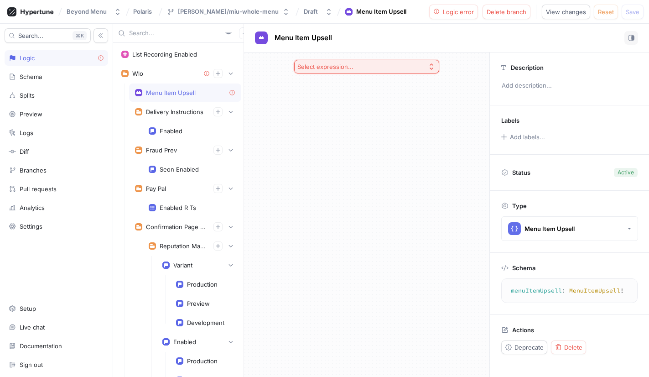
click at [426, 68] on button "Select expression..." at bounding box center [366, 67] width 145 height 14
click at [375, 223] on div "Select expression..." at bounding box center [366, 214] width 245 height 324
click at [573, 351] on button "Delete" at bounding box center [568, 347] width 35 height 14
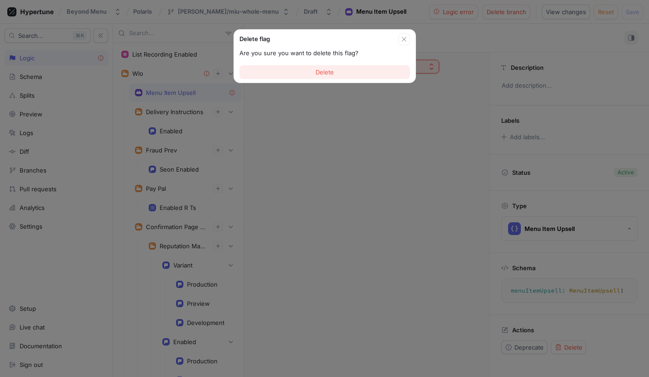
click at [336, 74] on button "Delete" at bounding box center [325, 72] width 171 height 14
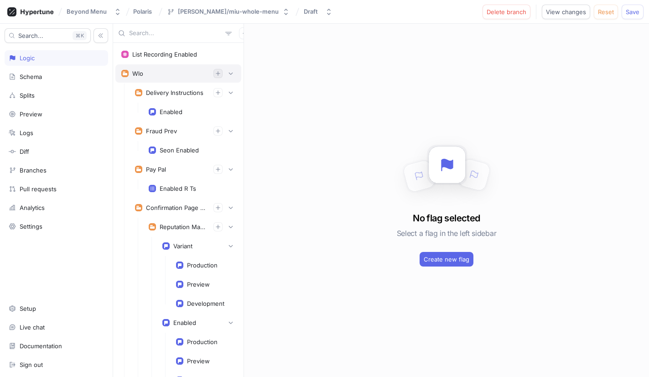
click at [217, 71] on icon "button" at bounding box center [217, 73] width 5 height 5
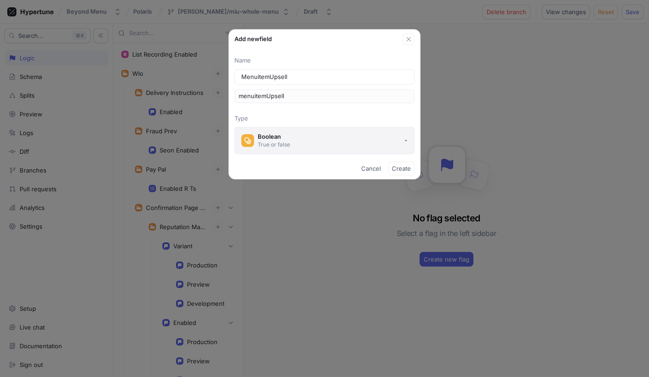
click at [286, 131] on button "Boolean True or false" at bounding box center [325, 140] width 180 height 27
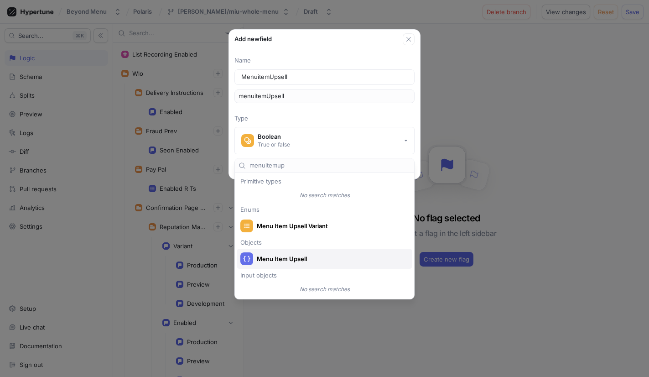
click at [293, 255] on span "Menu Item Upsell" at bounding box center [330, 259] width 147 height 8
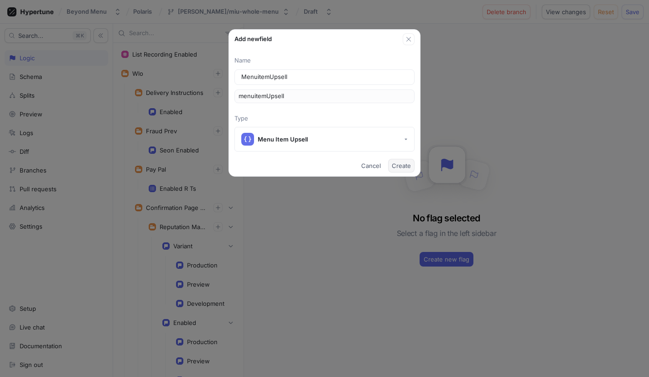
click at [406, 163] on span "Create" at bounding box center [401, 165] width 19 height 5
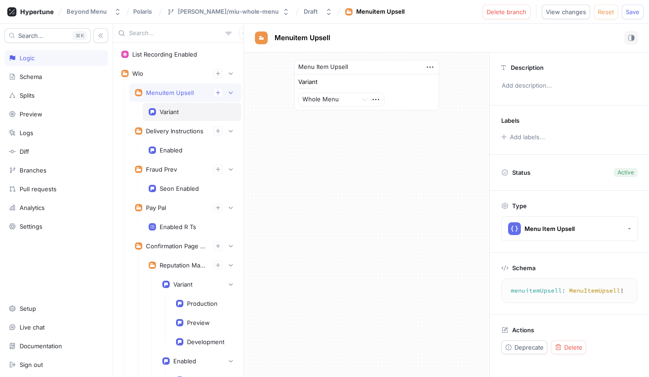
click at [182, 109] on div "Variant" at bounding box center [192, 111] width 87 height 7
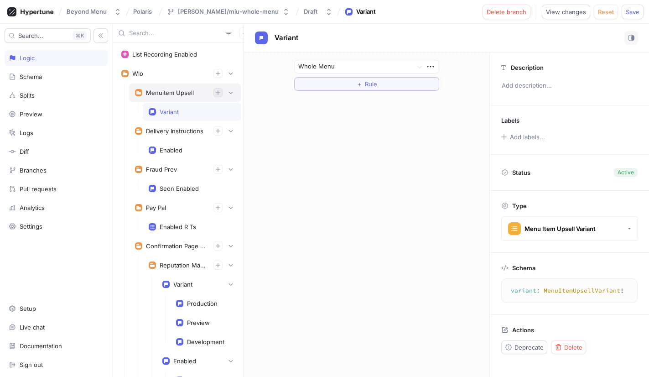
click at [218, 94] on icon "button" at bounding box center [217, 92] width 5 height 5
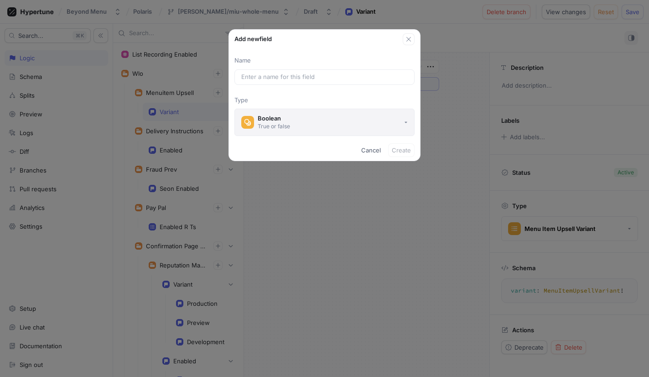
click at [300, 124] on button "Boolean True or false" at bounding box center [325, 122] width 180 height 27
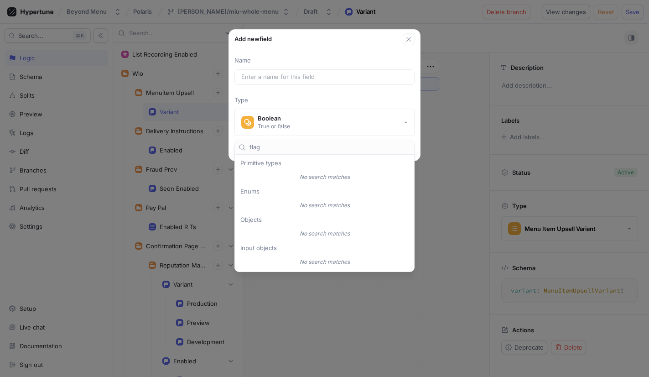
click at [310, 149] on input "flag" at bounding box center [330, 147] width 161 height 9
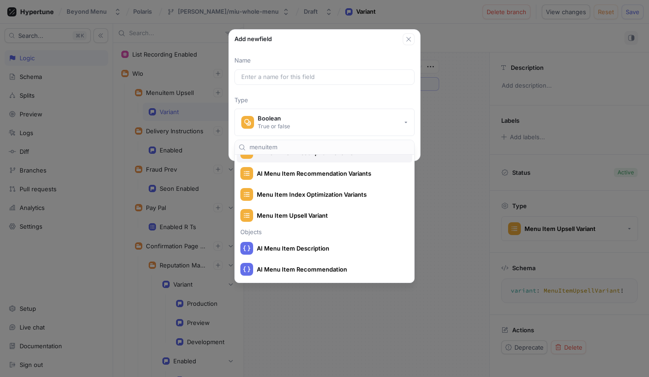
scroll to position [44, 0]
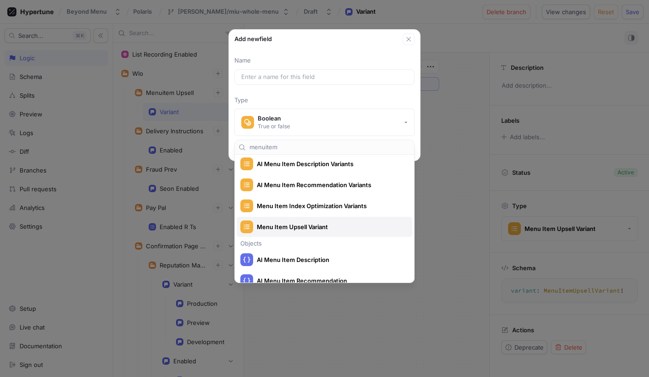
click at [296, 229] on span "Menu Item Upsell Variant" at bounding box center [330, 227] width 147 height 8
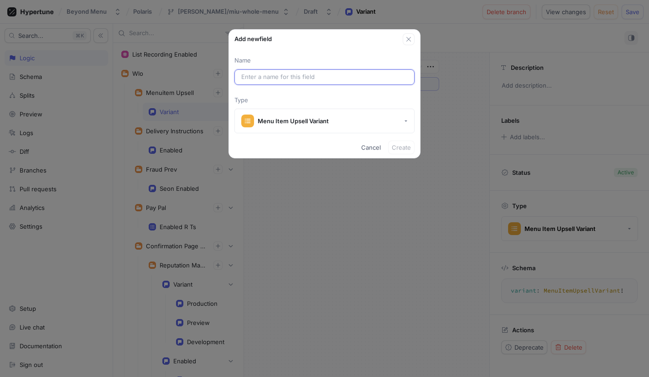
click at [337, 79] on input "text" at bounding box center [324, 77] width 167 height 9
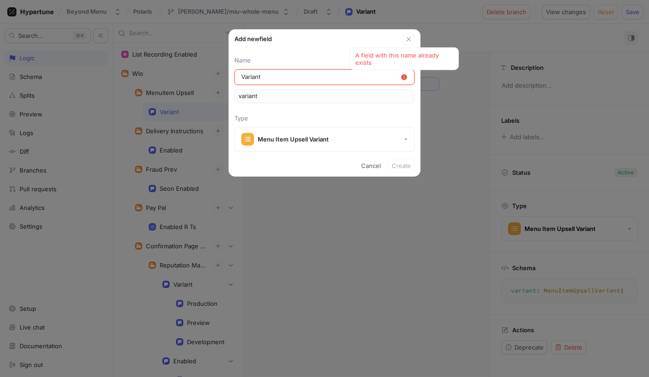
click at [323, 77] on input "Variant" at bounding box center [320, 77] width 159 height 9
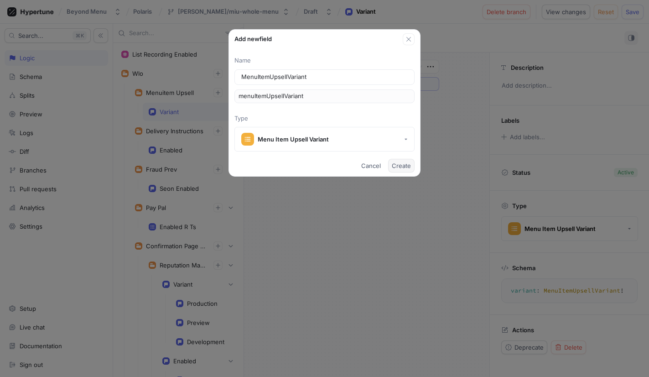
click at [405, 163] on span "Create" at bounding box center [401, 165] width 19 height 5
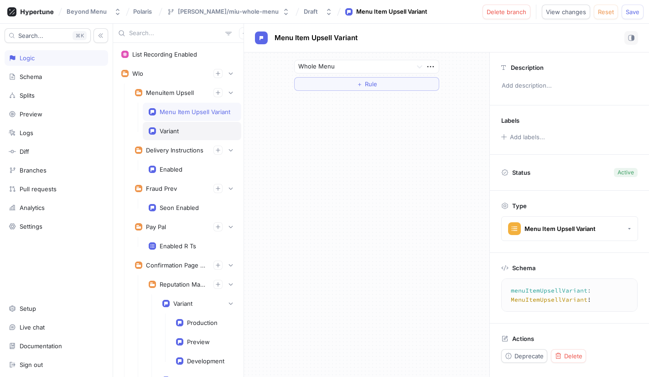
click at [210, 125] on div "Variant" at bounding box center [192, 131] width 99 height 18
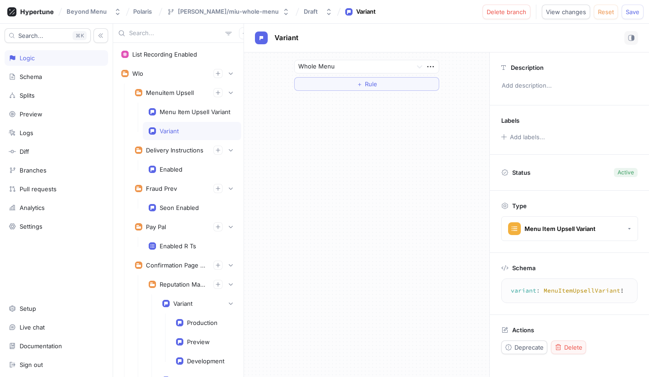
click at [571, 345] on span "Delete" at bounding box center [573, 347] width 18 height 5
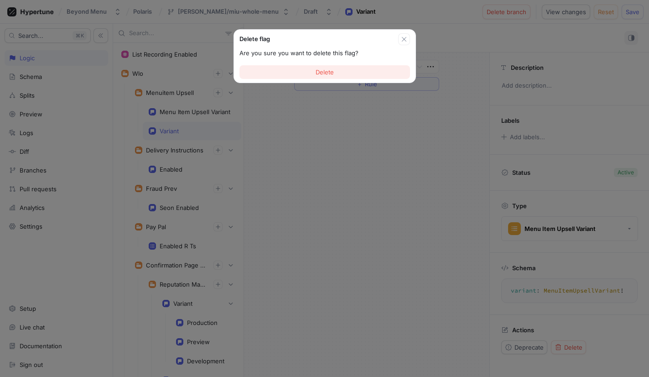
click at [346, 71] on button "Delete" at bounding box center [325, 72] width 171 height 14
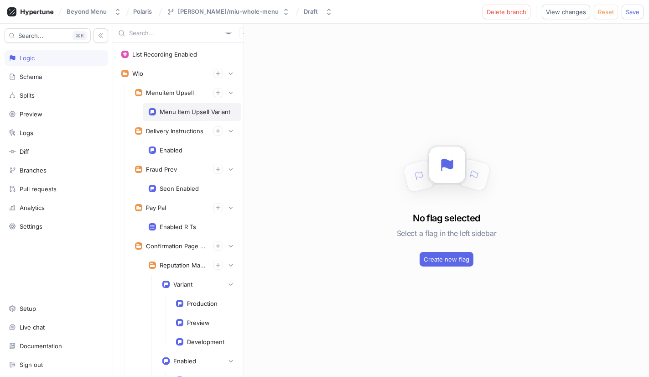
click at [190, 111] on div "Menu Item Upsell Variant" at bounding box center [195, 111] width 71 height 7
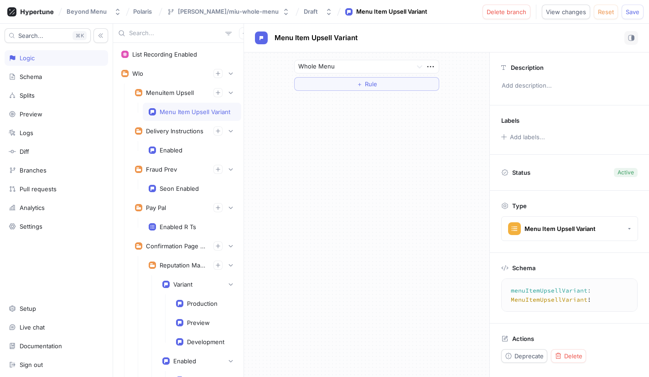
click at [209, 110] on div "Menu Item Upsell Variant" at bounding box center [195, 111] width 71 height 7
click at [312, 39] on span "Menu Item Upsell Variant" at bounding box center [316, 37] width 83 height 7
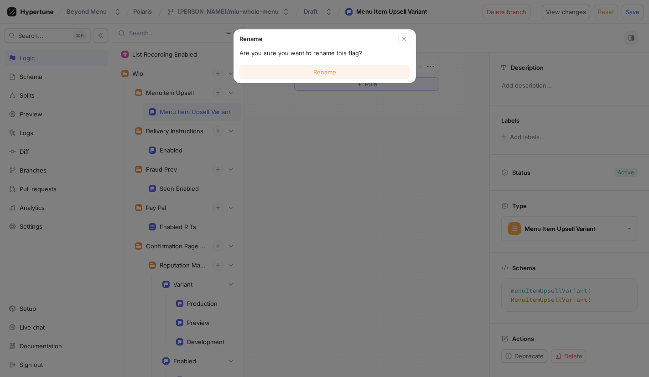
click at [319, 70] on span "Rename" at bounding box center [324, 71] width 23 height 5
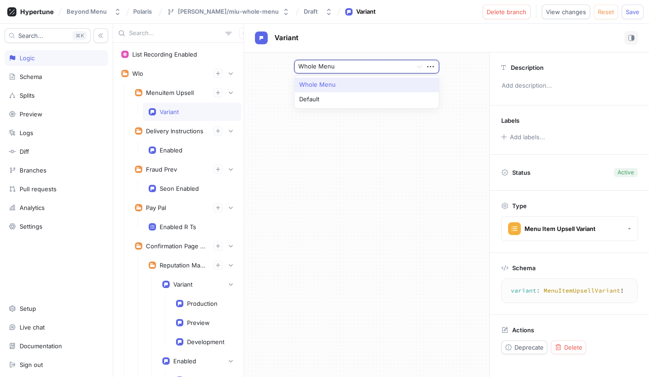
click at [408, 66] on div at bounding box center [353, 67] width 110 height 11
click at [347, 137] on div "Default, 2 of 2. 2 results available. Use Up and Down to choose options, press …" at bounding box center [366, 214] width 245 height 324
click at [373, 88] on button "＋ Rule" at bounding box center [366, 84] width 145 height 14
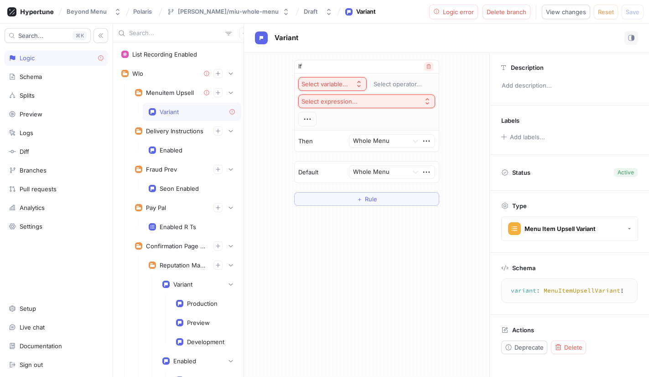
click at [428, 65] on icon "button" at bounding box center [428, 66] width 5 height 5
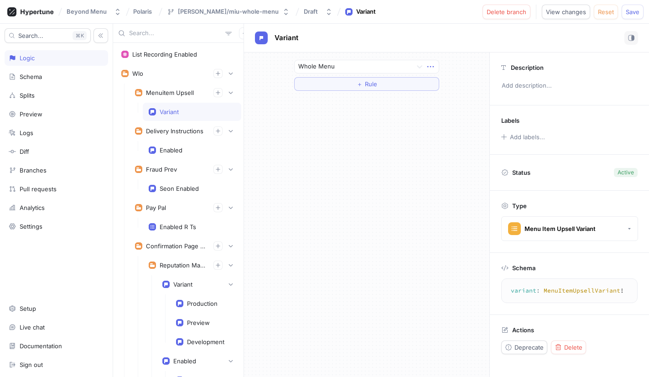
click at [432, 66] on icon "button" at bounding box center [431, 67] width 10 height 10
click at [448, 84] on p "Delete" at bounding box center [448, 83] width 18 height 9
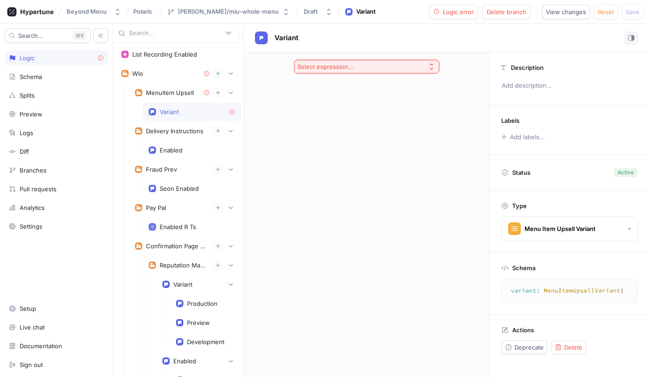
click at [431, 63] on icon "button" at bounding box center [431, 66] width 7 height 7
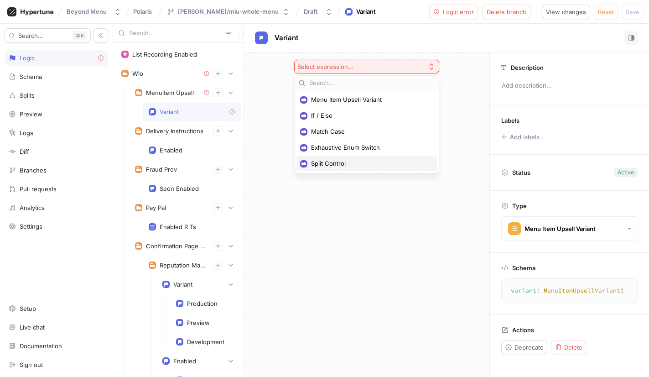
click at [334, 161] on span "Split Control" at bounding box center [370, 164] width 118 height 8
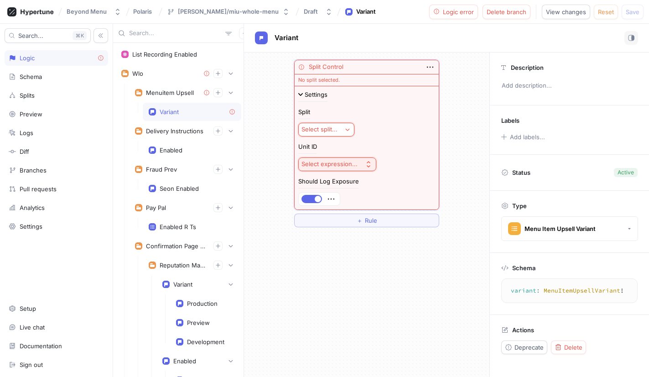
click at [321, 125] on div "Select split..." at bounding box center [320, 129] width 36 height 8
click at [336, 164] on span "MenuItemUpsellSplit" at bounding box center [357, 163] width 84 height 8
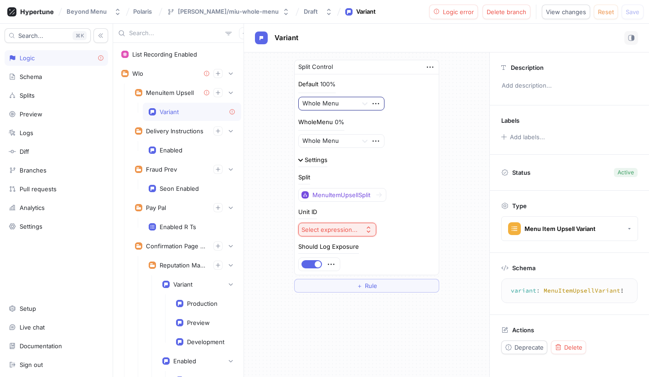
click at [353, 104] on div at bounding box center [329, 103] width 52 height 11
click at [329, 131] on div "Default" at bounding box center [341, 136] width 85 height 15
click at [340, 141] on div at bounding box center [329, 141] width 52 height 11
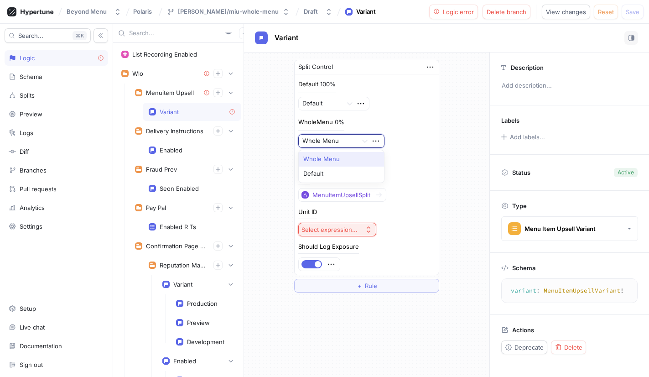
click at [331, 156] on div "Whole Menu" at bounding box center [341, 159] width 85 height 15
click at [348, 227] on div "Select expression..." at bounding box center [330, 230] width 56 height 8
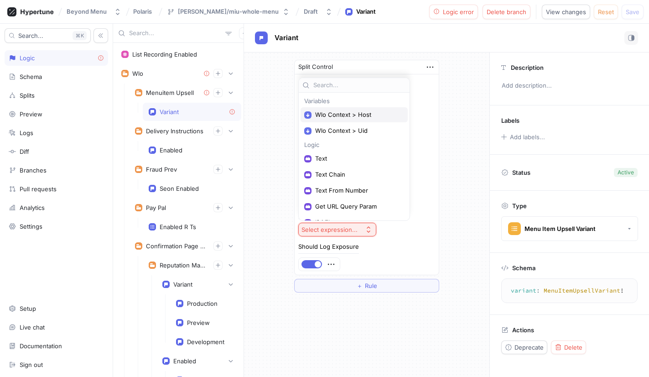
click at [339, 114] on span "Wlo Context > Host" at bounding box center [357, 115] width 84 height 8
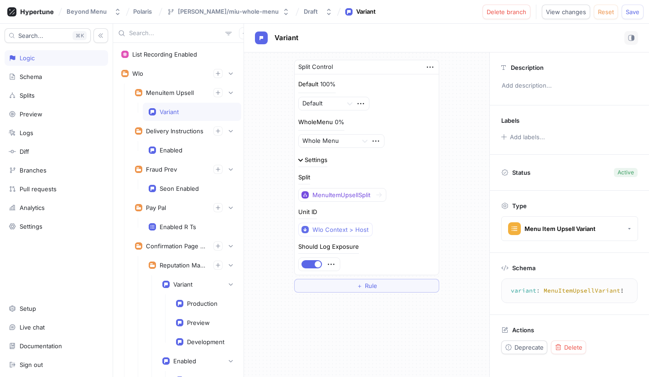
click at [440, 338] on div "Split Control Default 100% Default WholeMenu 0% Whole Menu Settings Split MenuI…" at bounding box center [366, 214] width 245 height 324
click at [635, 9] on span "Save" at bounding box center [633, 11] width 14 height 5
click at [229, 92] on icon "button" at bounding box center [231, 93] width 4 height 2
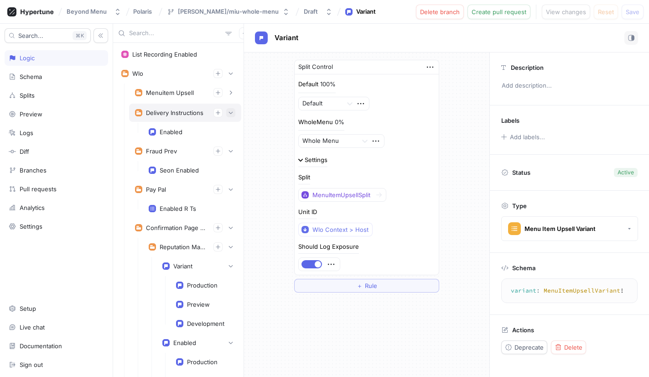
click at [231, 110] on icon "button" at bounding box center [230, 112] width 5 height 5
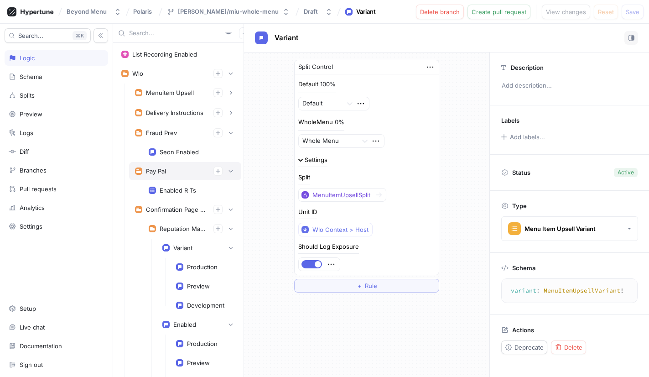
click at [233, 166] on div "Pay Pal" at bounding box center [185, 171] width 112 height 18
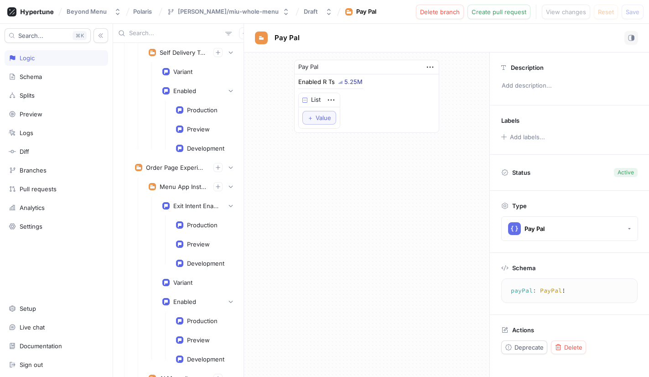
scroll to position [1024, 0]
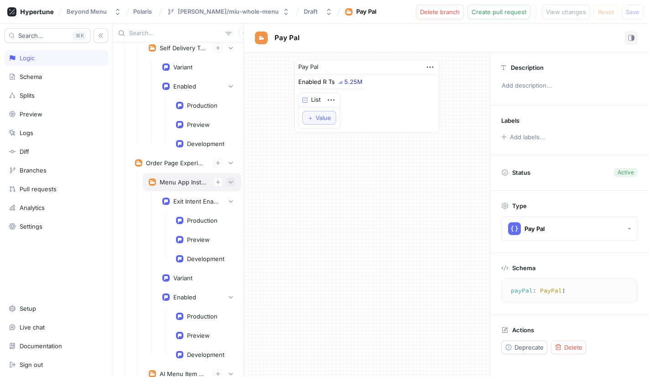
click at [229, 182] on icon "button" at bounding box center [230, 181] width 5 height 5
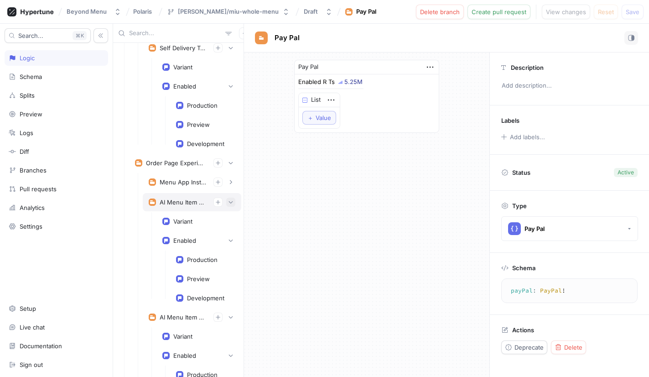
click at [232, 202] on icon "button" at bounding box center [230, 201] width 5 height 5
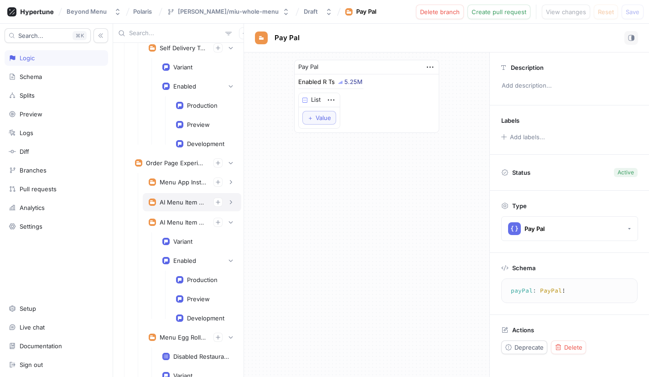
click at [193, 202] on div "AI Menu Item Description" at bounding box center [183, 201] width 47 height 7
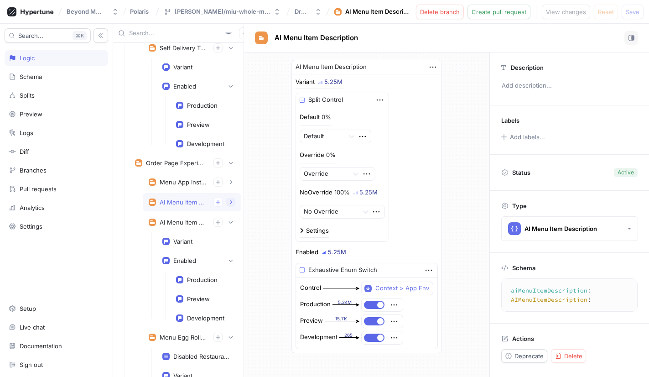
click at [232, 203] on icon "button" at bounding box center [230, 201] width 5 height 5
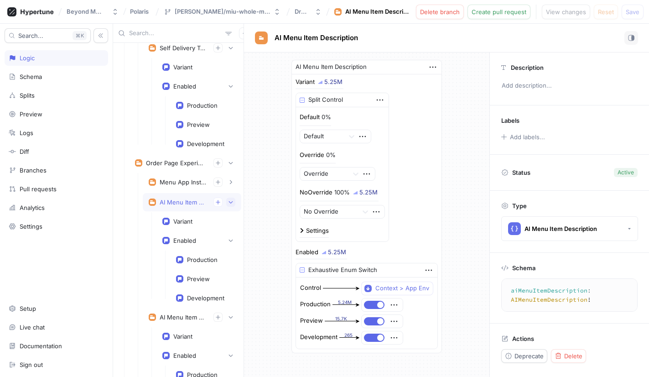
click at [233, 202] on icon "button" at bounding box center [230, 201] width 5 height 5
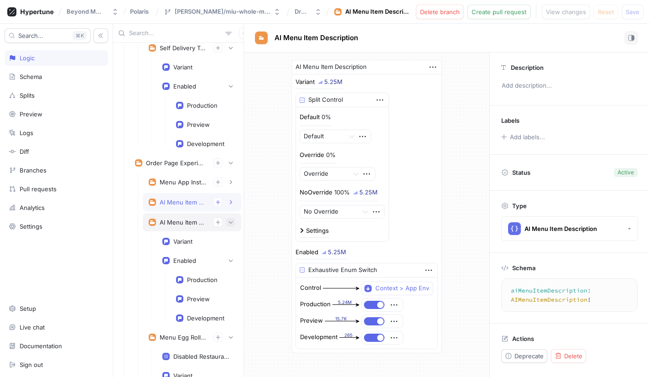
click at [231, 220] on icon "button" at bounding box center [230, 221] width 5 height 5
click at [188, 220] on div "AI Menu Item Recommendation" at bounding box center [183, 222] width 47 height 7
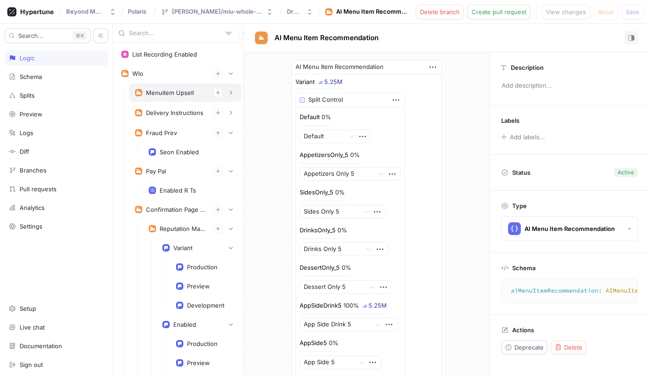
click at [183, 89] on div "Menuitem Upsell" at bounding box center [170, 92] width 48 height 7
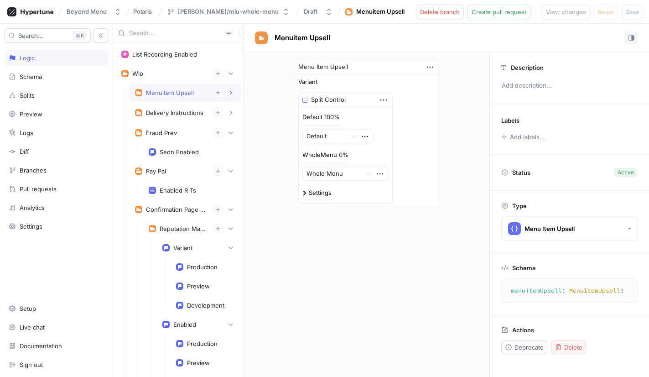
click at [562, 346] on div "Delete" at bounding box center [569, 347] width 28 height 7
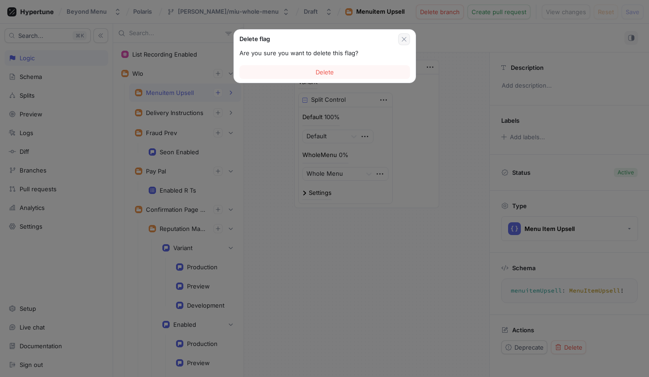
click at [404, 40] on icon "button" at bounding box center [404, 39] width 7 height 7
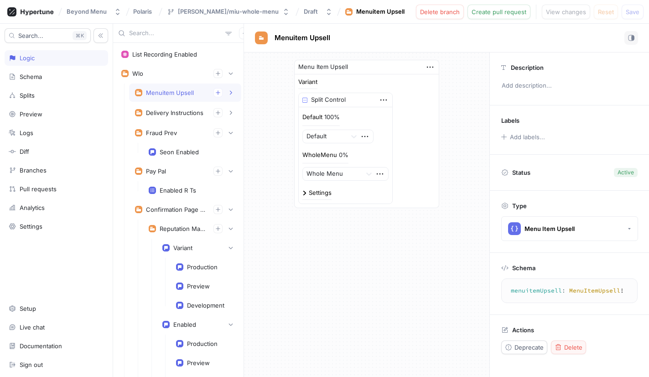
click at [565, 345] on span "Delete" at bounding box center [573, 347] width 18 height 5
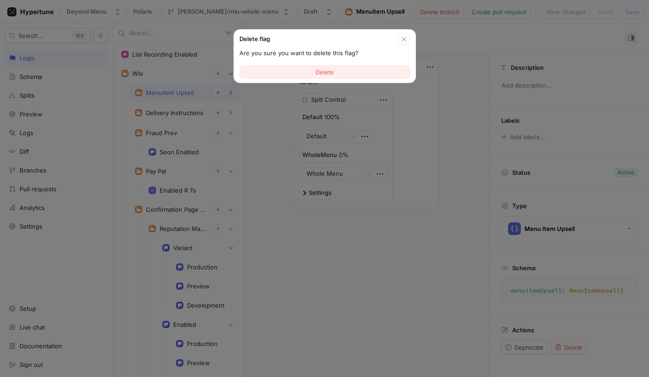
click at [324, 76] on button "Delete" at bounding box center [325, 72] width 171 height 14
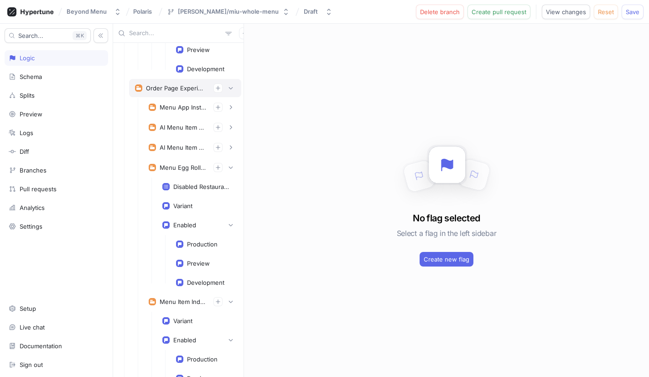
scroll to position [1080, 0]
click at [219, 88] on icon "button" at bounding box center [217, 86] width 5 height 5
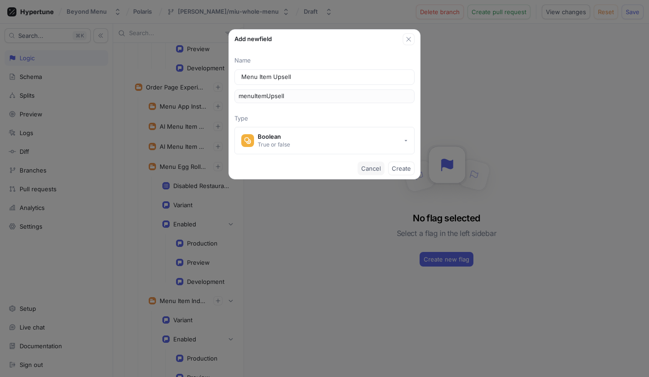
click at [366, 168] on span "Cancel" at bounding box center [371, 168] width 20 height 5
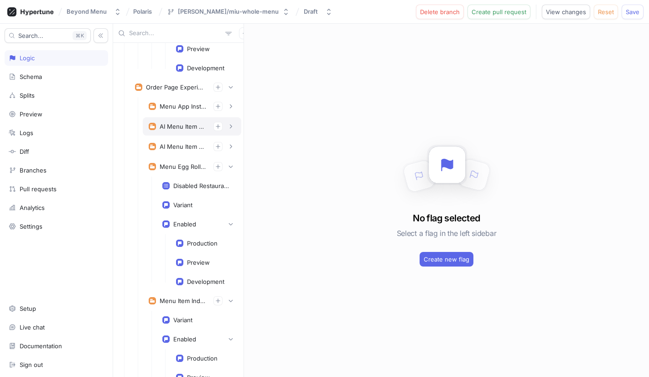
click at [176, 128] on div "AI Menu Item Description" at bounding box center [183, 126] width 47 height 7
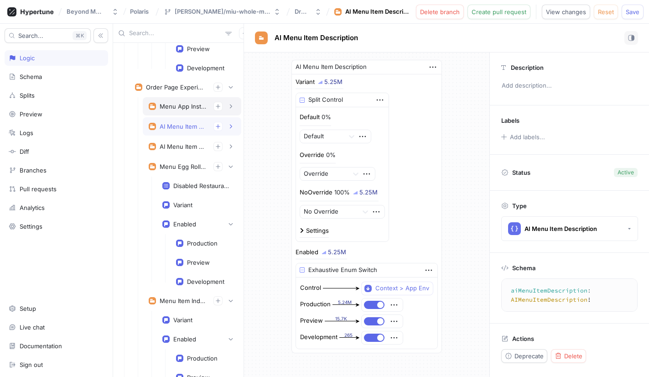
click at [183, 108] on div "Menu App Installation Prompts" at bounding box center [183, 106] width 47 height 7
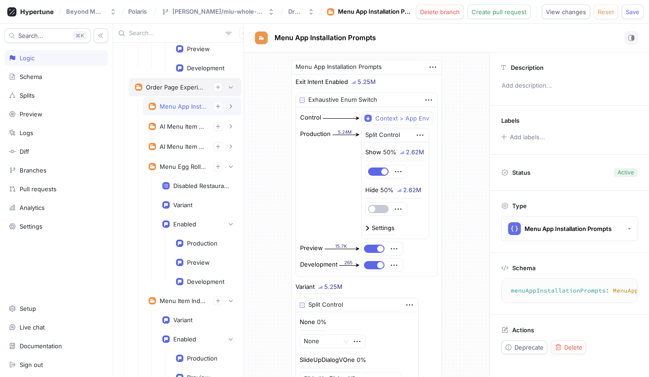
click at [191, 89] on div "Order Page Experiments" at bounding box center [176, 87] width 60 height 7
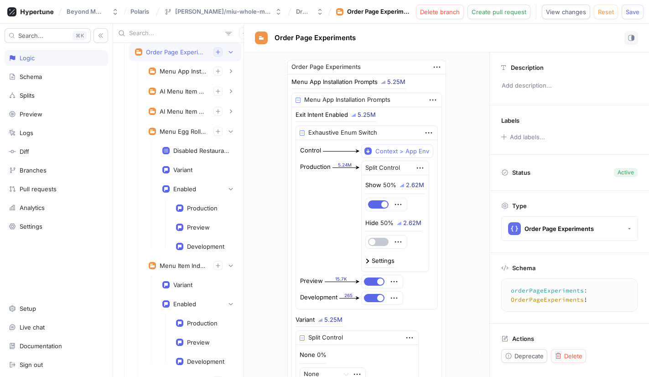
click at [217, 52] on icon "button" at bounding box center [218, 52] width 4 height 4
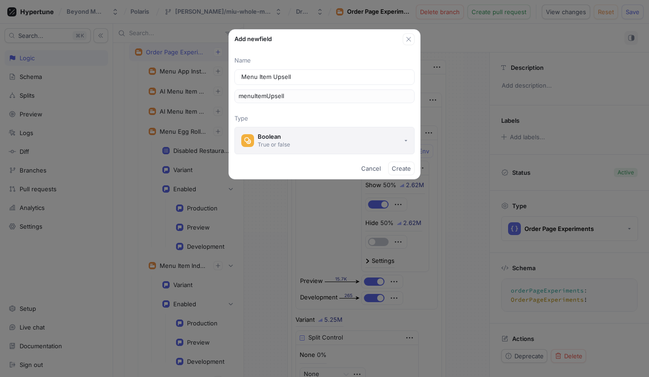
click at [311, 153] on button "Boolean True or false" at bounding box center [325, 140] width 180 height 27
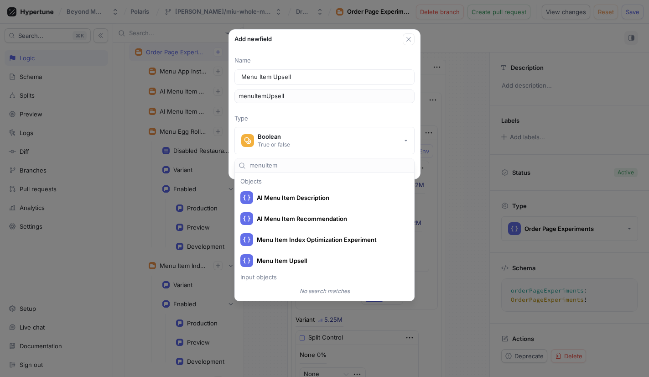
scroll to position [124, 0]
click at [306, 257] on span "Menu Item Upsell" at bounding box center [330, 261] width 147 height 8
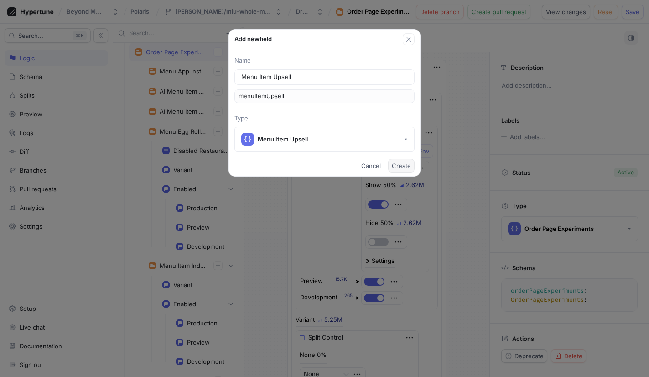
click at [400, 165] on span "Create" at bounding box center [401, 165] width 19 height 5
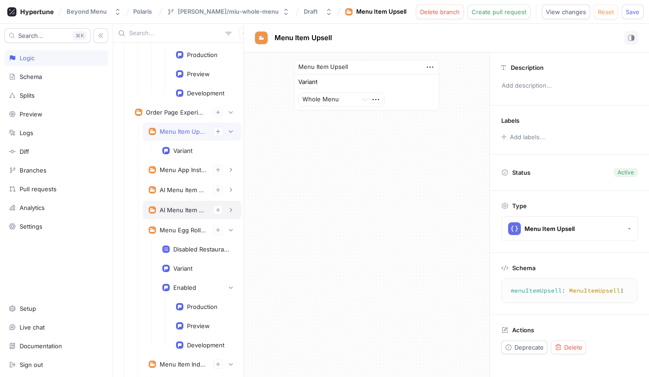
scroll to position [1056, 0]
click at [235, 170] on div "Menu App Installation Prompts" at bounding box center [192, 168] width 99 height 18
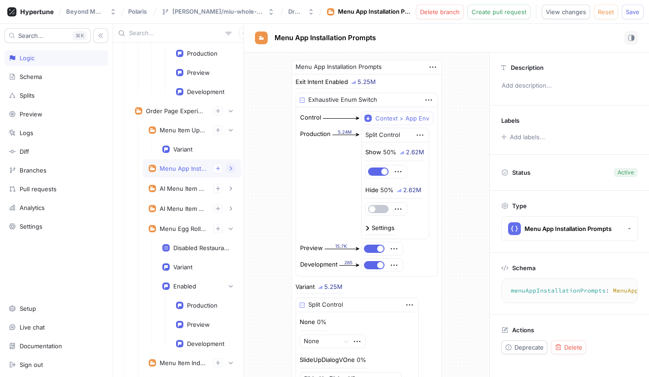
click at [231, 170] on icon "button" at bounding box center [230, 168] width 5 height 5
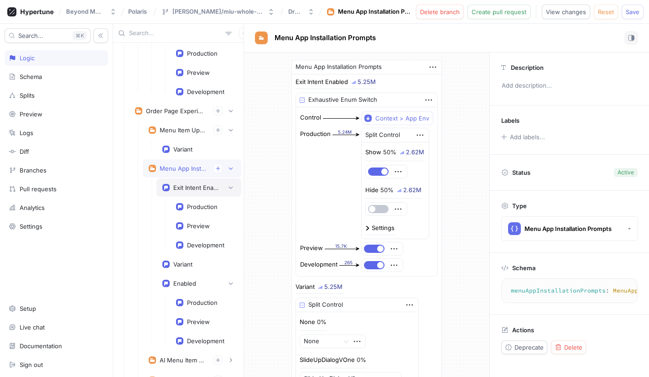
click at [176, 186] on div "Exit Intent Enabled" at bounding box center [196, 187] width 46 height 7
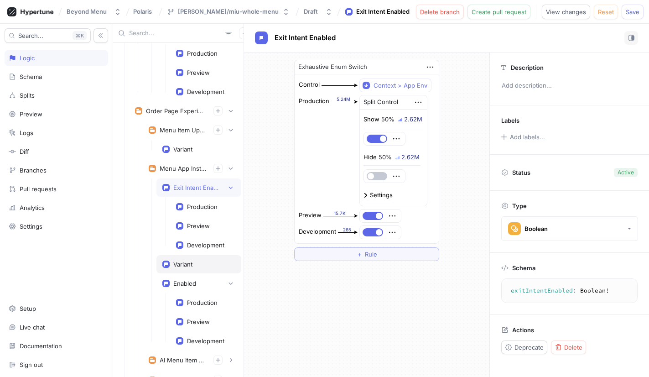
click at [182, 261] on div "Variant" at bounding box center [182, 264] width 19 height 7
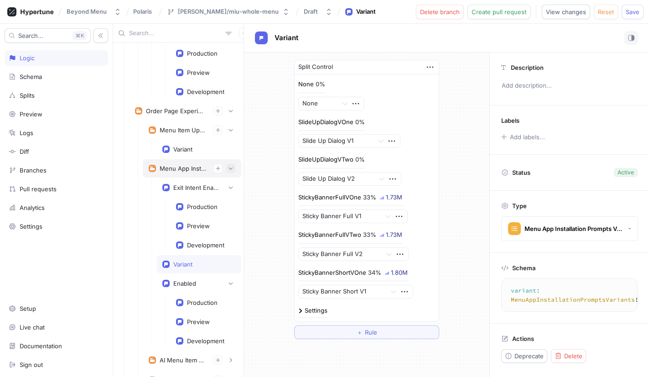
click at [233, 166] on icon "button" at bounding box center [230, 168] width 5 height 5
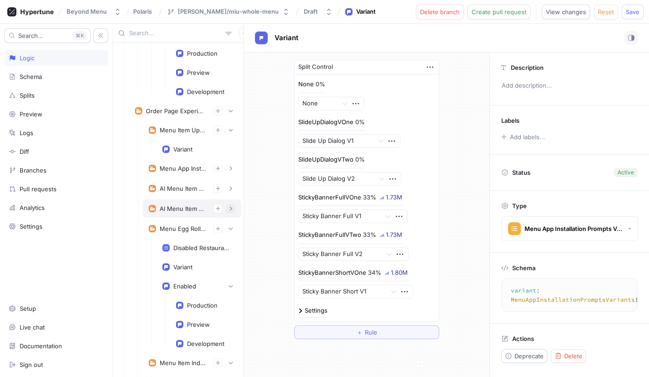
click at [231, 209] on icon "button" at bounding box center [231, 209] width 2 height 4
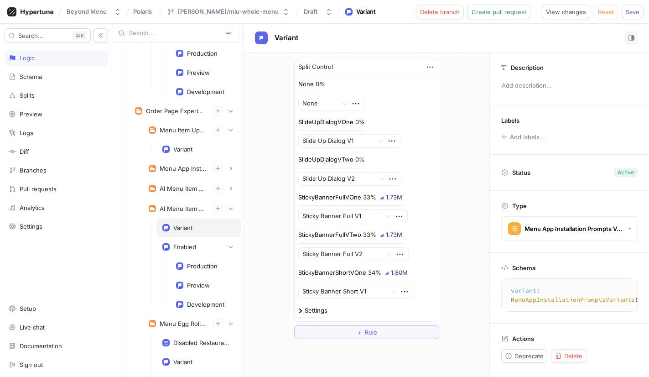
click at [188, 227] on div "Variant" at bounding box center [182, 227] width 19 height 7
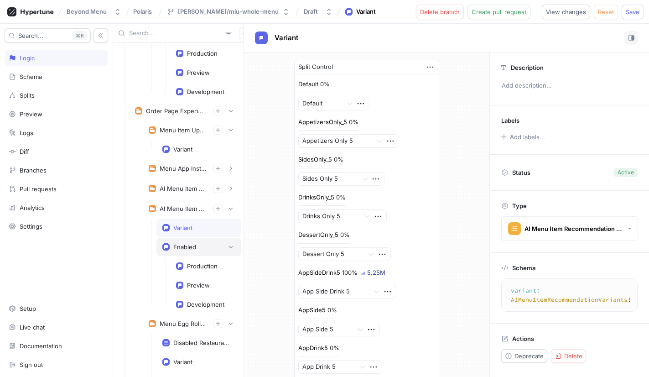
click at [185, 245] on div "Enabled" at bounding box center [184, 246] width 23 height 7
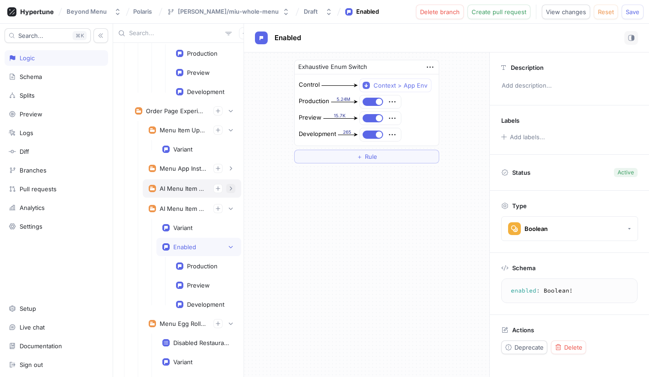
click at [230, 188] on icon "button" at bounding box center [230, 188] width 5 height 5
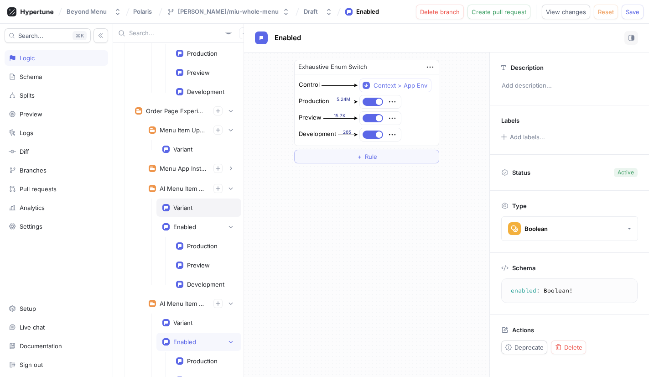
click at [180, 209] on div "Variant" at bounding box center [182, 207] width 19 height 7
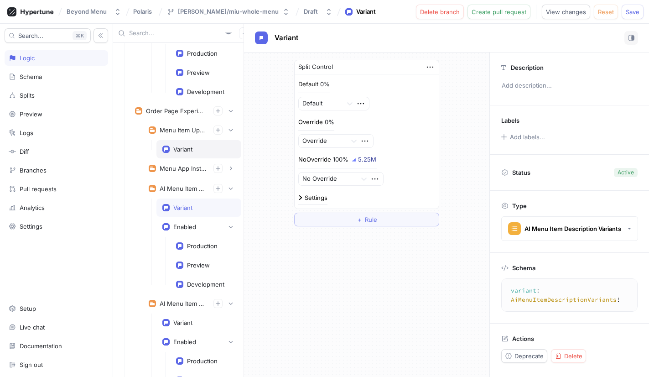
click at [189, 152] on div "Variant" at bounding box center [182, 149] width 19 height 7
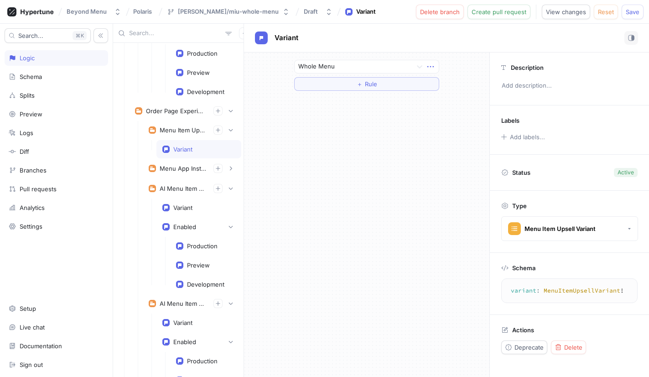
click at [431, 67] on icon "button" at bounding box center [431, 67] width 10 height 10
click at [453, 87] on p "Delete" at bounding box center [448, 83] width 18 height 9
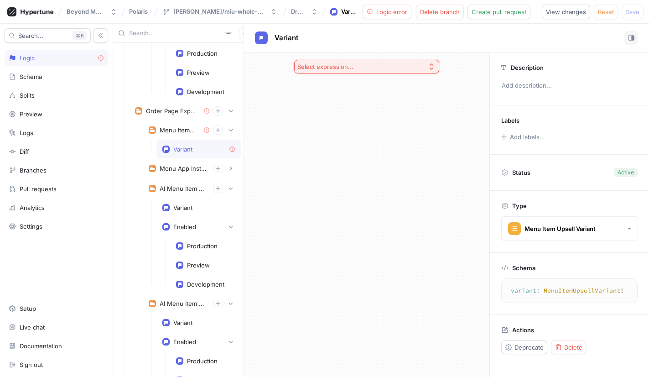
click at [431, 67] on icon "button" at bounding box center [431, 66] width 7 height 7
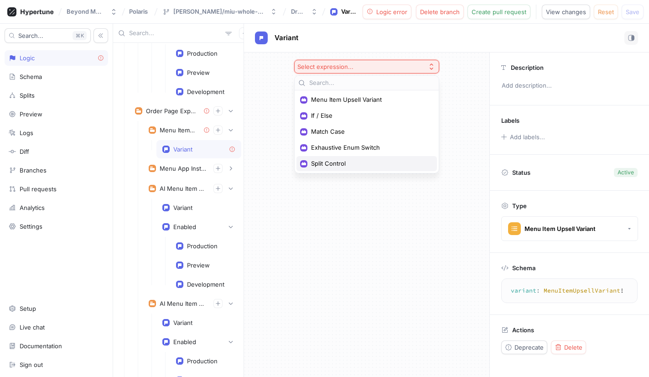
click at [340, 160] on span "Split Control" at bounding box center [370, 164] width 118 height 8
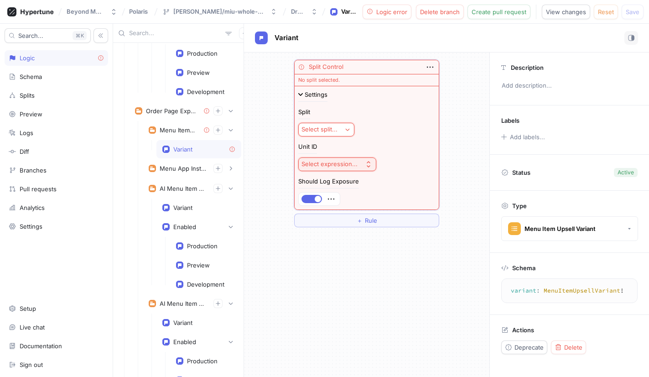
click at [319, 126] on div "Select split..." at bounding box center [320, 129] width 36 height 8
click at [356, 165] on span "MenuItemUpsellSplit" at bounding box center [357, 163] width 84 height 8
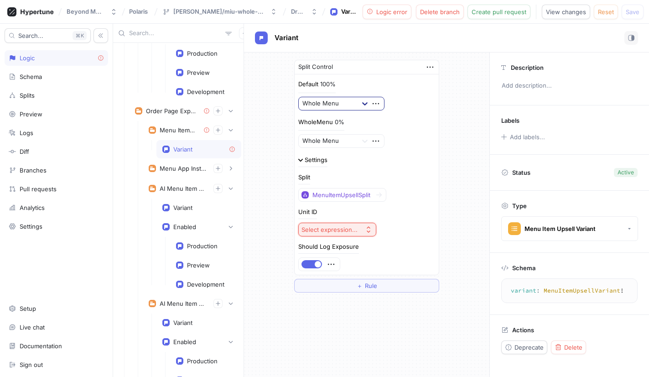
click at [360, 101] on div at bounding box center [365, 103] width 16 height 16
click at [319, 134] on div "Default" at bounding box center [341, 136] width 85 height 15
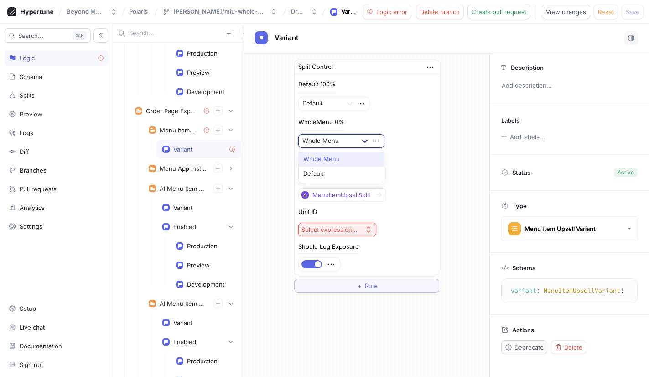
click at [359, 139] on div at bounding box center [365, 141] width 16 height 16
click at [330, 160] on div "Whole Menu" at bounding box center [341, 159] width 85 height 15
click at [434, 160] on div "Settings" at bounding box center [366, 164] width 137 height 14
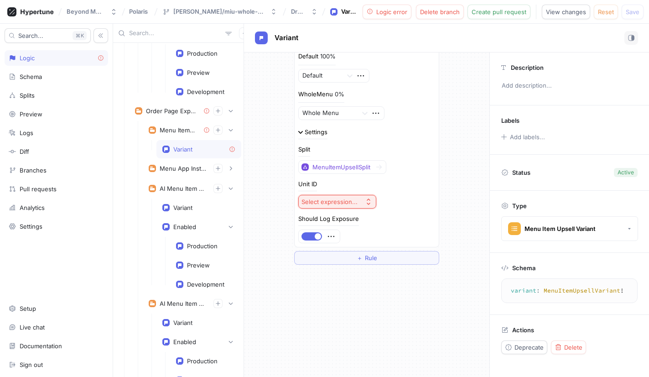
scroll to position [36, 0]
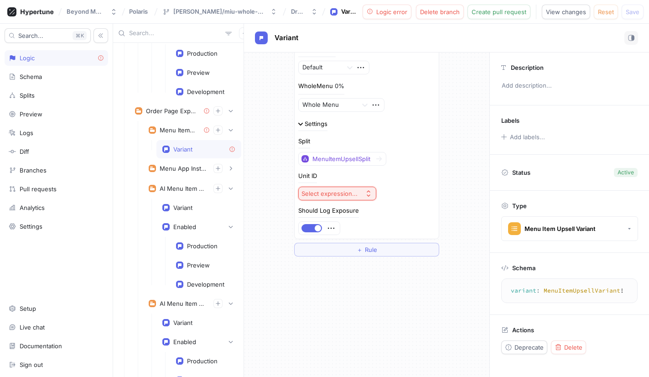
click at [341, 191] on div "Select expression..." at bounding box center [330, 194] width 56 height 8
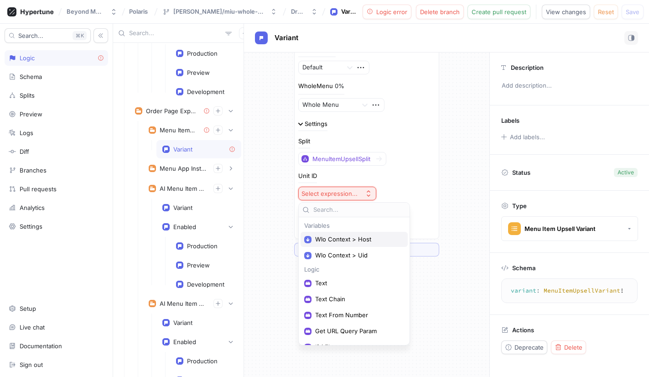
click at [338, 241] on span "Wlo Context > Host" at bounding box center [357, 239] width 84 height 8
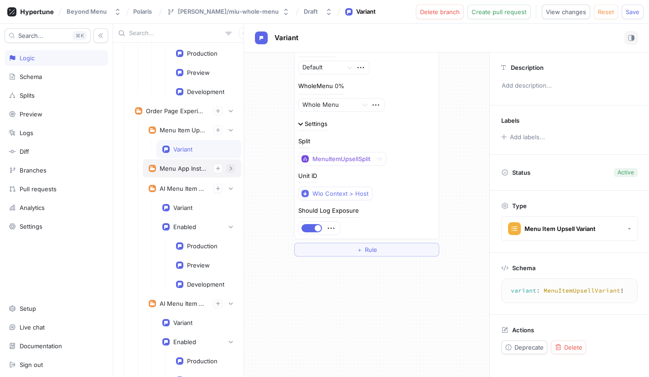
click at [233, 168] on icon "button" at bounding box center [230, 168] width 5 height 5
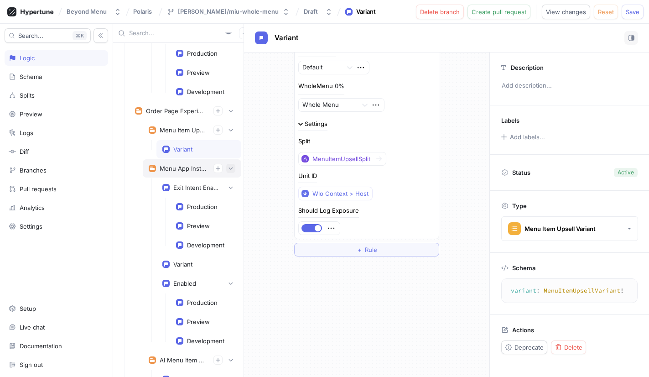
click at [231, 165] on button "button" at bounding box center [230, 168] width 9 height 9
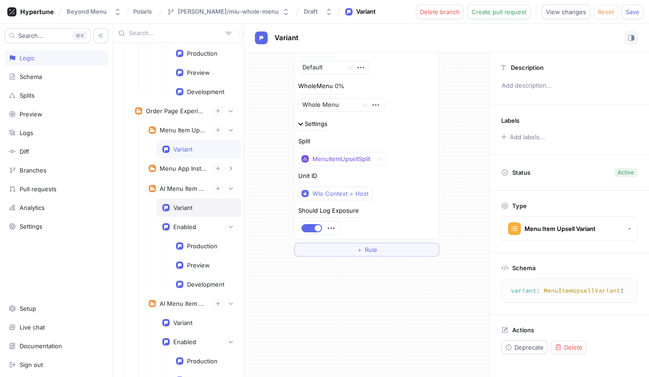
click at [199, 209] on div "Variant" at bounding box center [198, 207] width 73 height 7
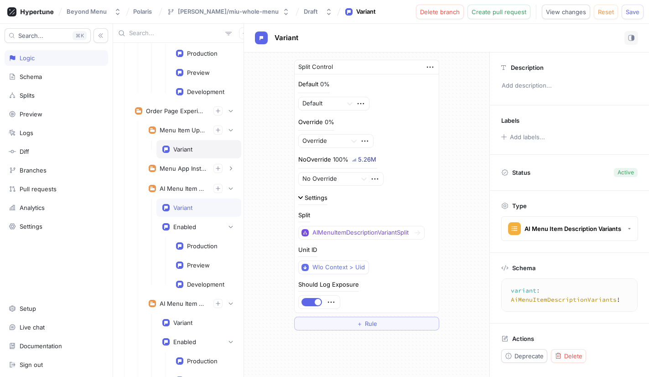
click at [190, 146] on div "Variant" at bounding box center [182, 149] width 19 height 7
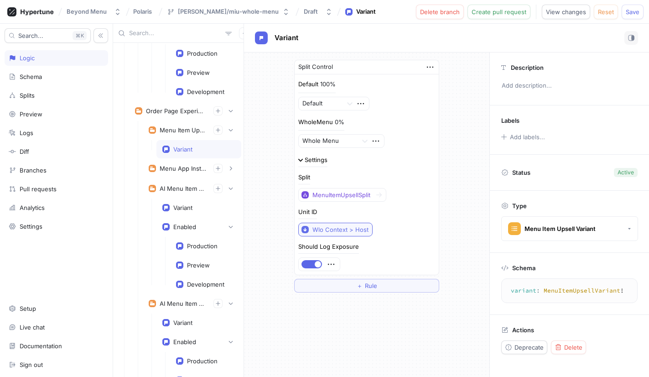
click at [366, 230] on div "Wlo Context > Host" at bounding box center [341, 230] width 56 height 8
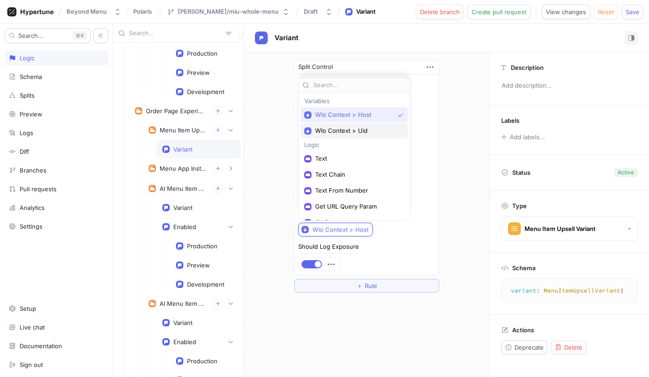
click at [350, 132] on span "Wlo Context > Uid" at bounding box center [357, 131] width 84 height 8
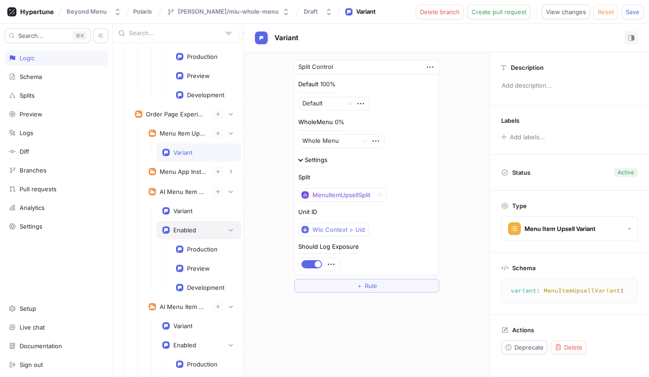
scroll to position [1052, 0]
click at [466, 127] on div "Split Control Default 100% Default WholeMenu 0% Whole Menu Settings Split MenuI…" at bounding box center [366, 175] width 245 height 247
click at [633, 13] on span "Save" at bounding box center [633, 11] width 14 height 5
